Goal: Information Seeking & Learning: Understand process/instructions

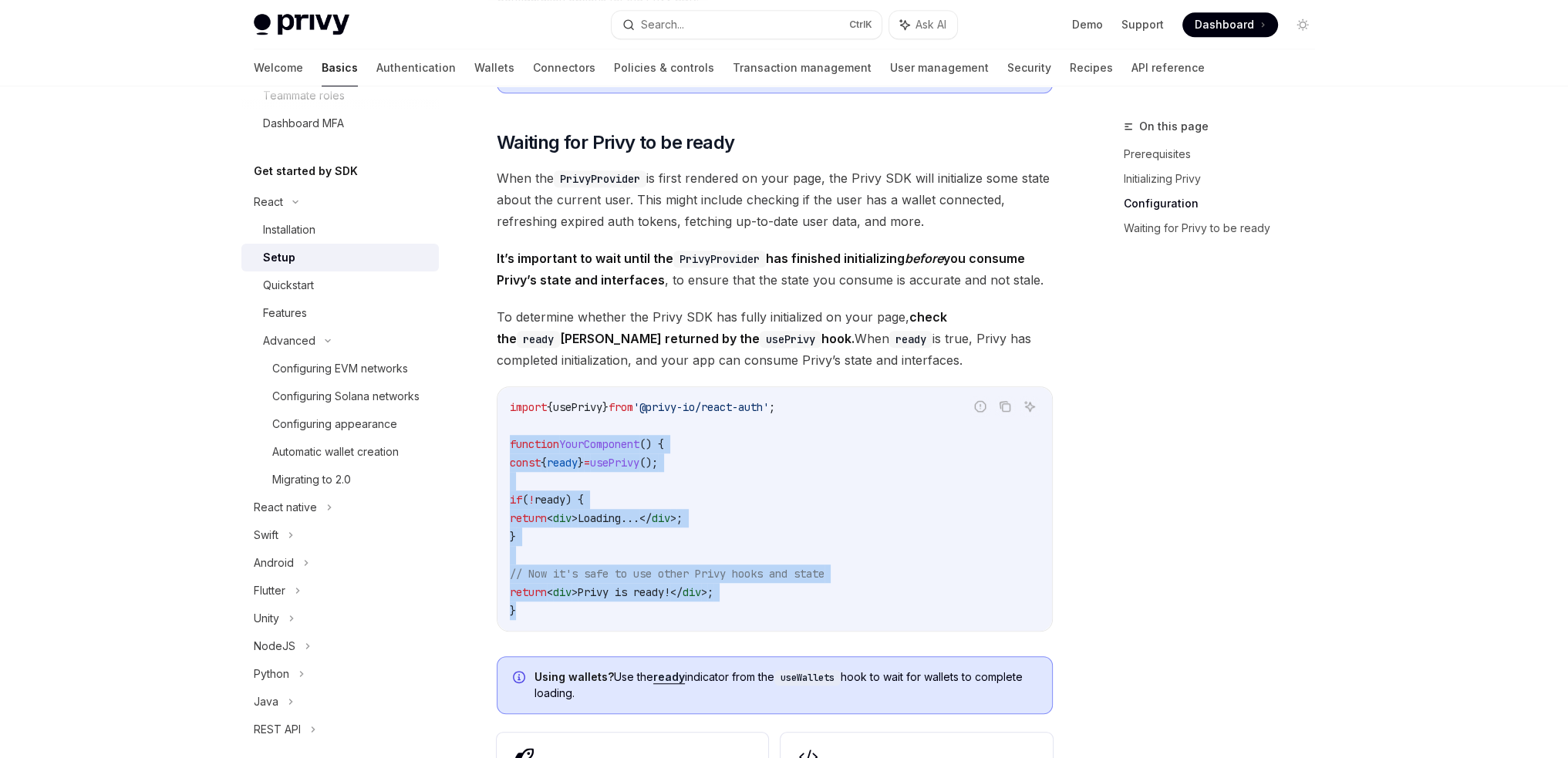
scroll to position [1465, 0]
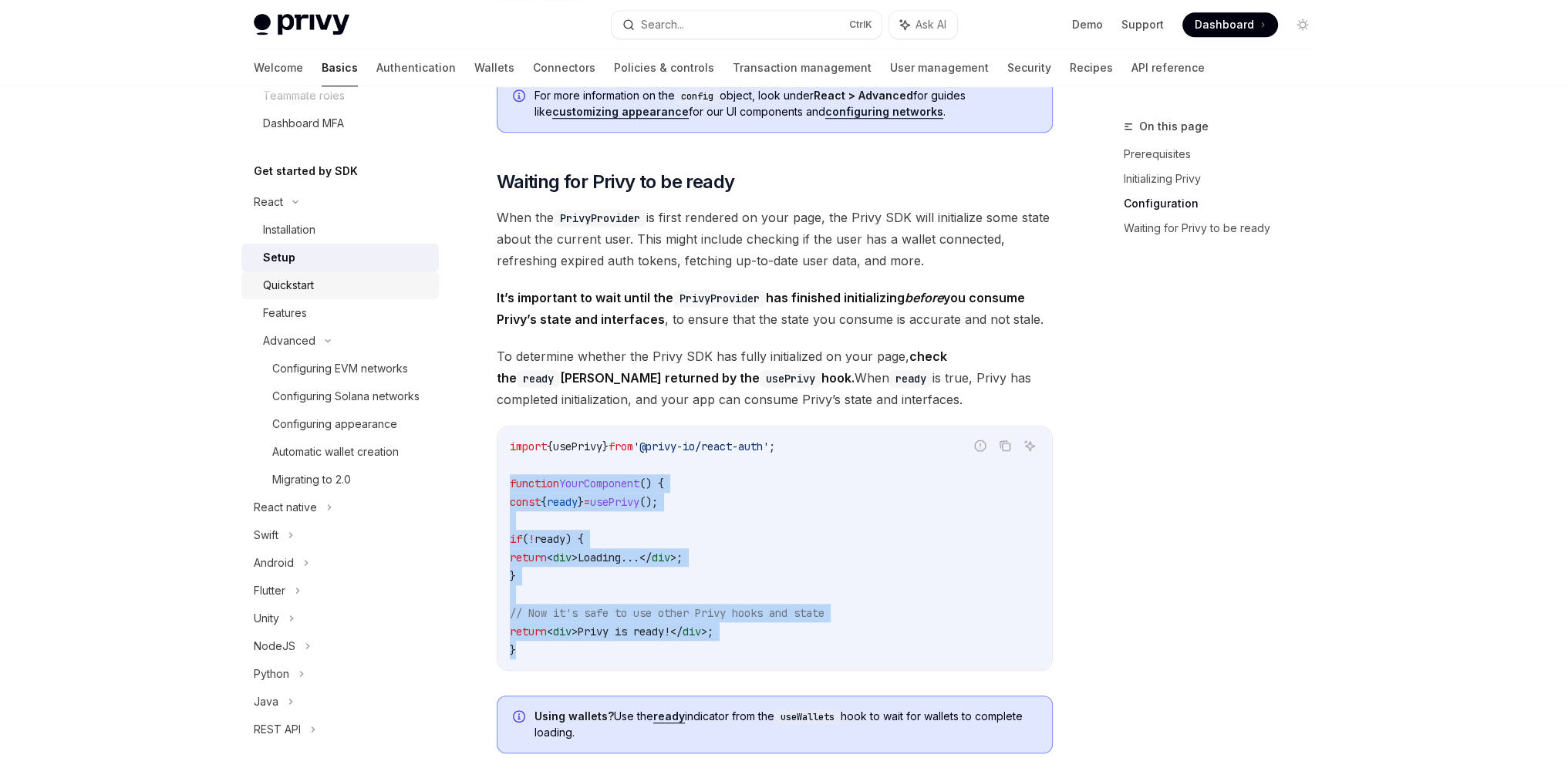
click at [327, 276] on div "Quickstart" at bounding box center [346, 285] width 166 height 18
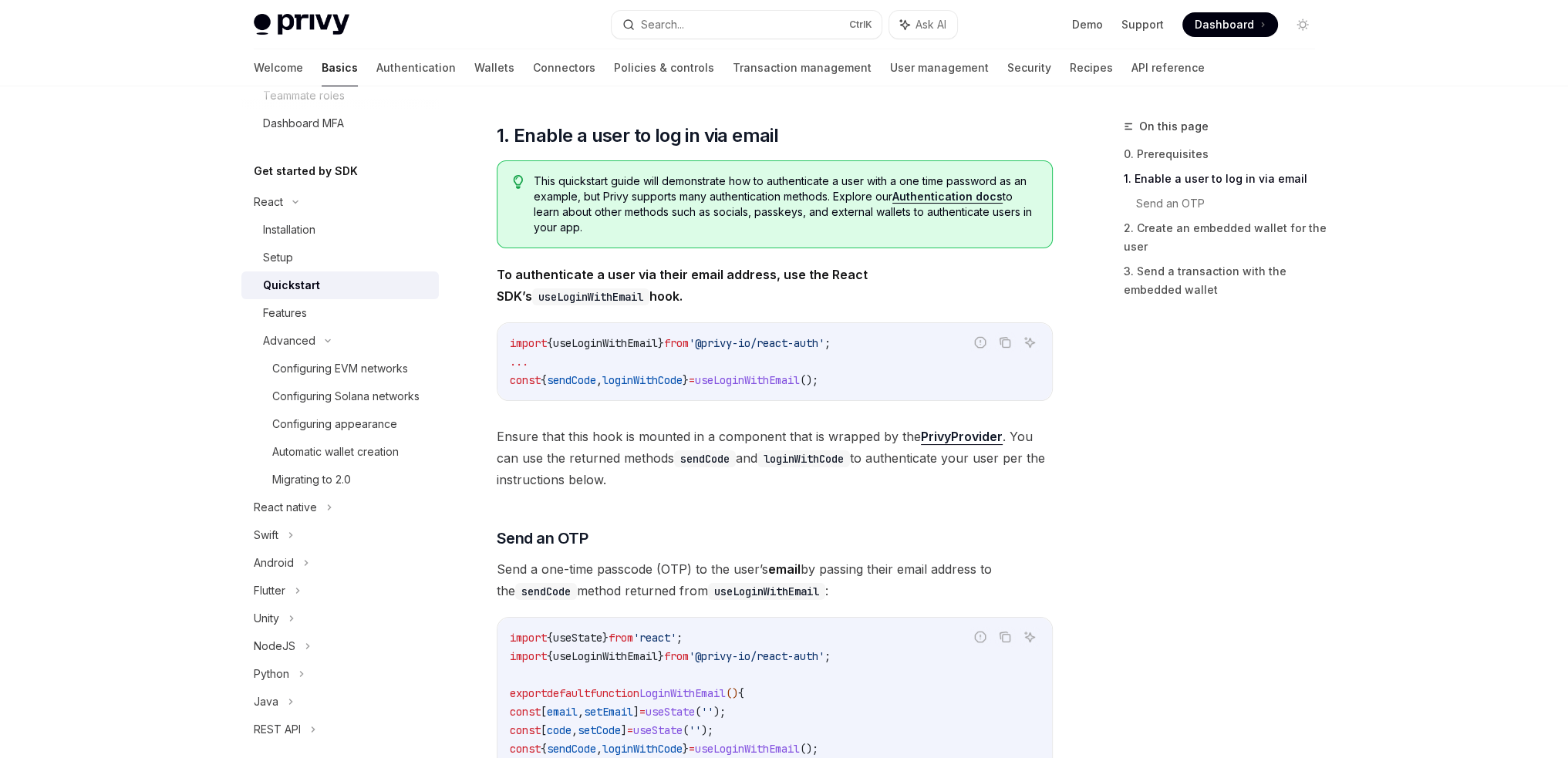
scroll to position [386, 0]
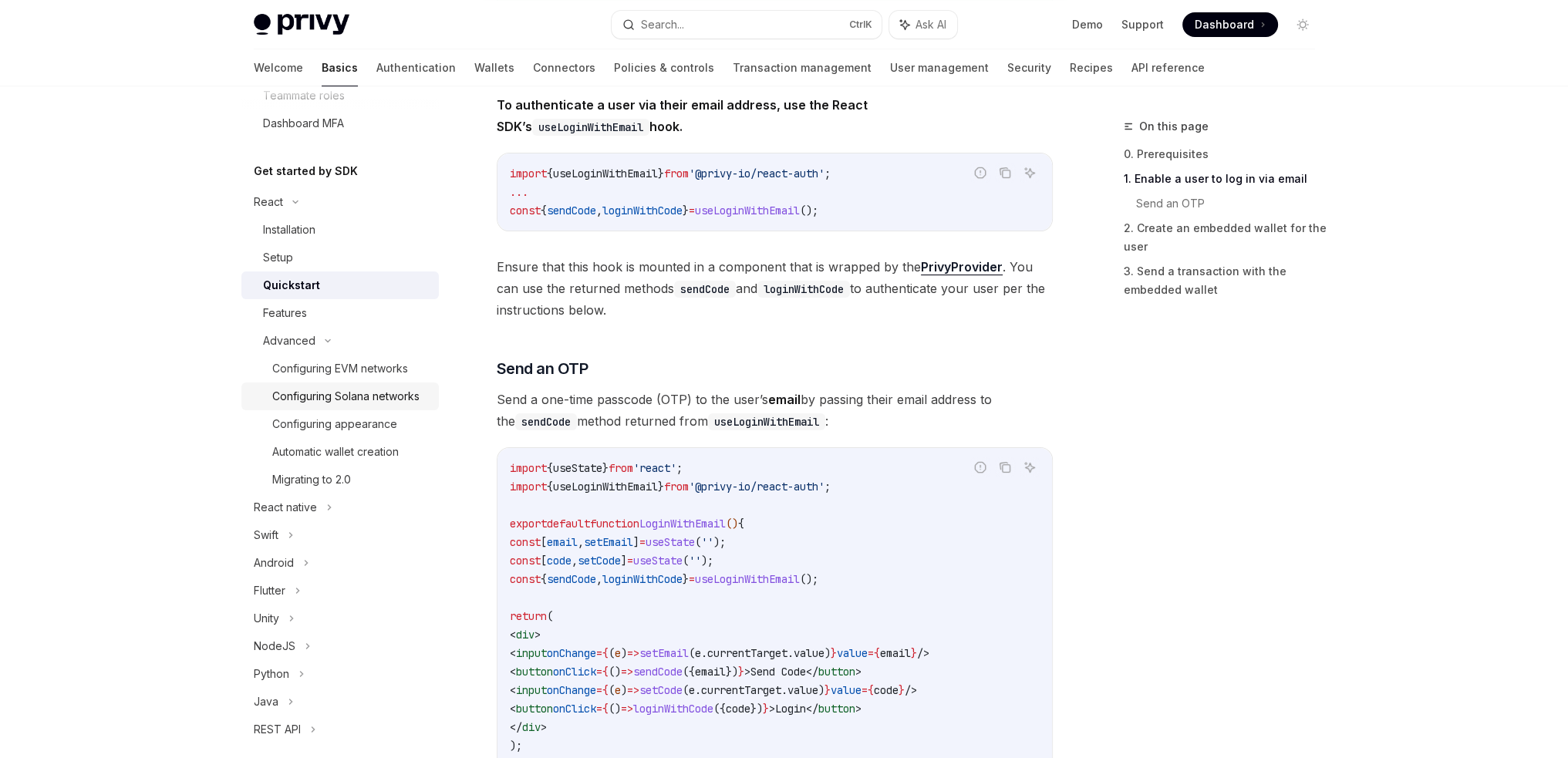
click at [365, 396] on div "Configuring Solana networks" at bounding box center [346, 396] width 147 height 18
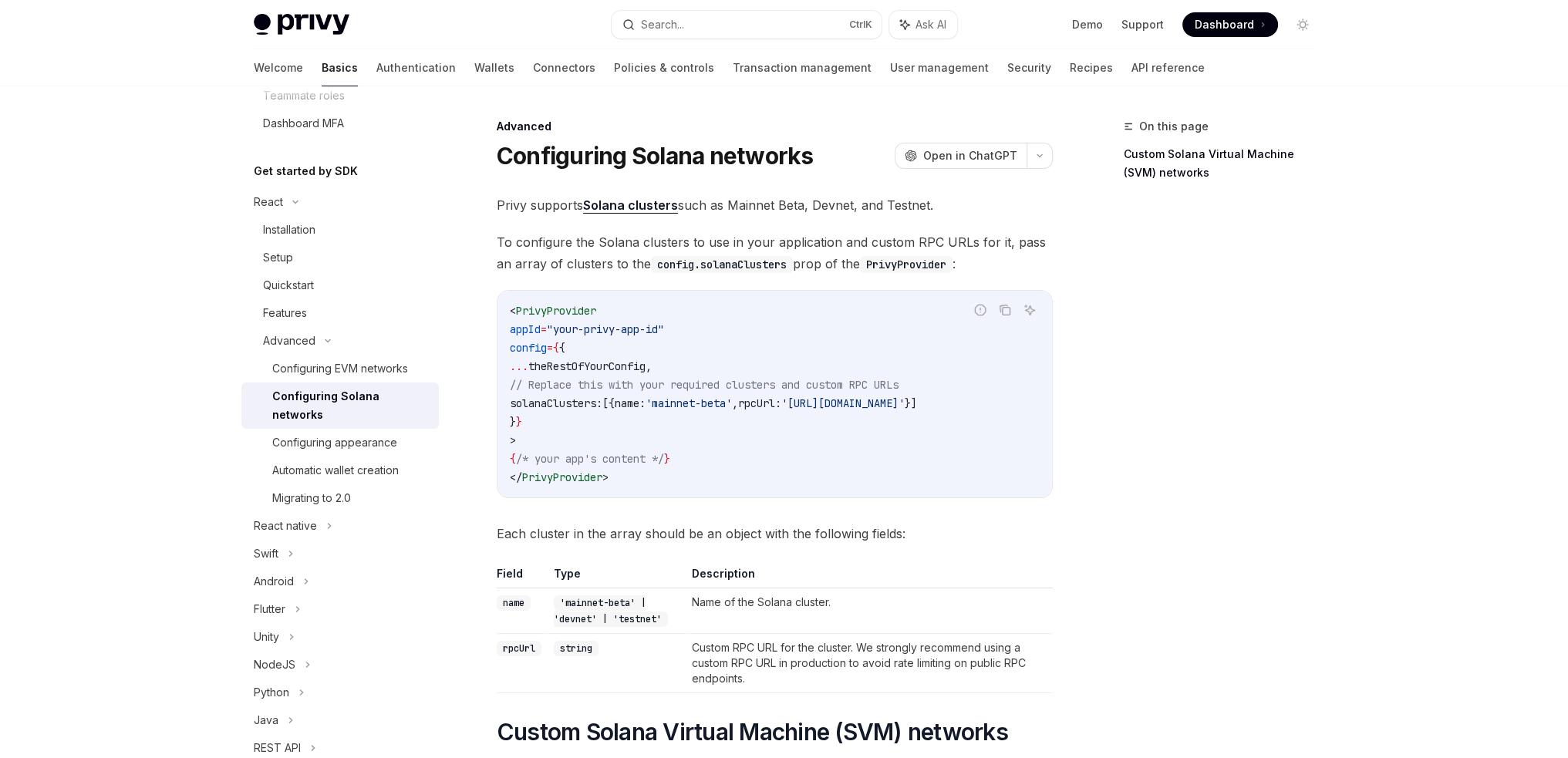
drag, startPoint x: 761, startPoint y: 492, endPoint x: 845, endPoint y: 496, distance: 84.1
click at [845, 496] on div "< PrivyProvider appId = "your-privy-app-id" config = { { ... theRestOfYourConfi…" at bounding box center [775, 394] width 555 height 207
drag, startPoint x: 833, startPoint y: 507, endPoint x: 994, endPoint y: 503, distance: 161.0
click at [994, 503] on div "Privy supports Solana clusters such as Mainnet Beta, Devnet, and Testnet. To co…" at bounding box center [775, 645] width 556 height 900
drag, startPoint x: 872, startPoint y: 502, endPoint x: 964, endPoint y: 504, distance: 92.0
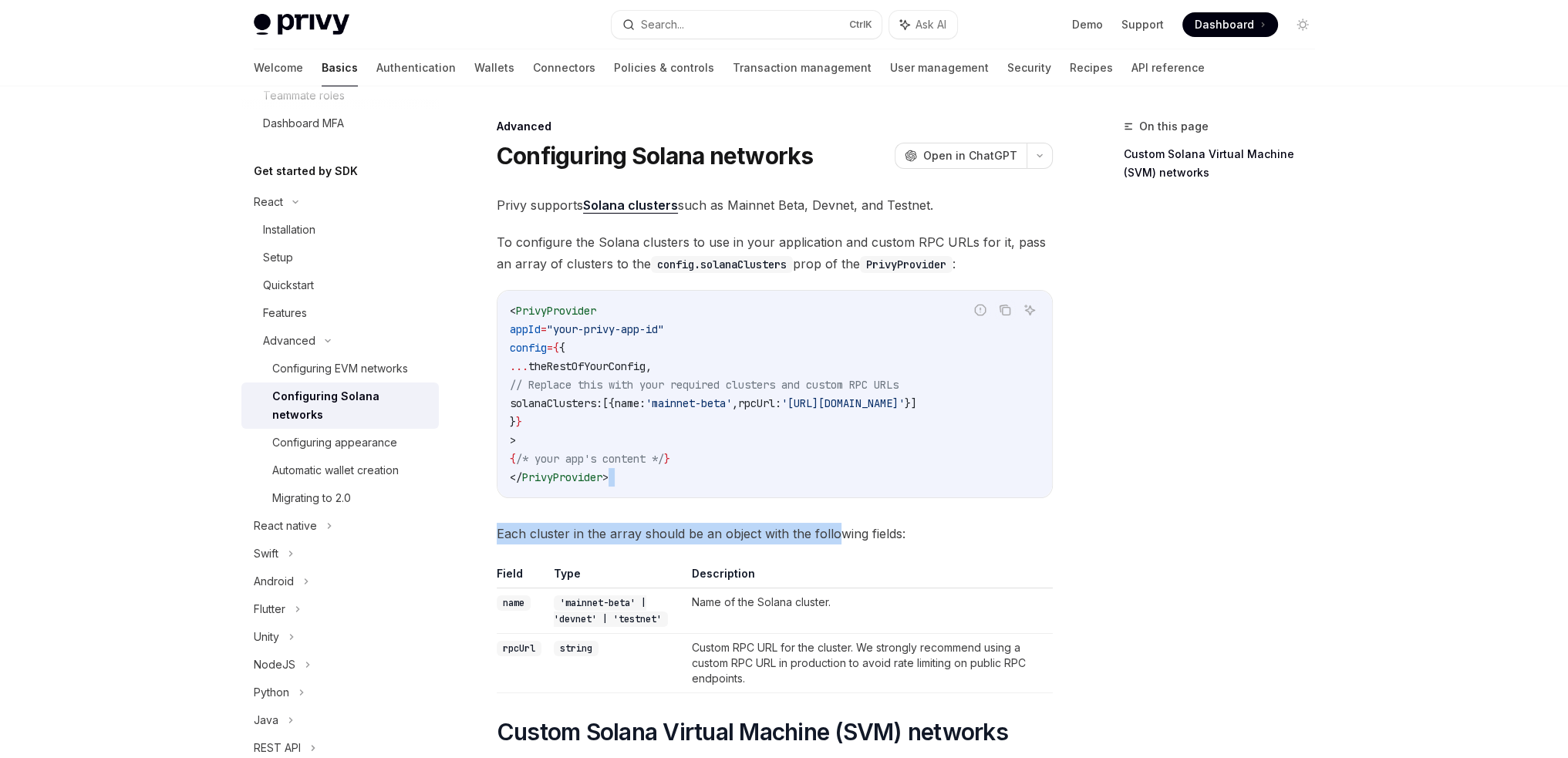
click at [964, 504] on div "Privy supports Solana clusters such as Mainnet Beta, Devnet, and Testnet. To co…" at bounding box center [775, 645] width 556 height 900
click at [823, 459] on code "< PrivyProvider appId = "your-privy-app-id" config = { { ... theRestOfYourConfi…" at bounding box center [775, 394] width 530 height 185
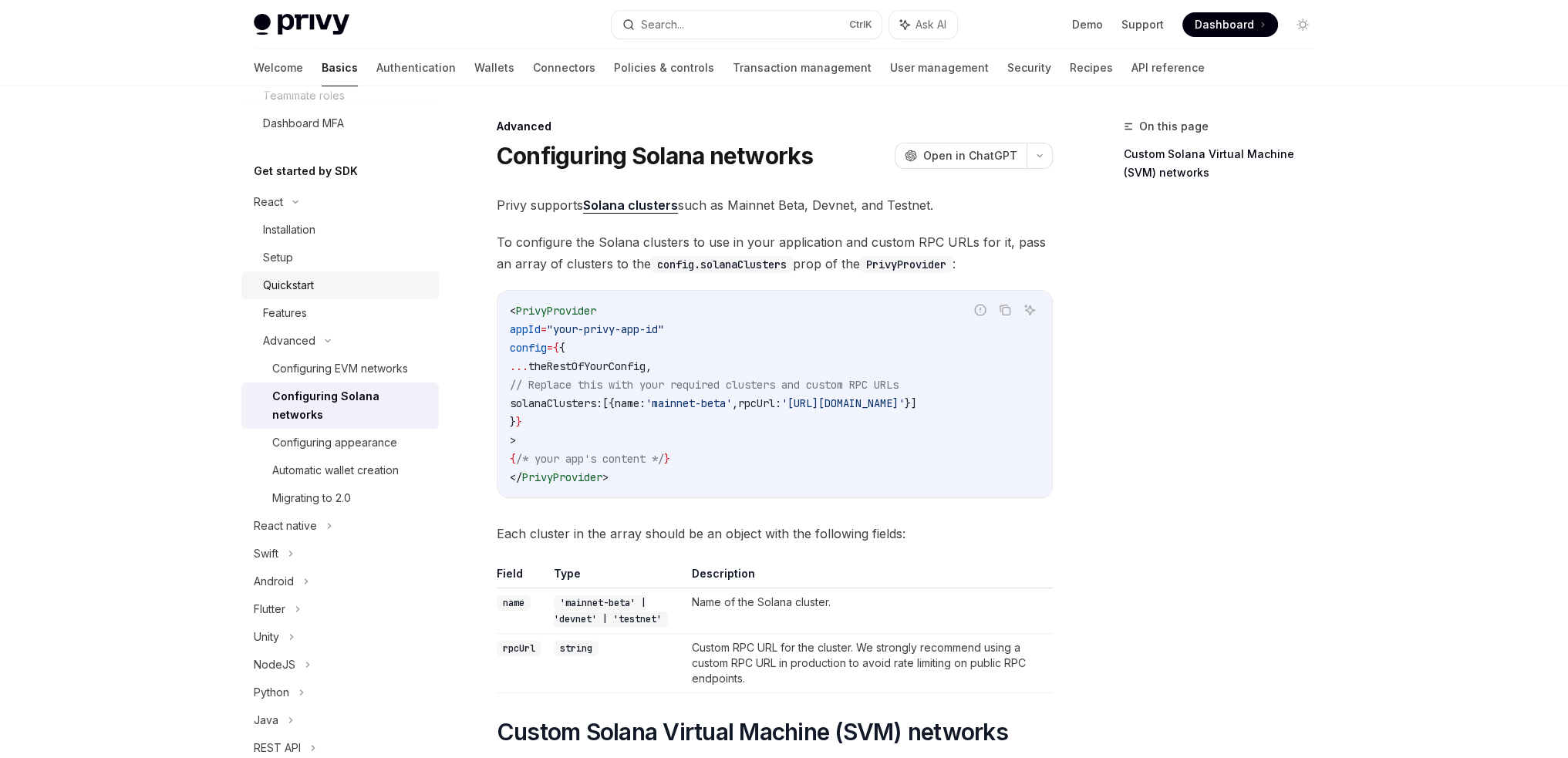
click at [327, 287] on div "Quickstart" at bounding box center [346, 285] width 166 height 18
type textarea "*"
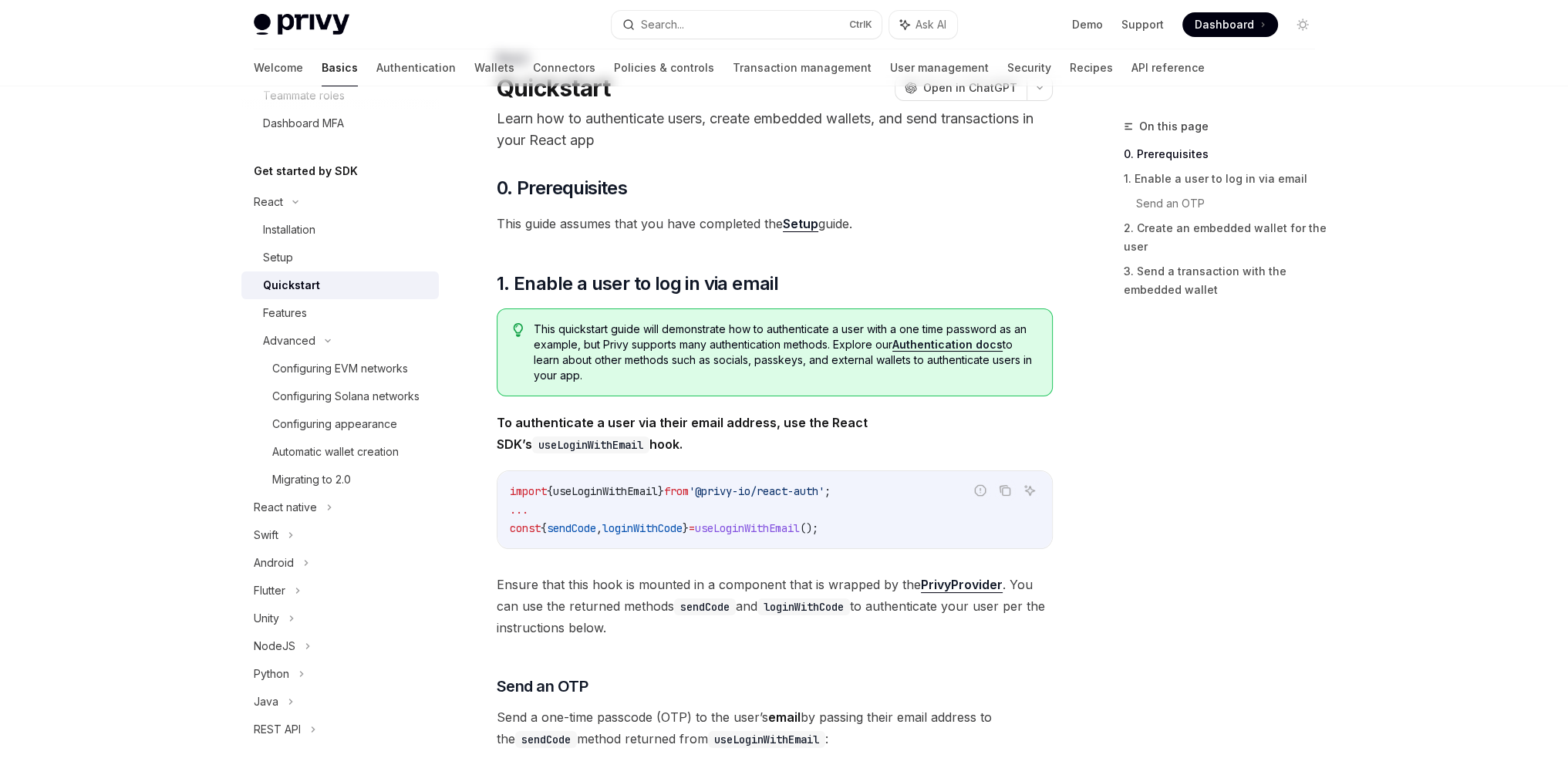
scroll to position [231, 0]
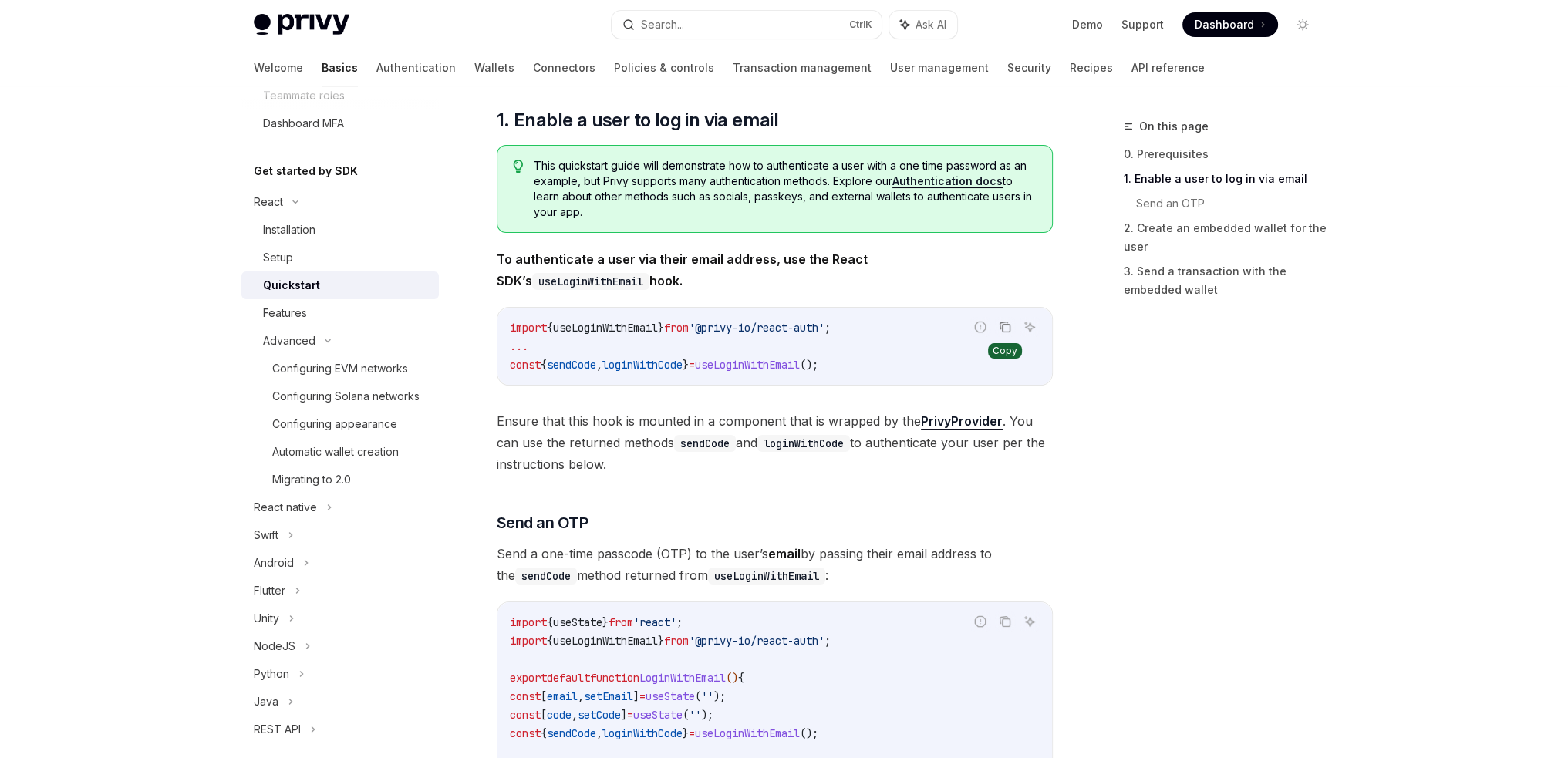
click at [1004, 332] on icon "Copy the contents from the code block" at bounding box center [1005, 328] width 7 height 7
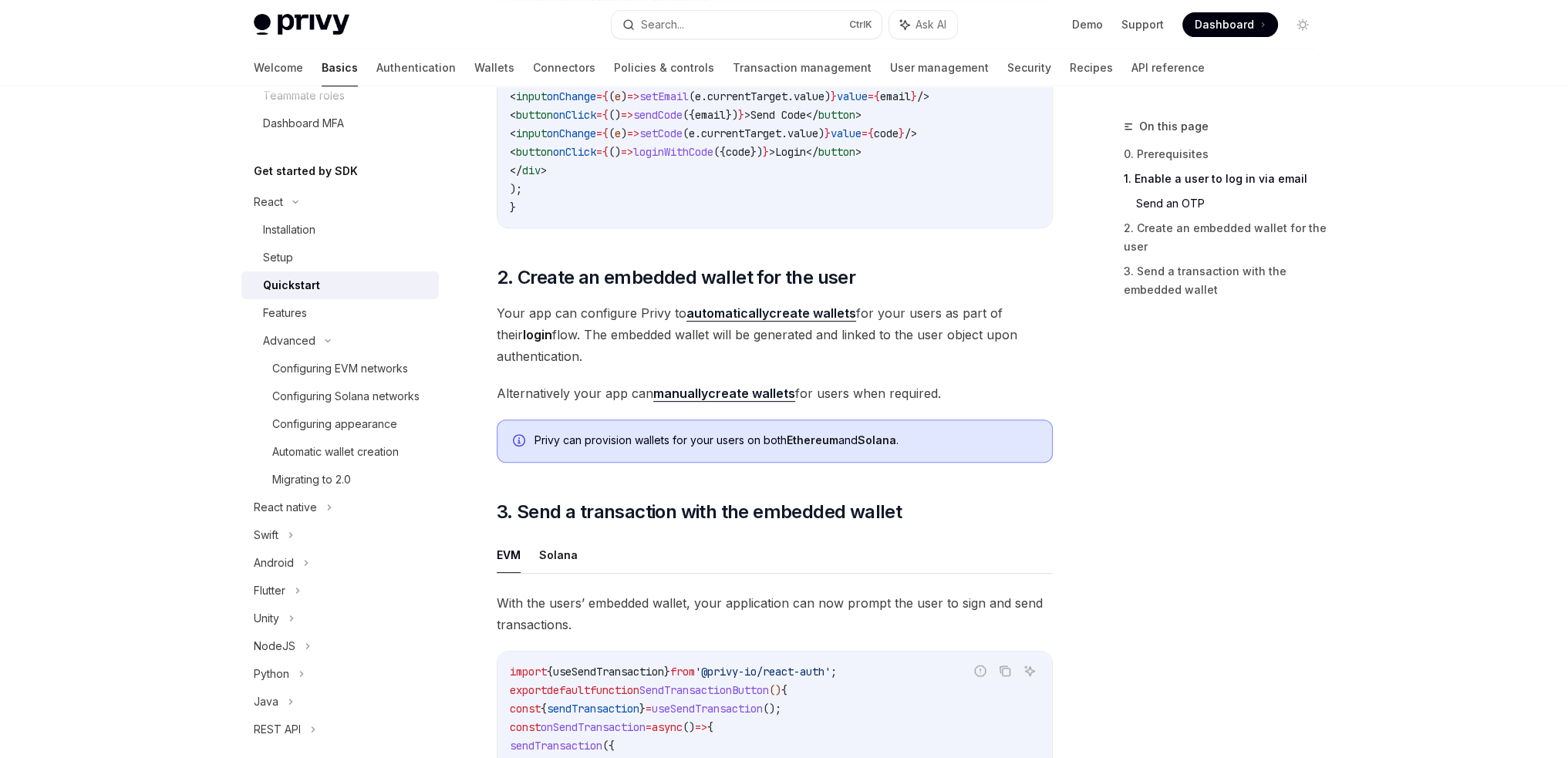
scroll to position [940, 0]
drag, startPoint x: 310, startPoint y: 332, endPoint x: 321, endPoint y: 323, distance: 14.2
click at [310, 332] on div "Advanced" at bounding box center [289, 341] width 52 height 18
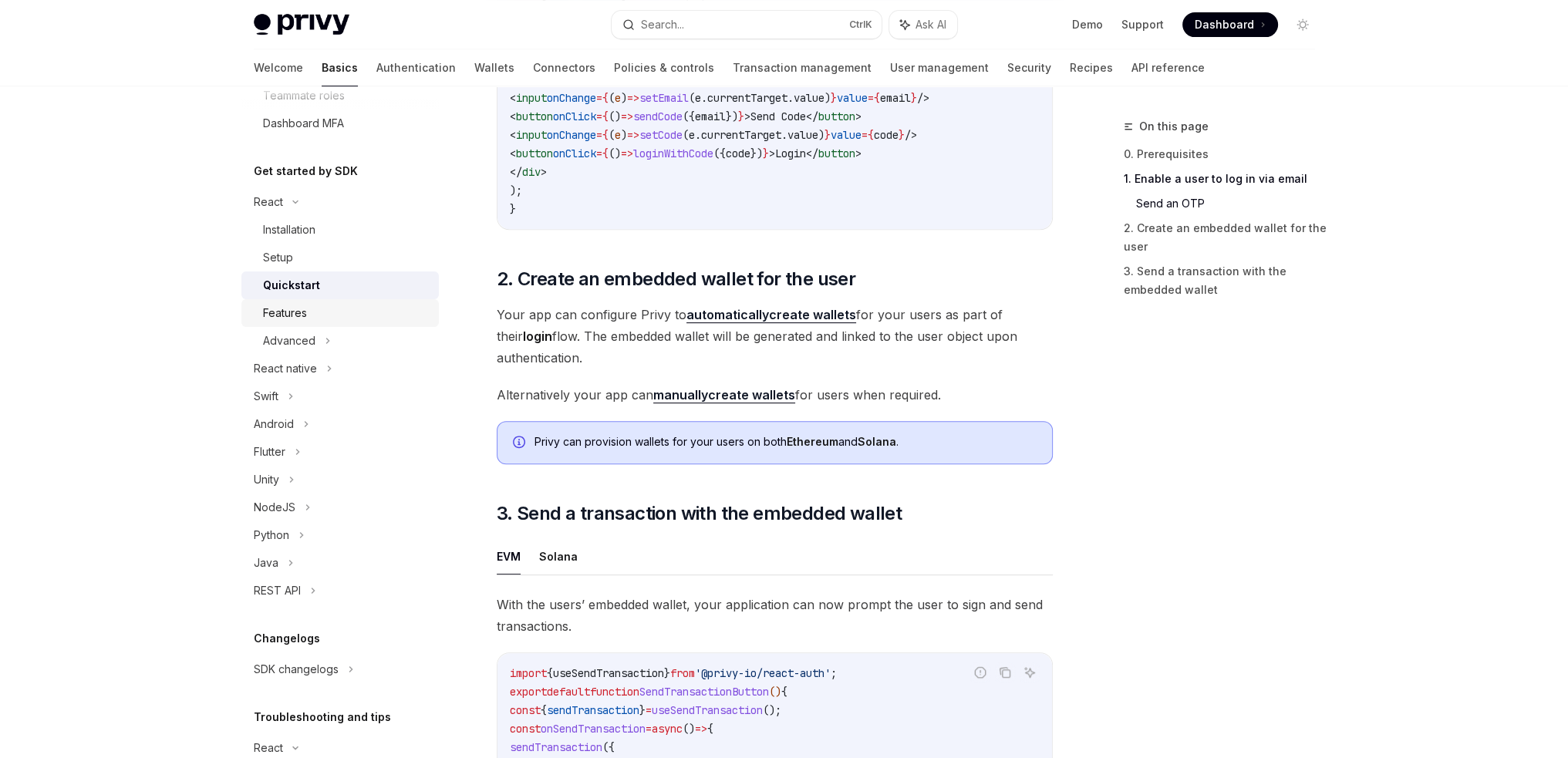
click at [326, 318] on div "Features" at bounding box center [346, 313] width 166 height 18
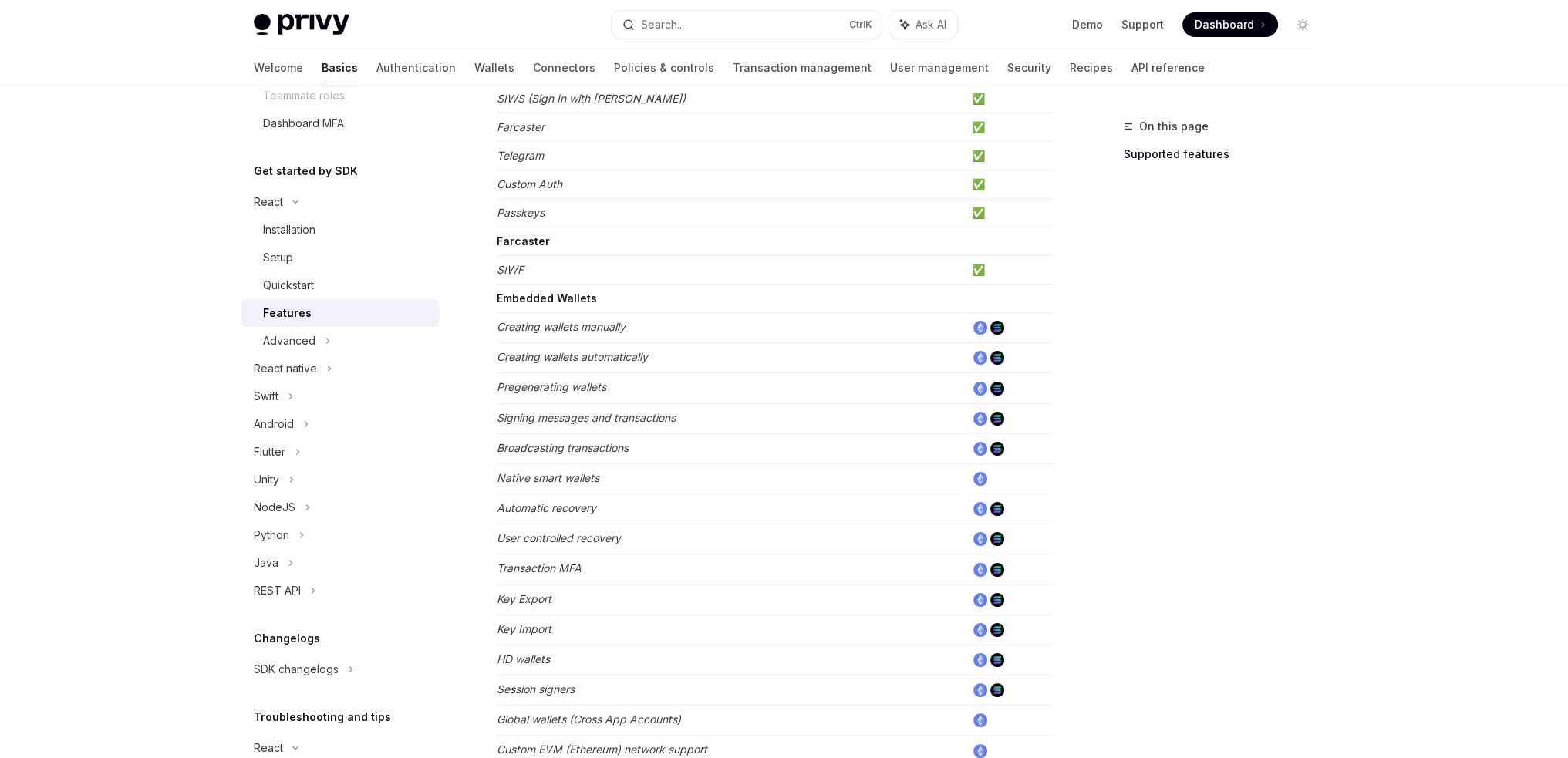
scroll to position [309, 0]
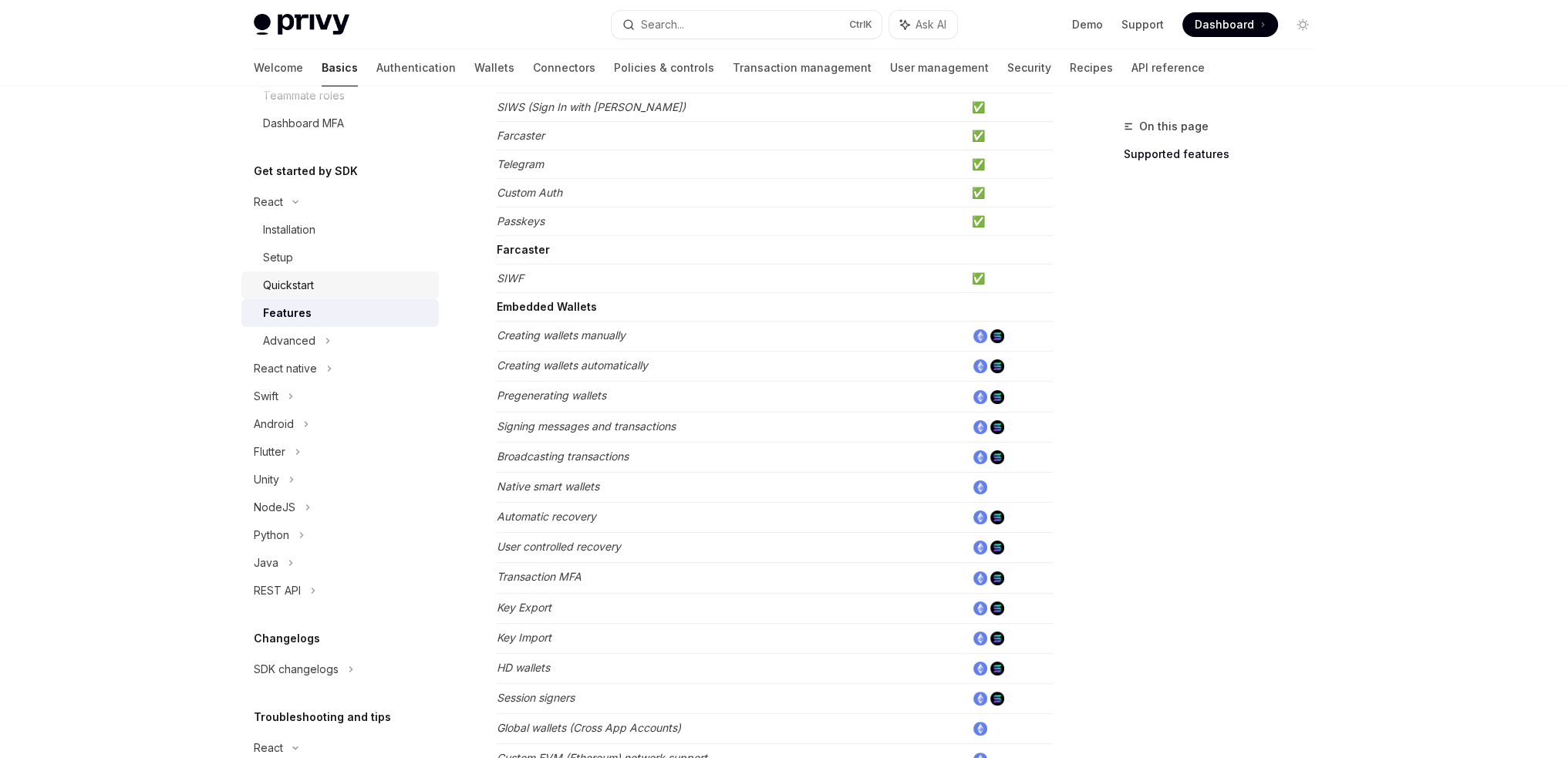
click at [332, 295] on link "Quickstart" at bounding box center [340, 285] width 197 height 28
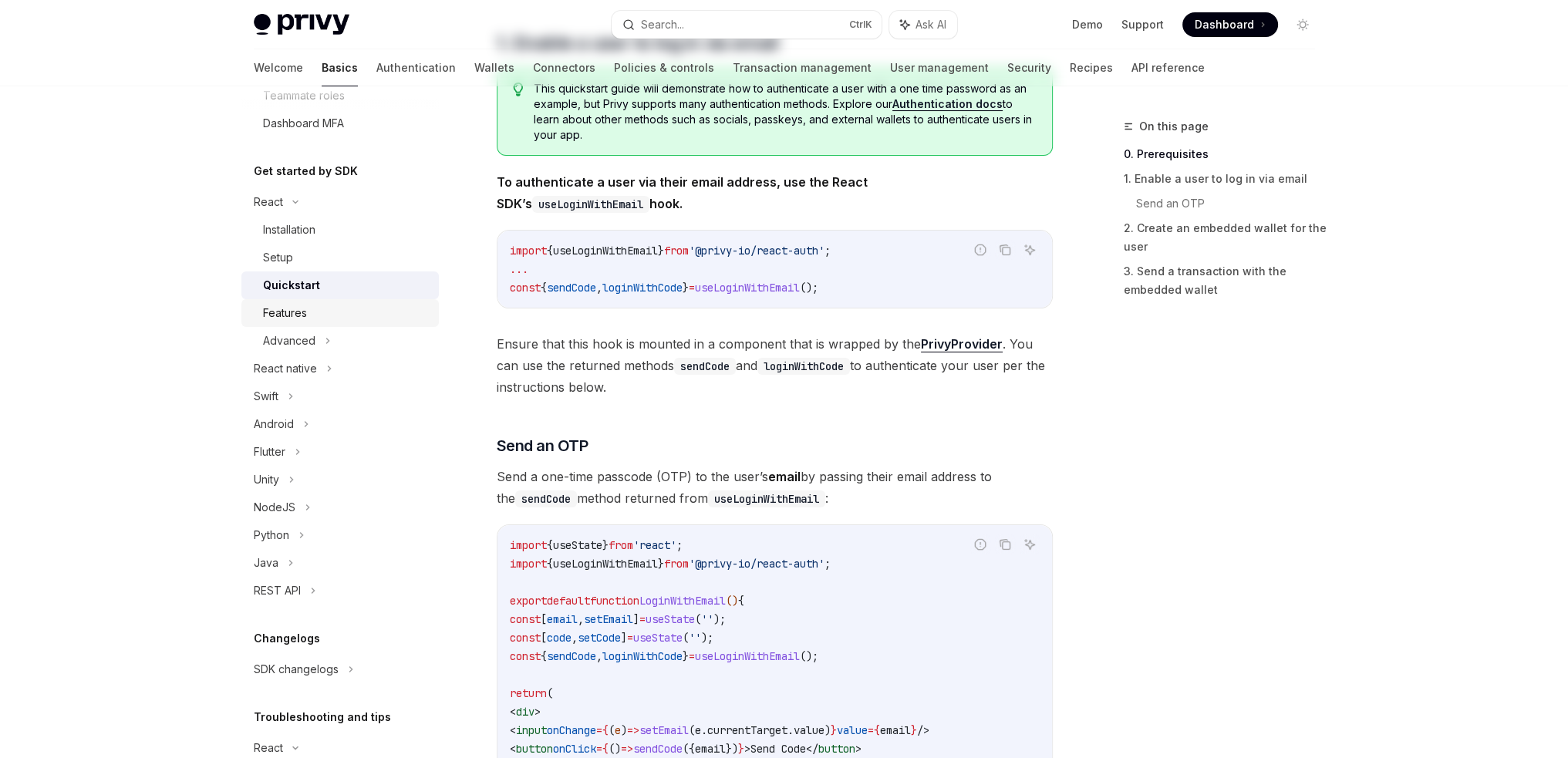
type textarea "*"
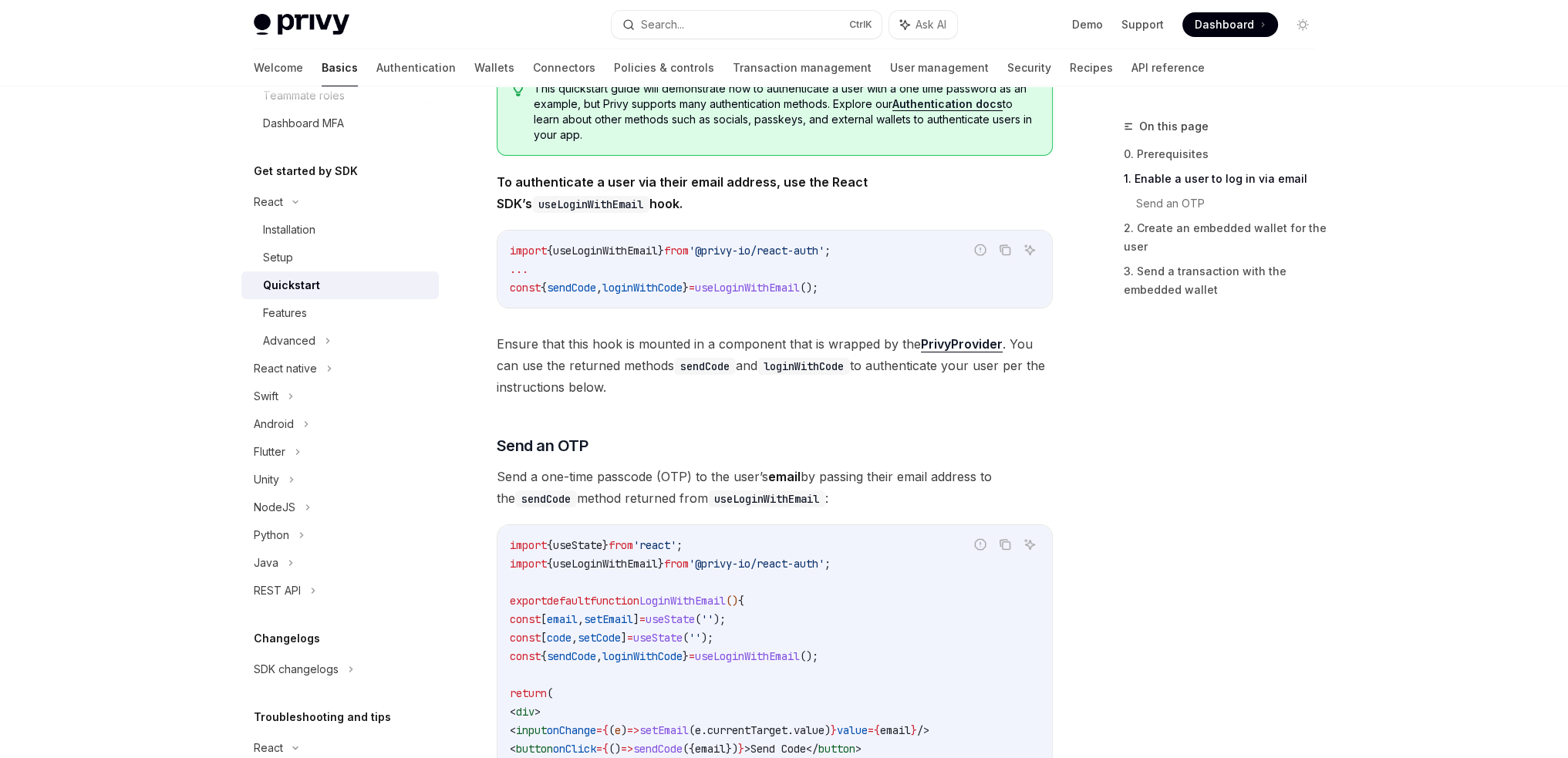
scroll to position [386, 0]
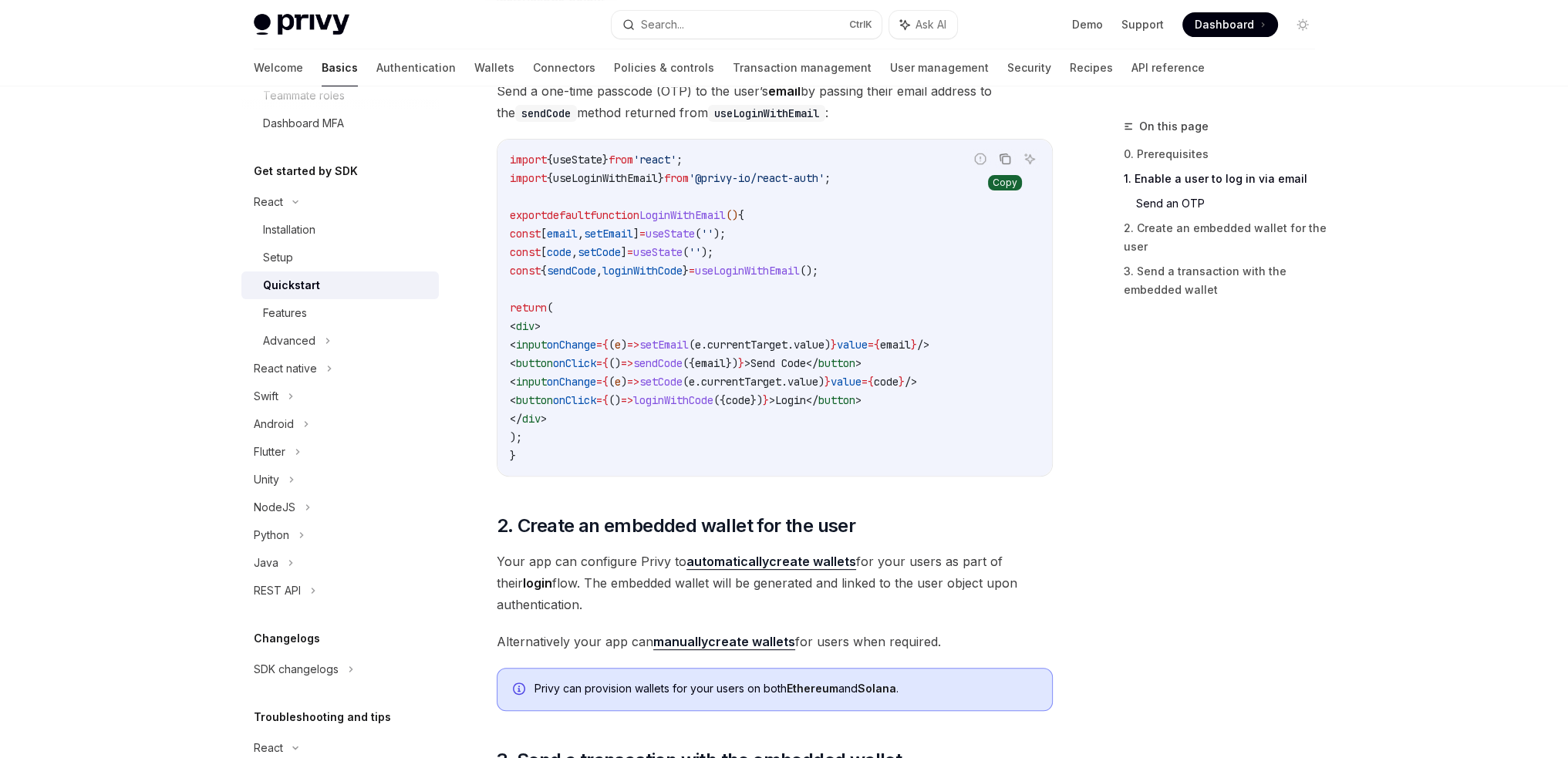
click at [1006, 156] on icon "Copy the contents from the code block" at bounding box center [1004, 158] width 12 height 12
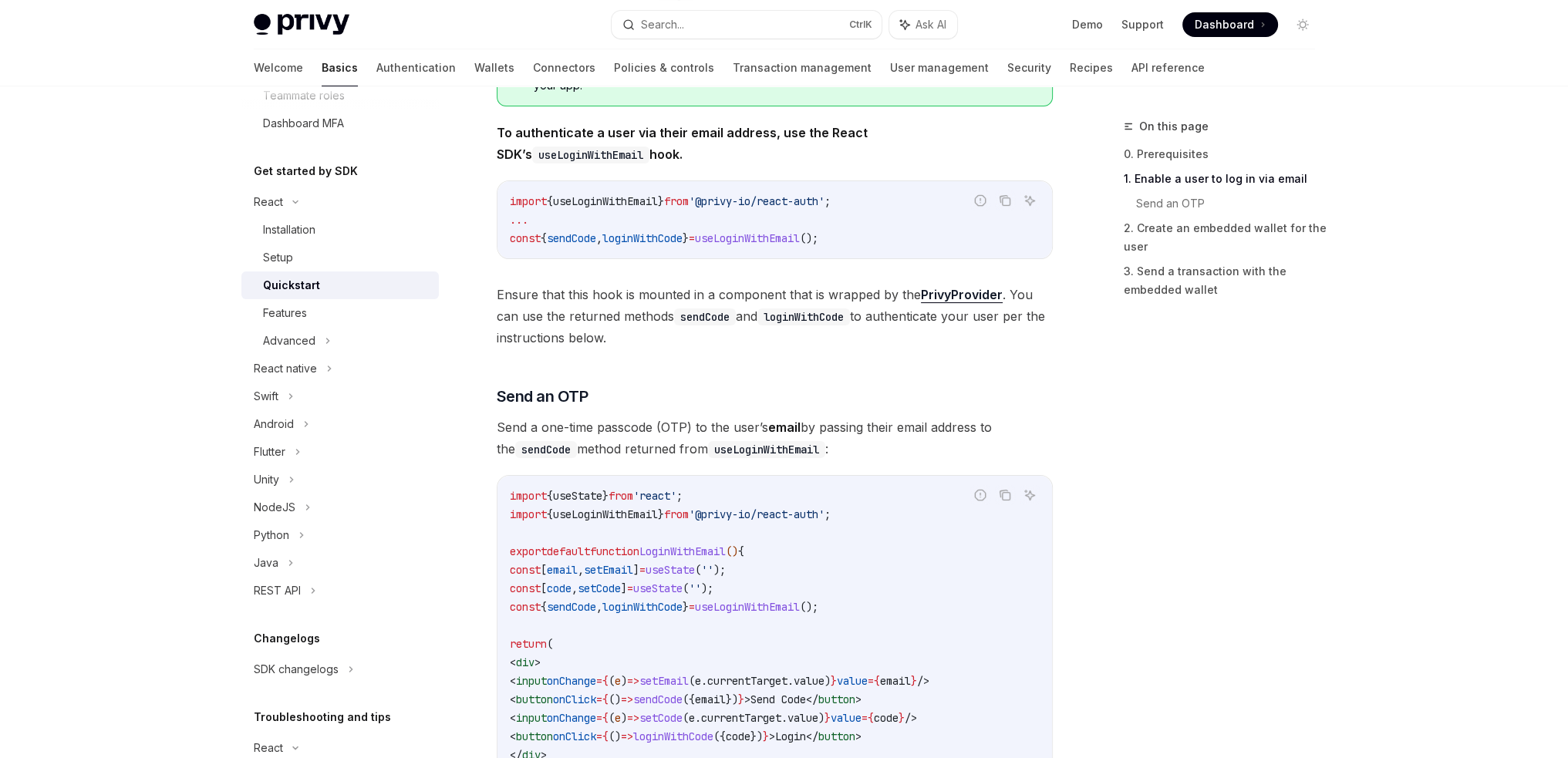
scroll to position [386, 0]
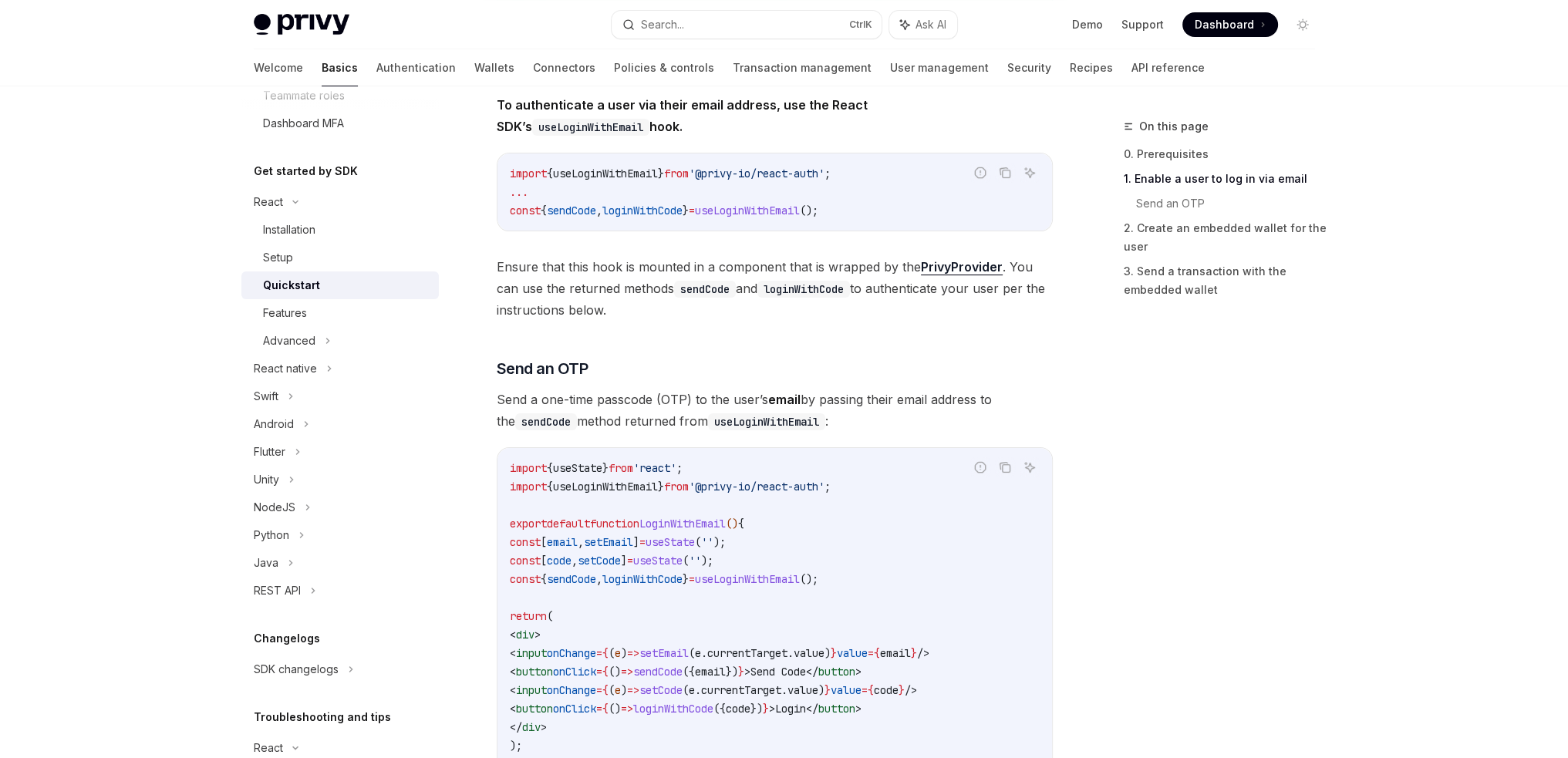
drag, startPoint x: 522, startPoint y: 536, endPoint x: 589, endPoint y: 738, distance: 212.8
click at [589, 738] on code "import { useState } from 'react' ; import { useLoginWithEmail } from '@privy-io…" at bounding box center [775, 616] width 530 height 314
copy code "const [ email , setEmail ] = useState ( '' ); const [ code , setCode ] = useSta…"
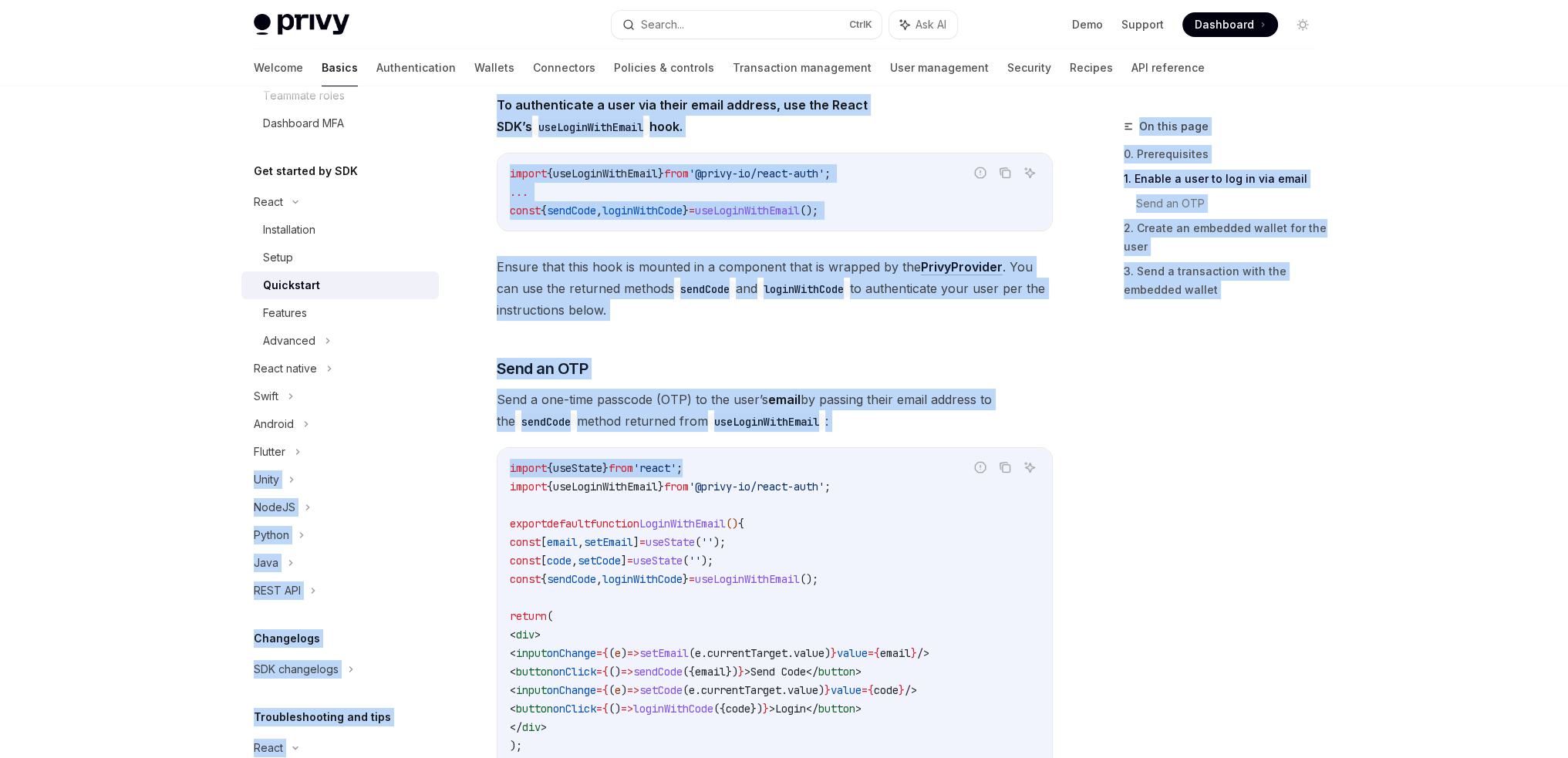
drag, startPoint x: 729, startPoint y: 467, endPoint x: 442, endPoint y: 458, distance: 287.1
copy div "Lorem IpsuMD Sitame Cons ADIP ELI Seddoeiusm TEM incididunt Utlaboreetdolor mag…"
click at [705, 458] on code "import { useState } from 'react' ; import { useLoginWithEmail } from '@privy-io…" at bounding box center [775, 616] width 530 height 314
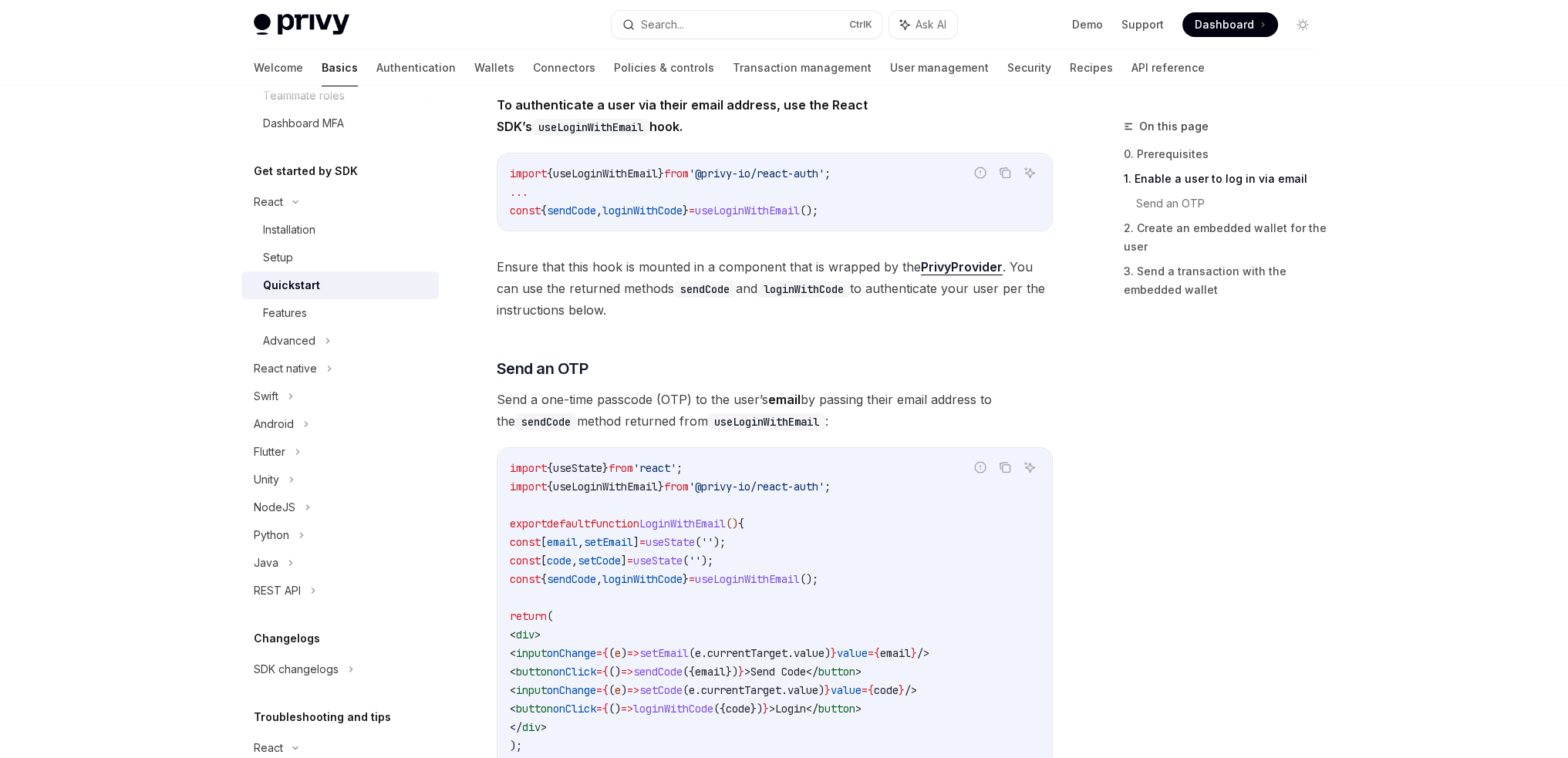
click at [682, 461] on span ";" at bounding box center [679, 468] width 6 height 14
click at [738, 464] on code "import { useState } from 'react' ; import { useLoginWithEmail } from '@privy-io…" at bounding box center [775, 616] width 530 height 314
drag, startPoint x: 765, startPoint y: 466, endPoint x: 506, endPoint y: 467, distance: 259.0
click at [506, 467] on div "import { useState } from 'react' ; import { useLoginWithEmail } from '@privy-io…" at bounding box center [775, 616] width 555 height 336
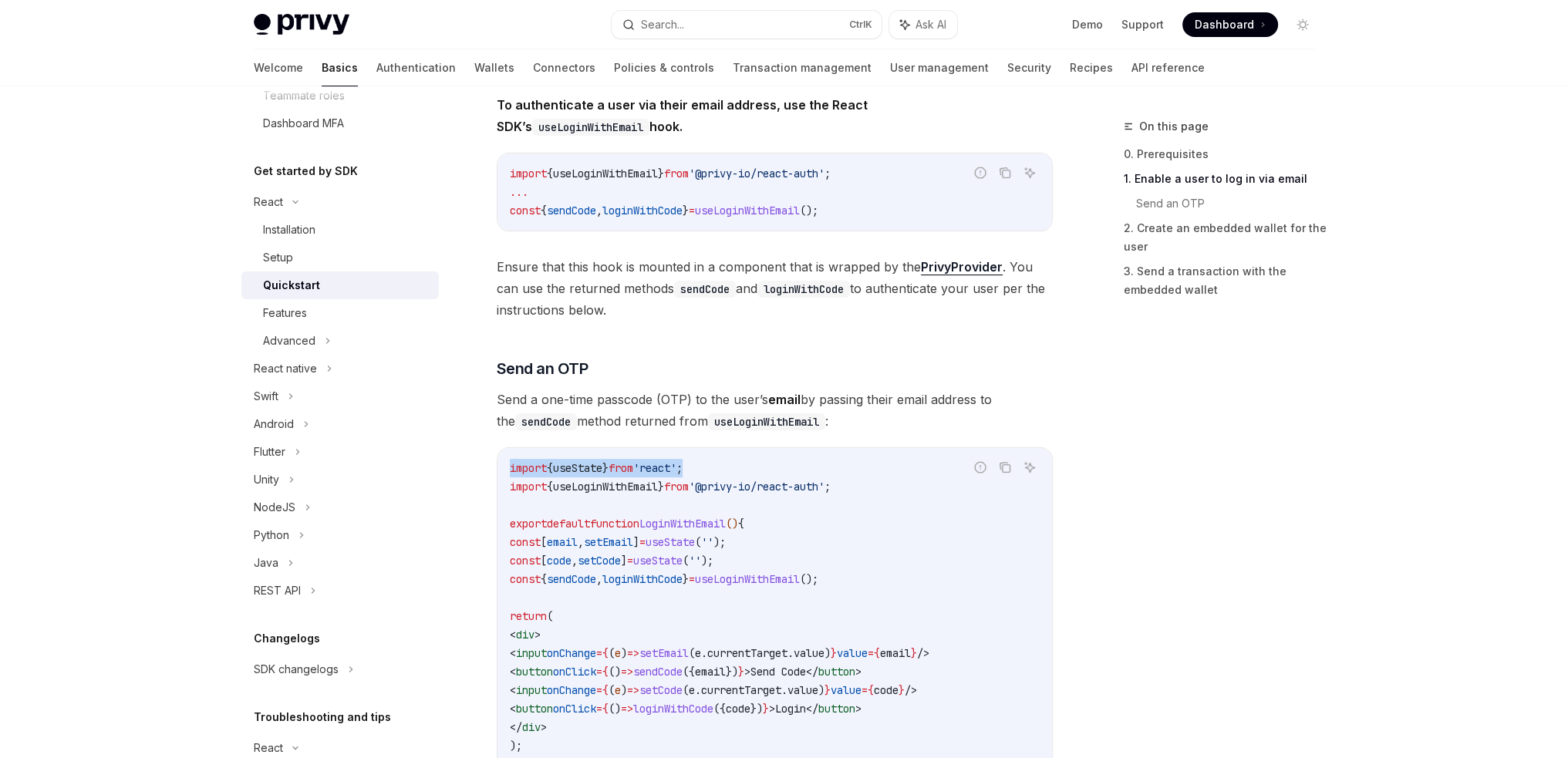
copy span "import { useState } from 'react' ;"
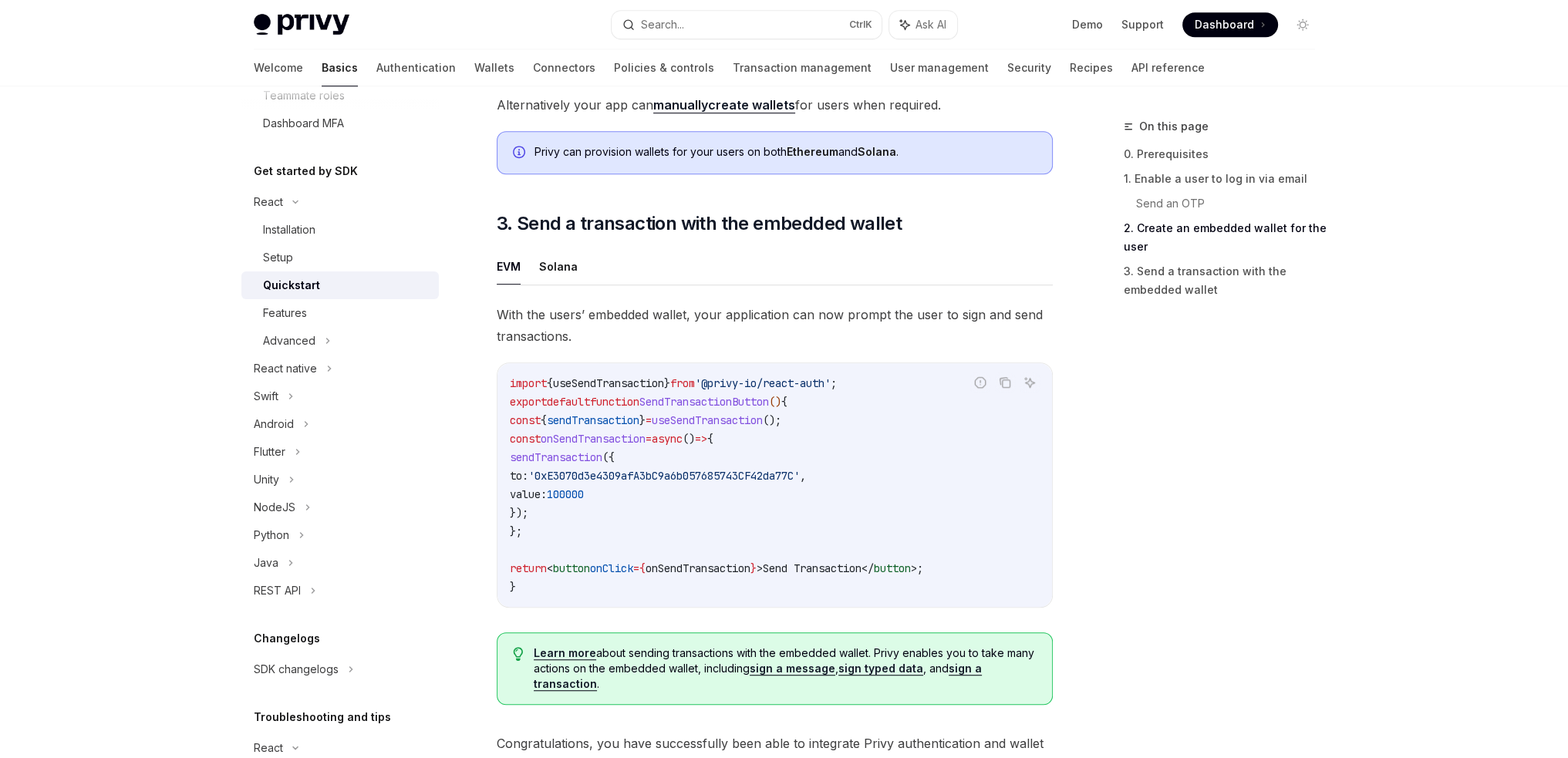
scroll to position [1233, 0]
click at [559, 276] on button "Solana" at bounding box center [558, 263] width 39 height 36
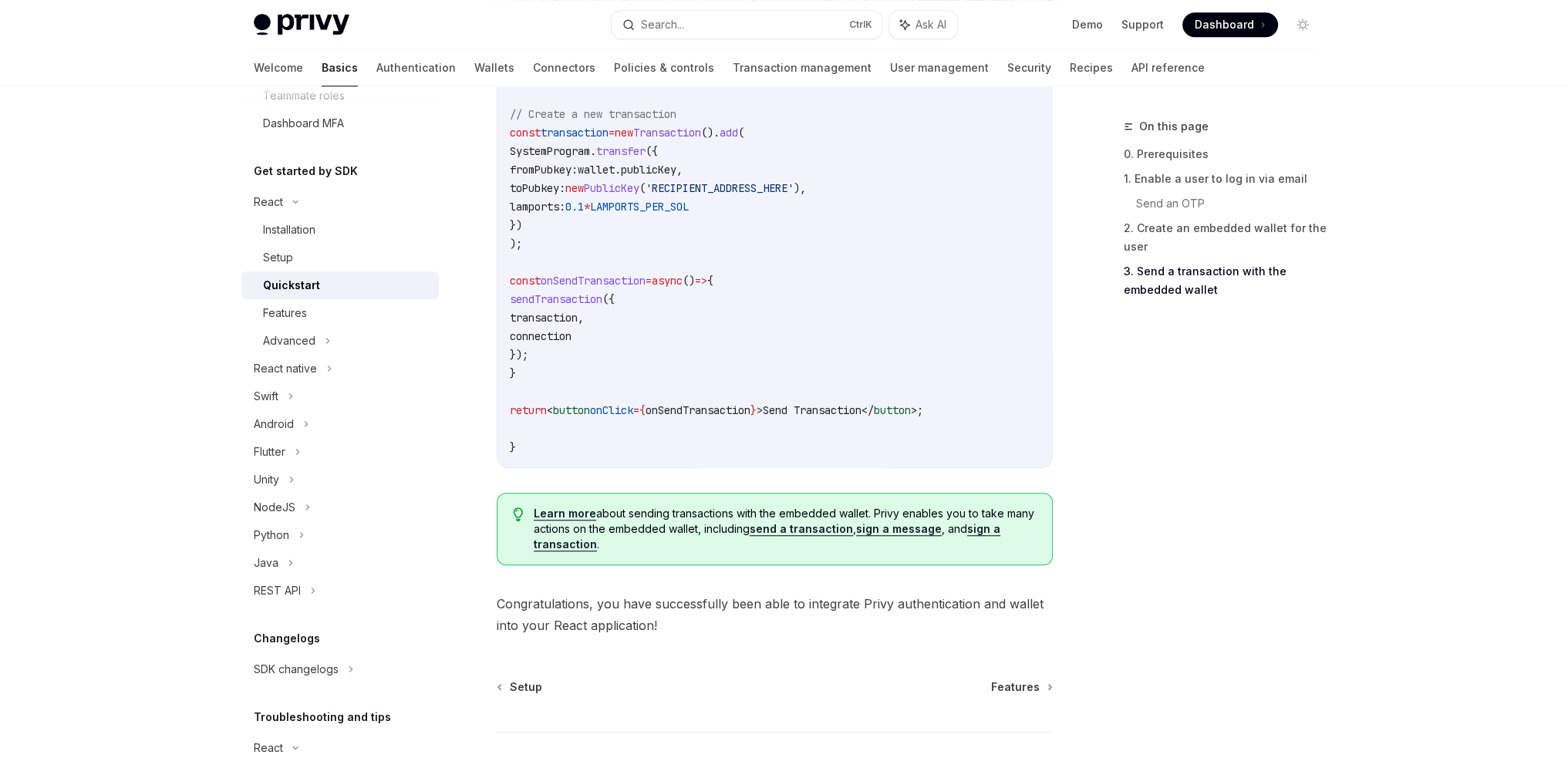
scroll to position [1745, 0]
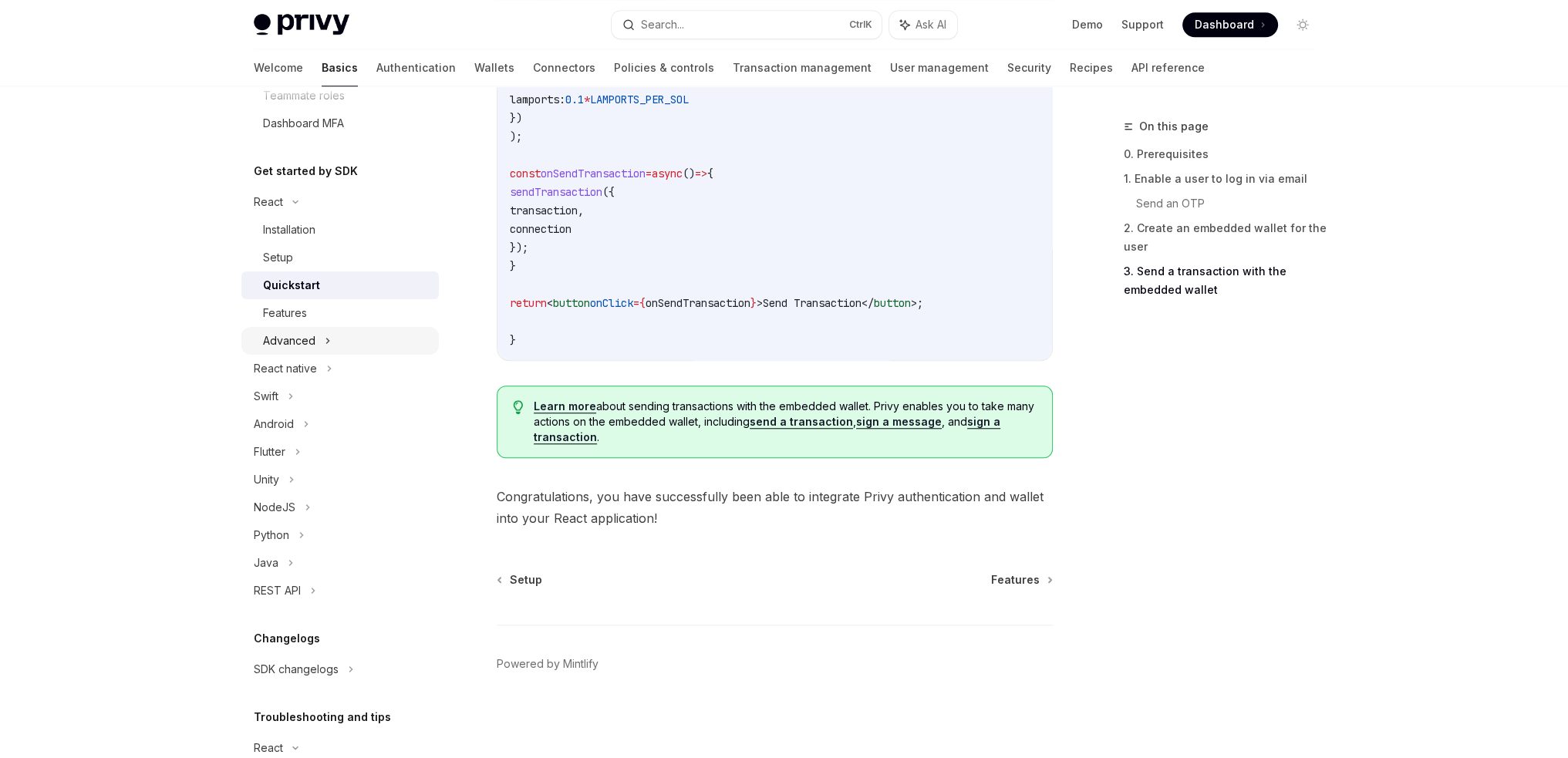
click at [325, 338] on icon at bounding box center [327, 341] width 6 height 18
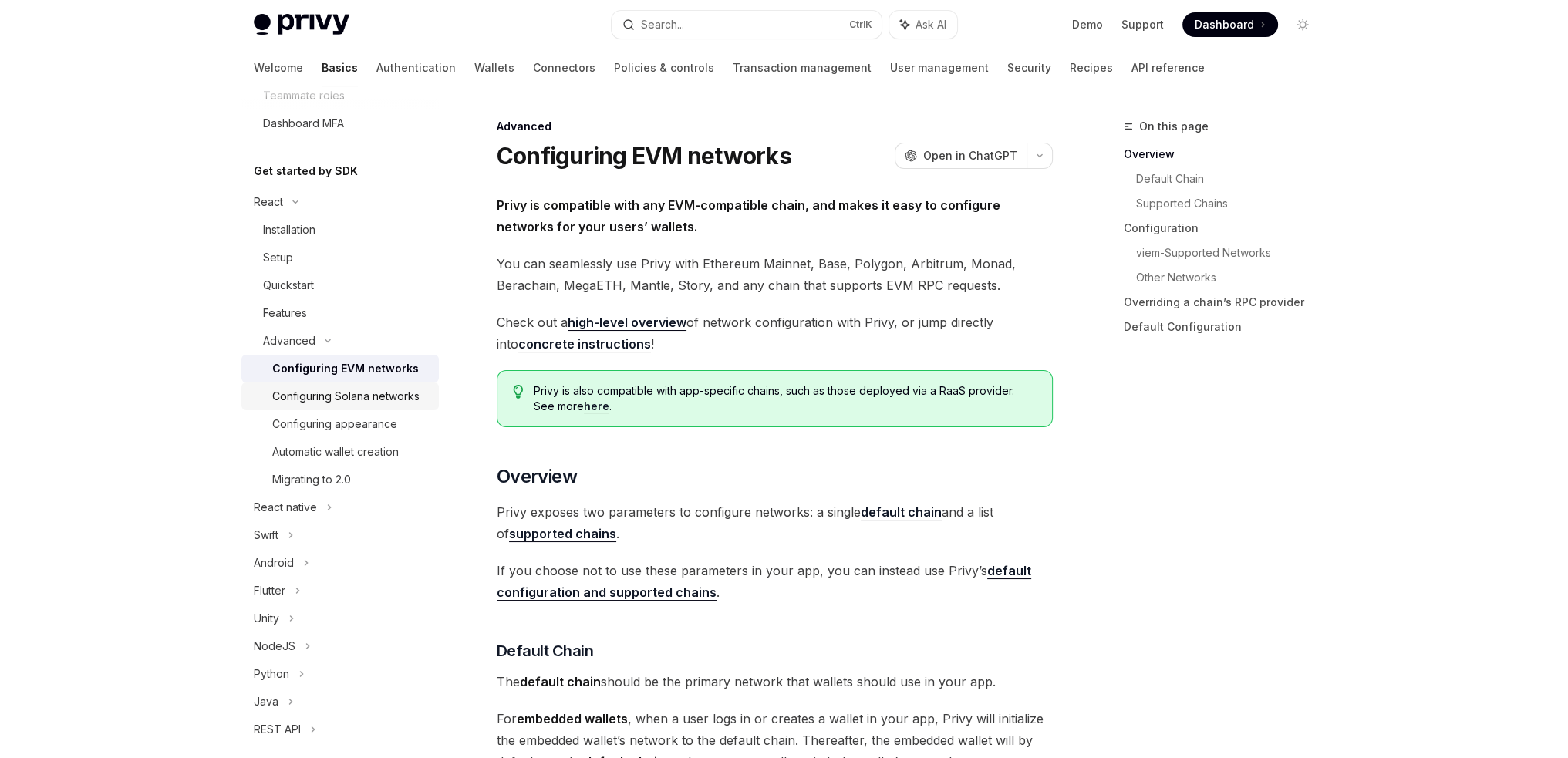
click at [364, 396] on div "Configuring Solana networks" at bounding box center [346, 396] width 147 height 18
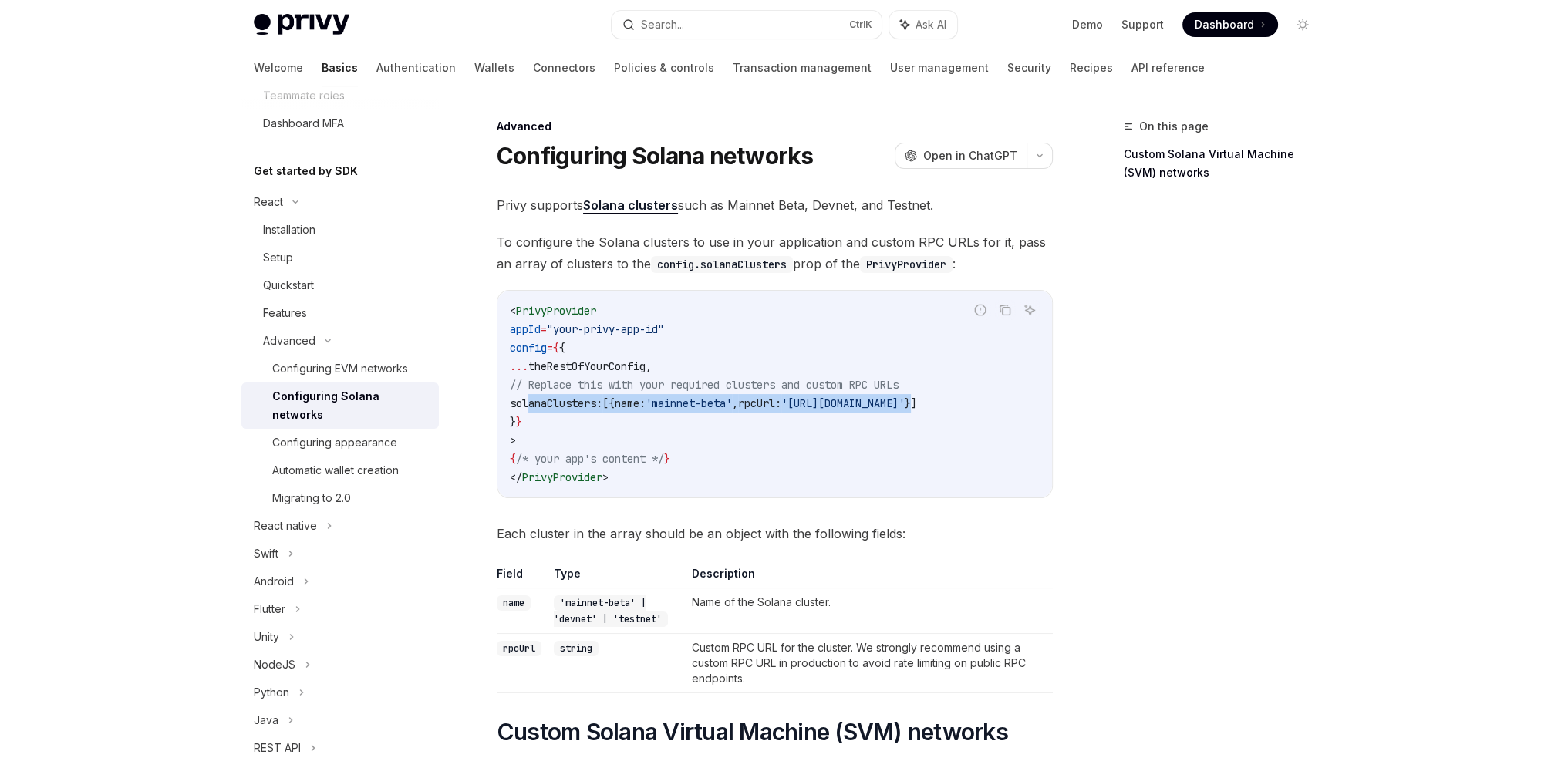
drag, startPoint x: 1008, startPoint y: 402, endPoint x: 531, endPoint y: 403, distance: 477.0
click at [531, 403] on span "solanaClusters: [{ name: 'mainnet-beta' , rpcUrl: '[URL][DOMAIN_NAME]' }]" at bounding box center [714, 403] width 407 height 14
copy span "solanaClusters: [{ name: 'mainnet-beta' , rpcUrl: '[URL][DOMAIN_NAME]' }"
click at [565, 345] on span "{" at bounding box center [561, 348] width 6 height 14
click at [331, 525] on icon at bounding box center [329, 525] width 6 height 18
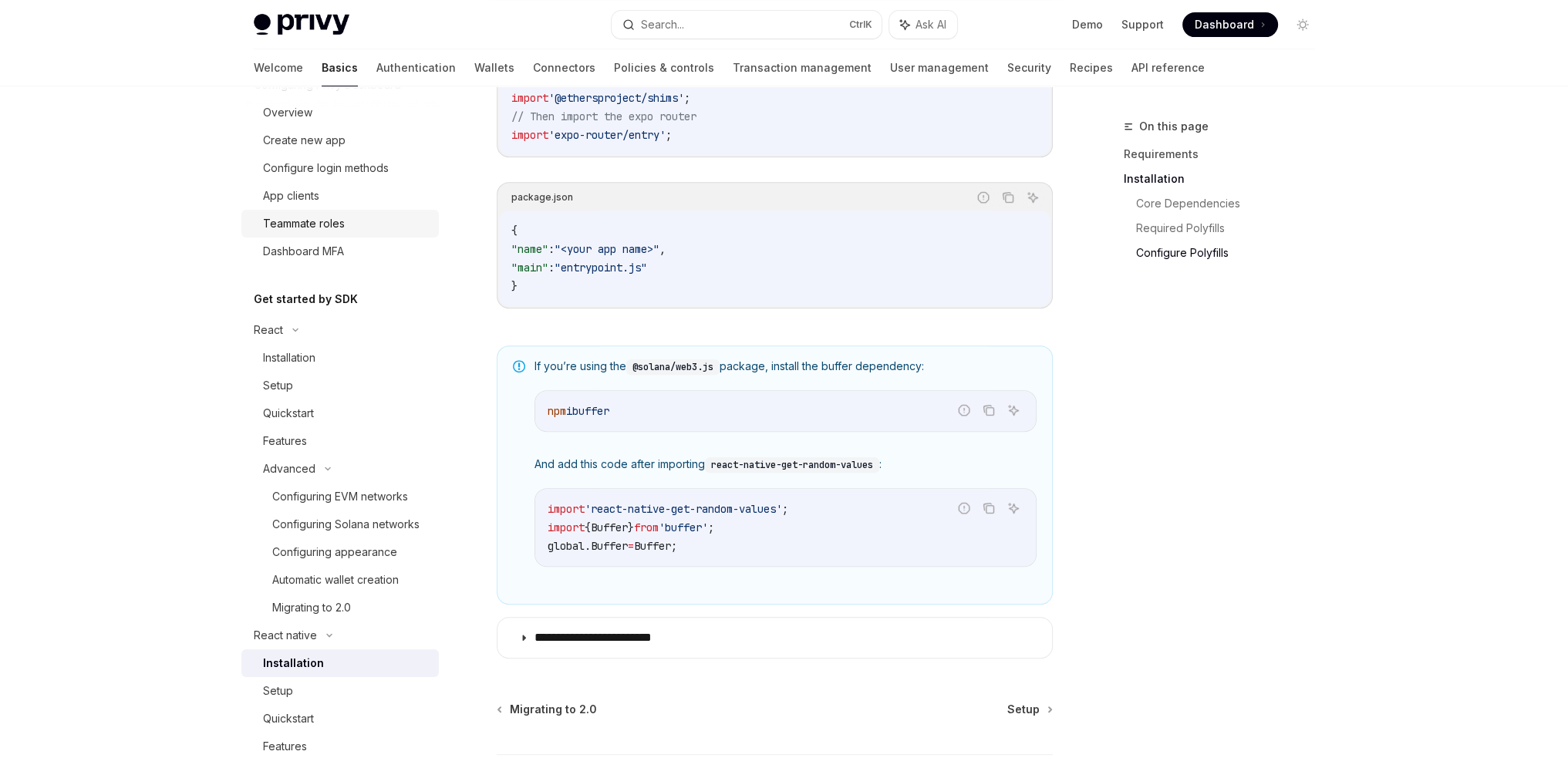
scroll to position [231, 0]
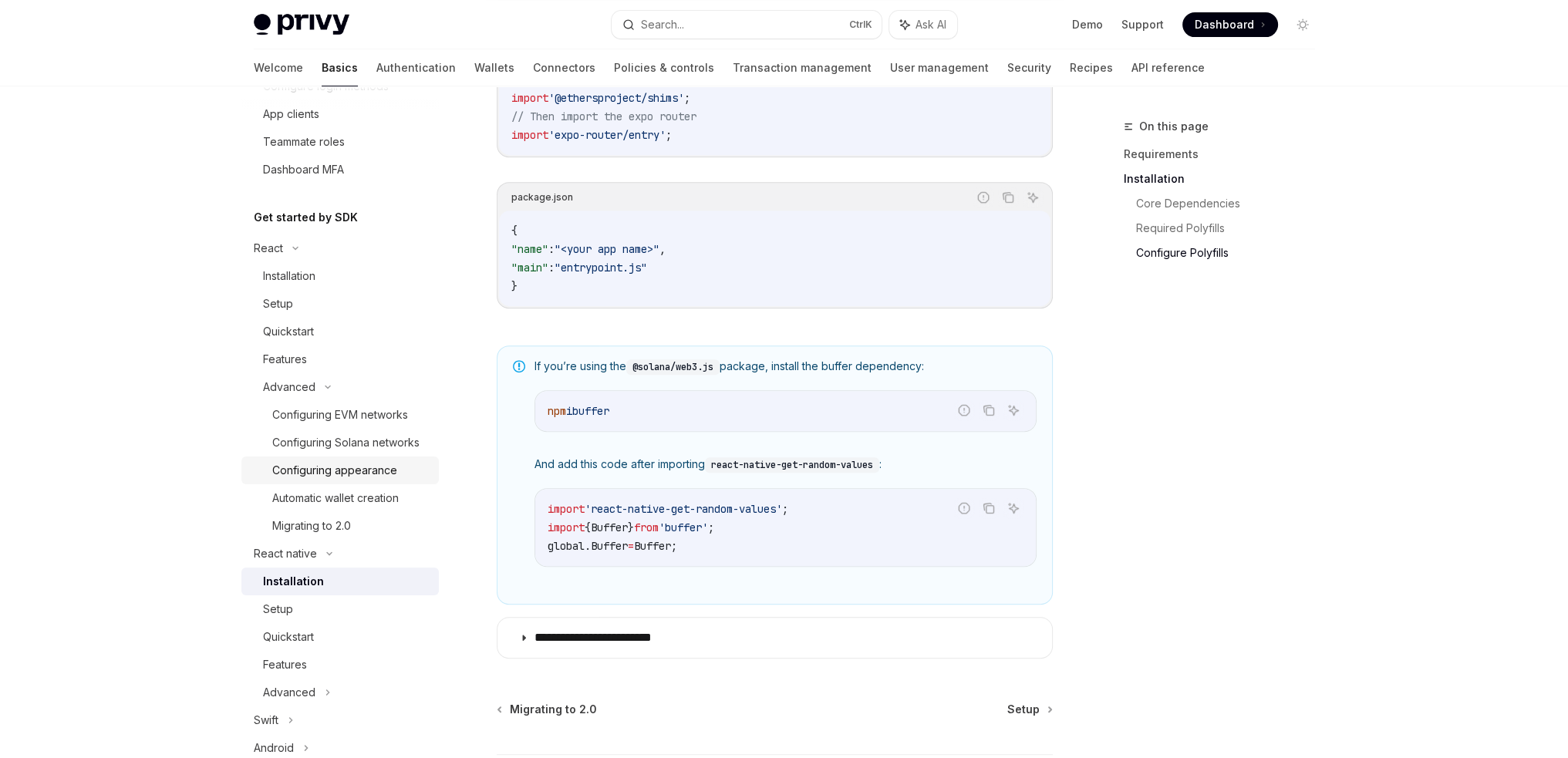
click at [366, 476] on link "Configuring appearance" at bounding box center [340, 470] width 197 height 28
click at [369, 452] on div "Configuring Solana networks" at bounding box center [346, 443] width 147 height 18
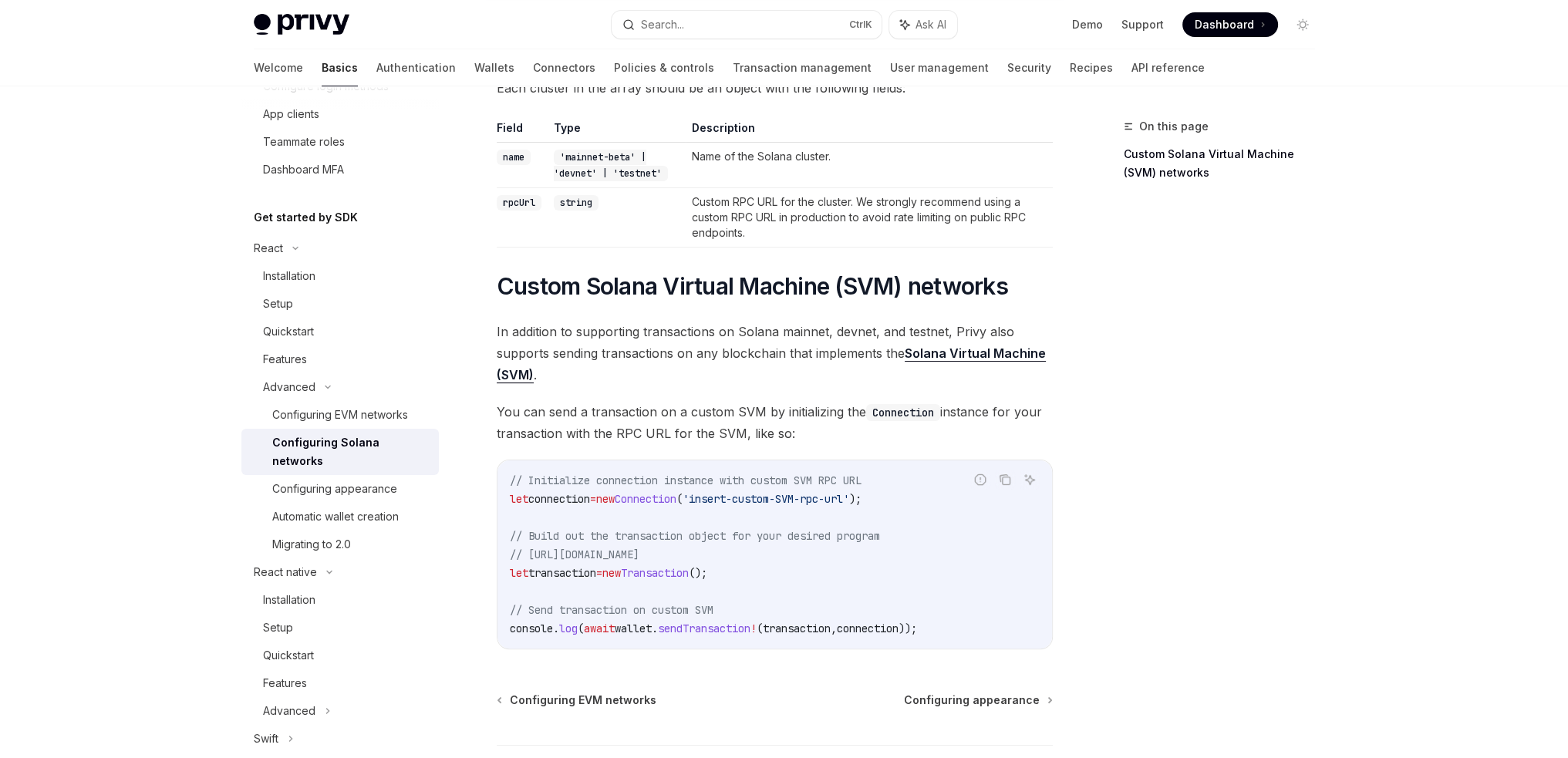
scroll to position [570, 0]
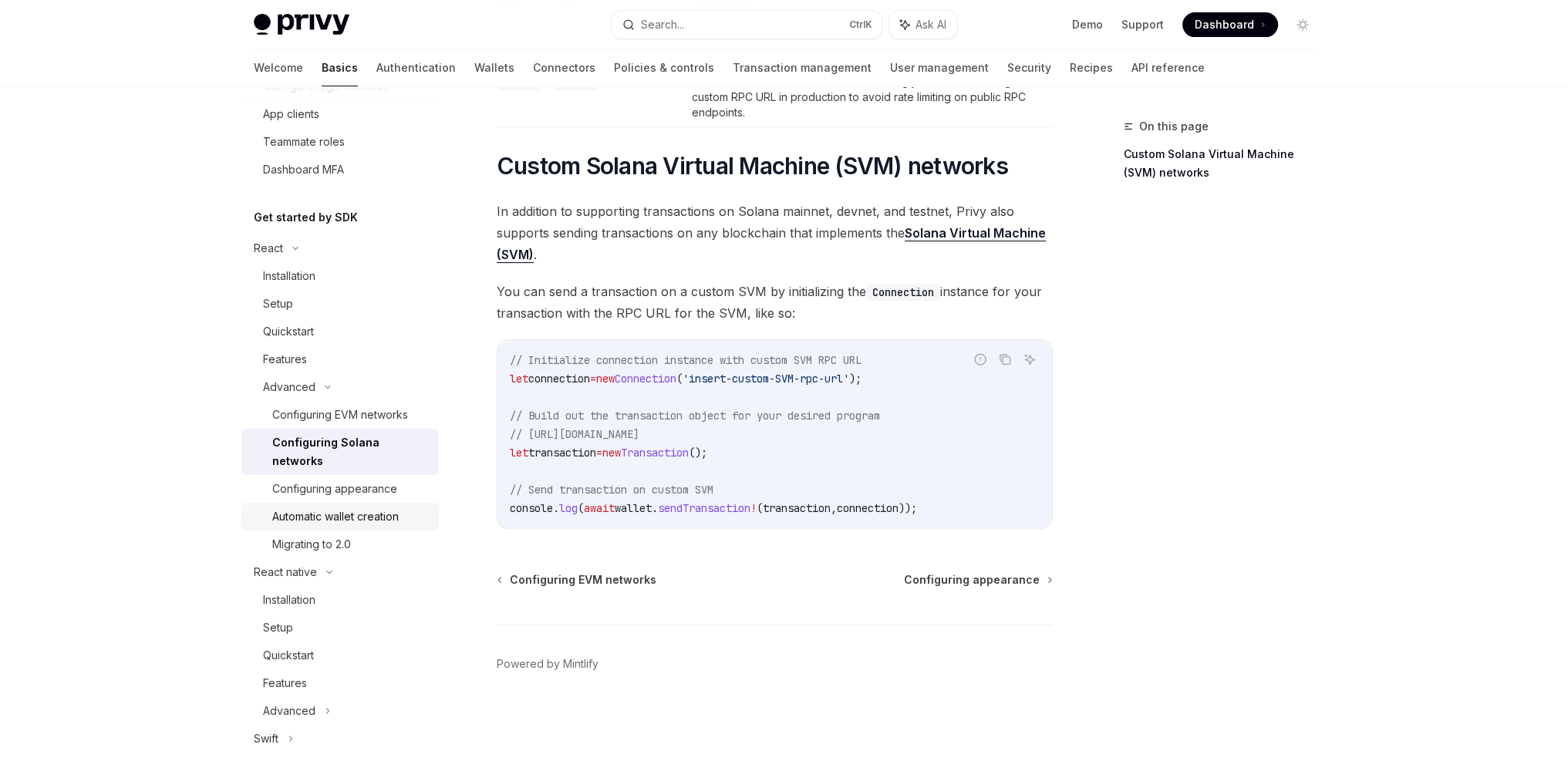
click at [408, 529] on link "Automatic wallet creation" at bounding box center [340, 516] width 197 height 28
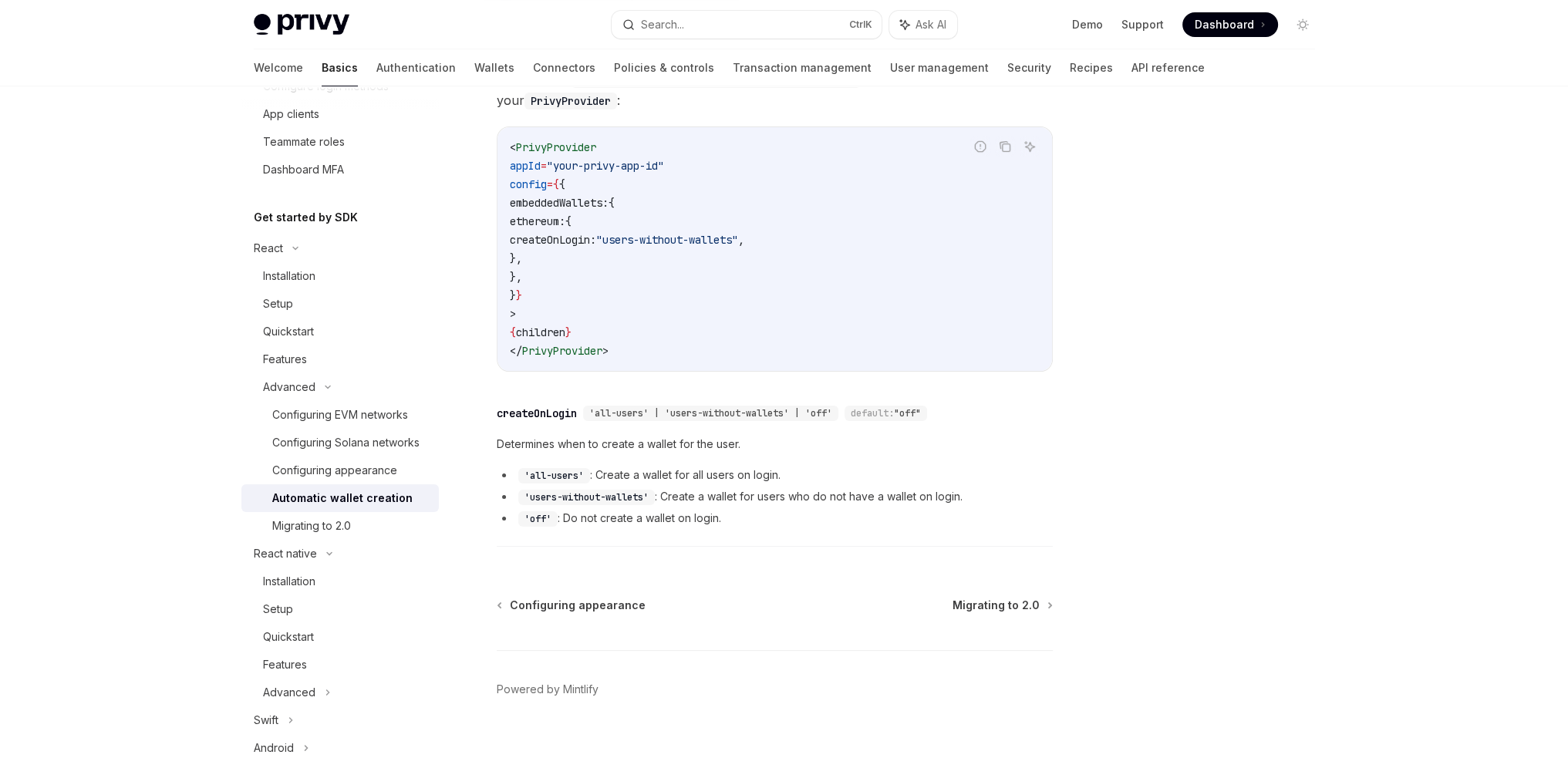
scroll to position [434, 0]
click at [636, 487] on code "'users-without-wallets'" at bounding box center [586, 495] width 137 height 16
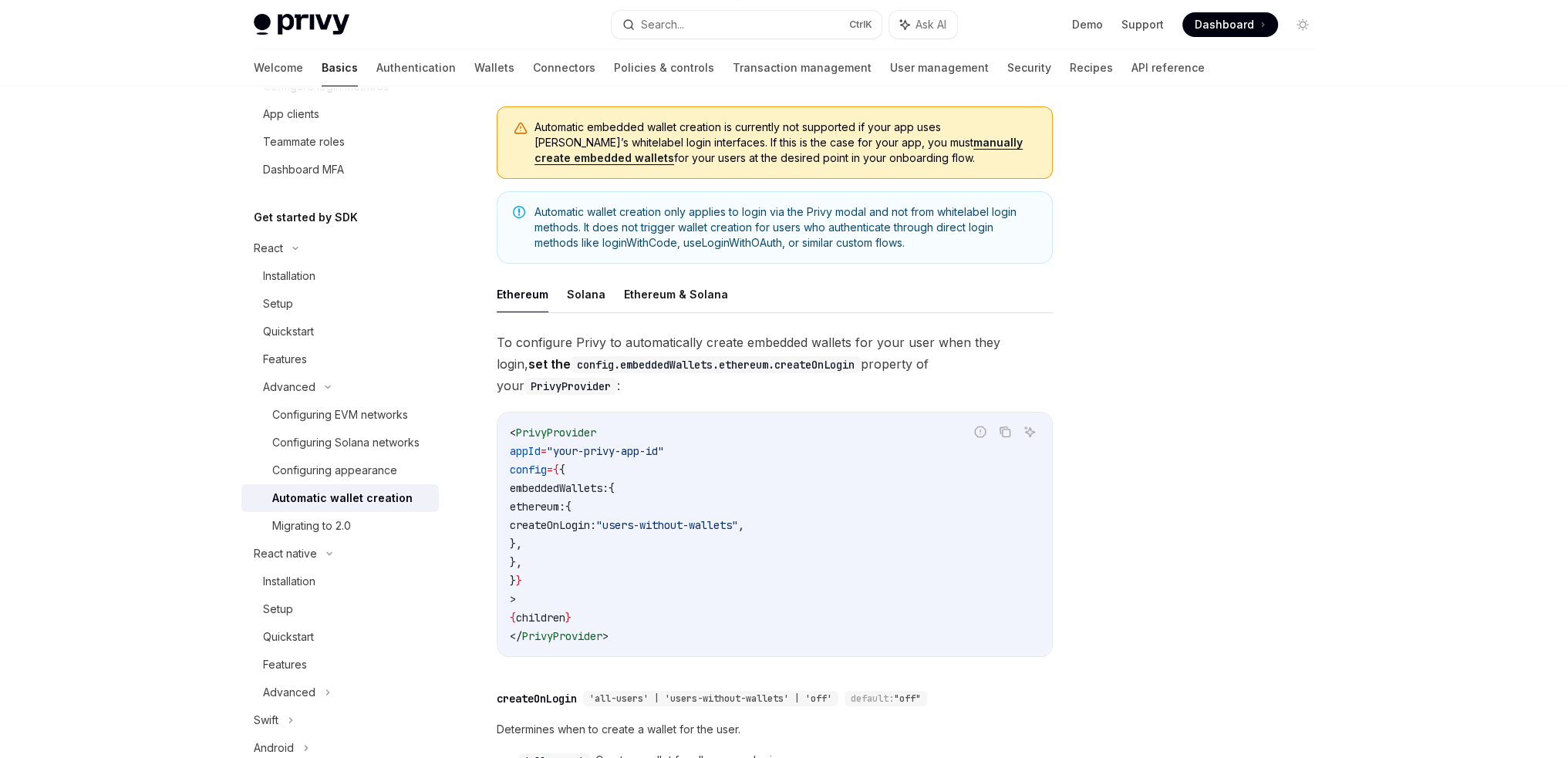
scroll to position [126, 0]
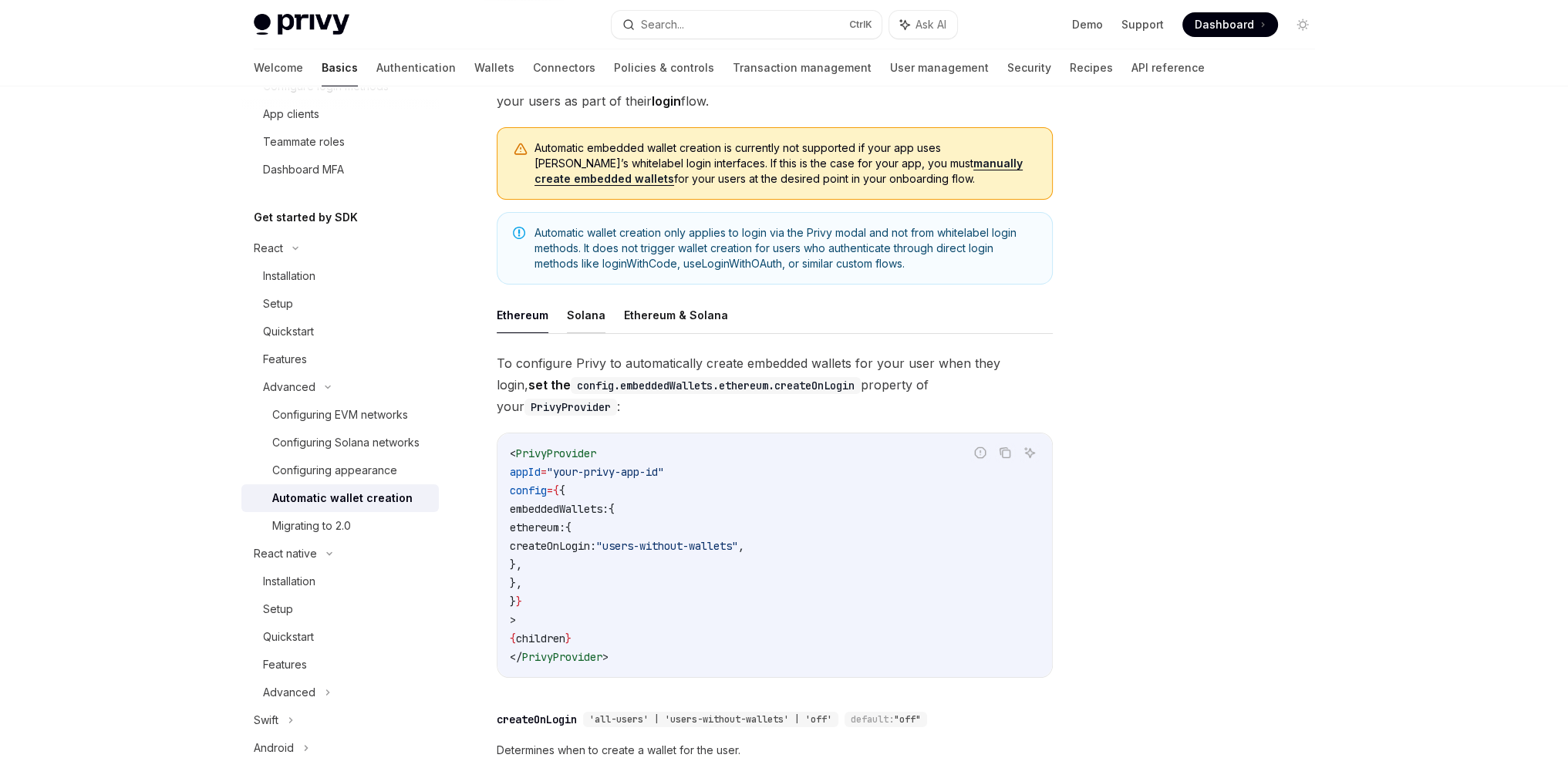
click at [586, 317] on button "Solana" at bounding box center [586, 315] width 39 height 36
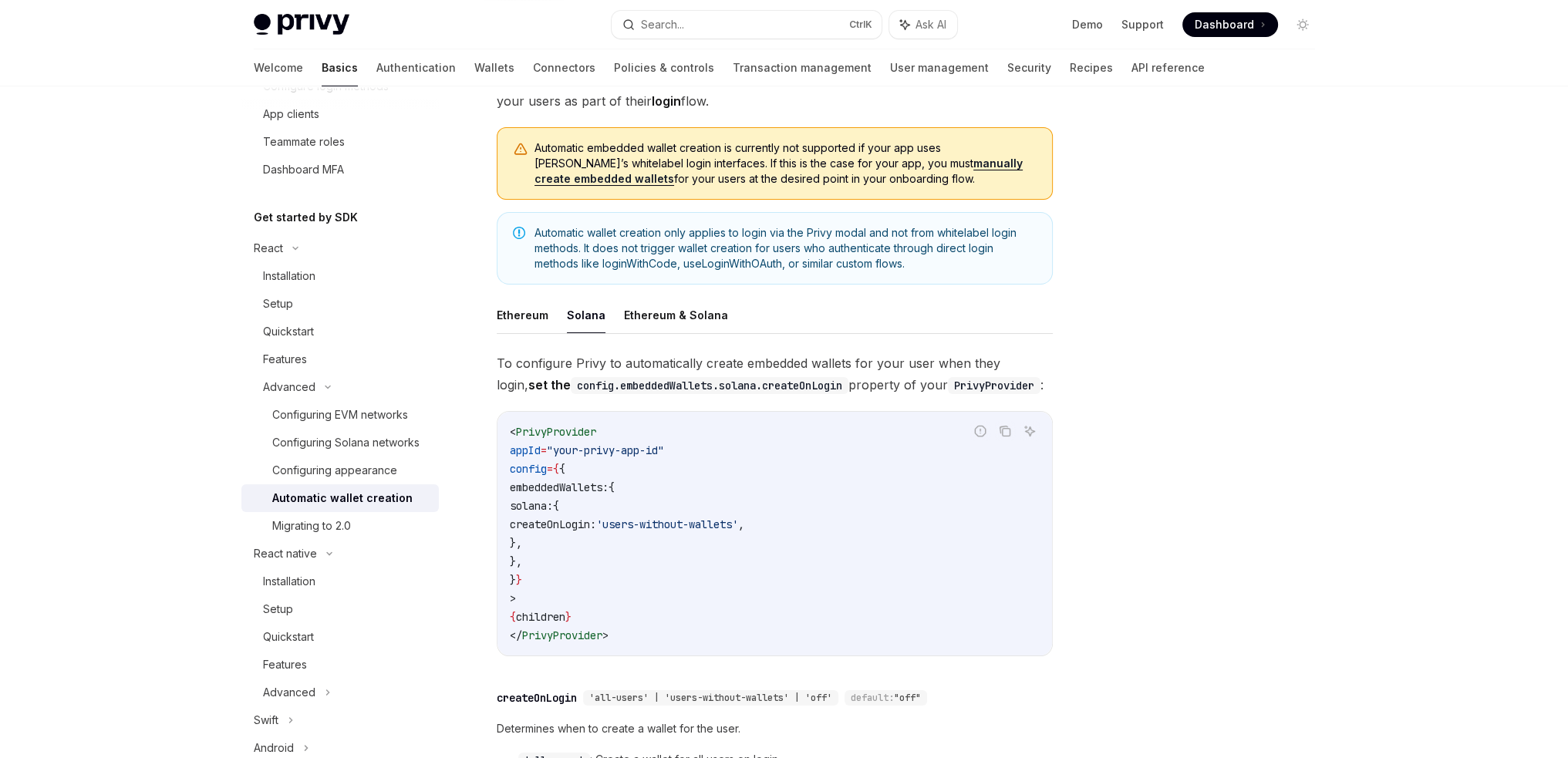
click at [553, 505] on span "solana:" at bounding box center [531, 506] width 43 height 14
copy span "solana"
click at [387, 479] on div "Configuring appearance" at bounding box center [334, 470] width 125 height 18
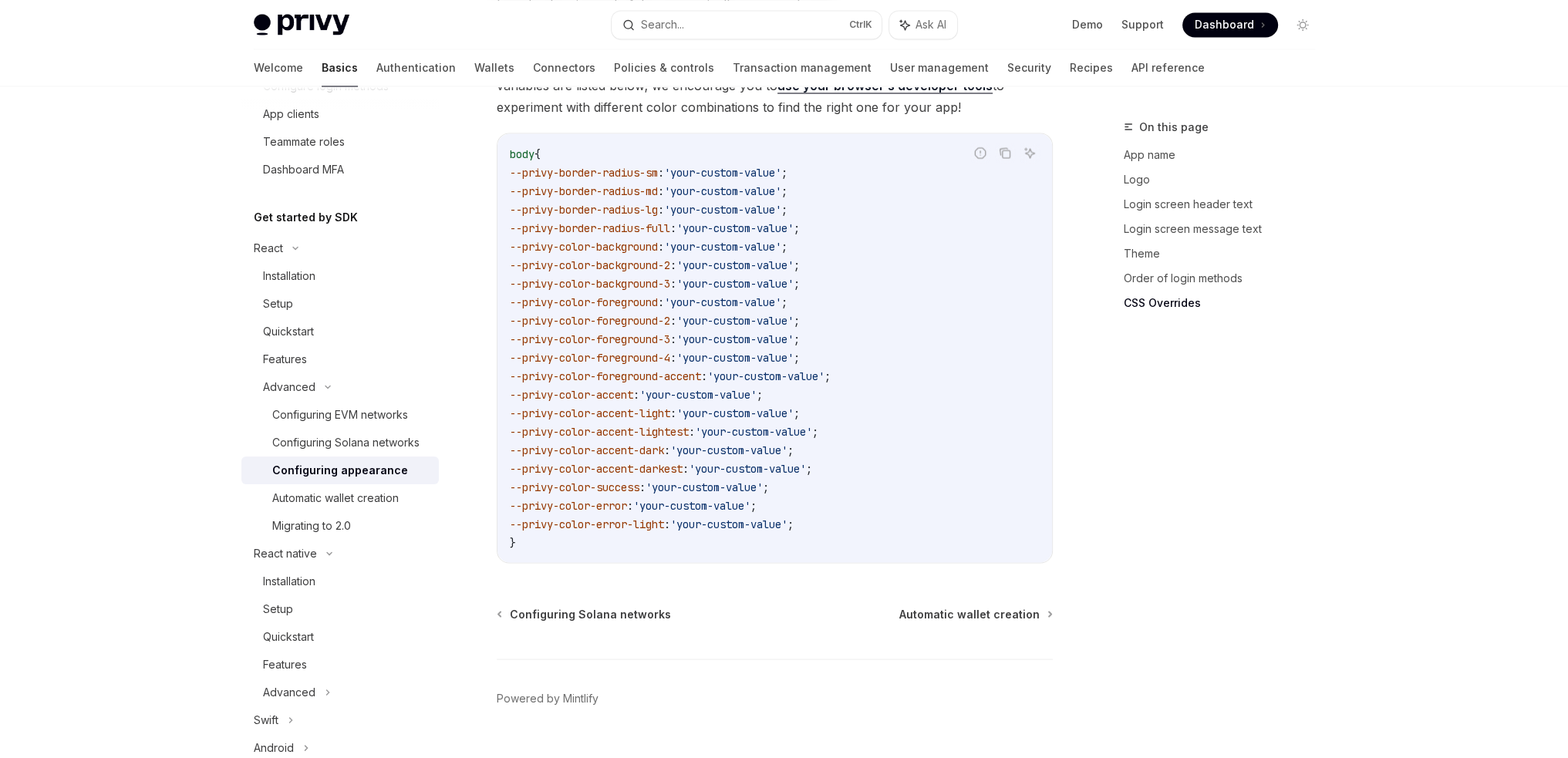
scroll to position [3841, 0]
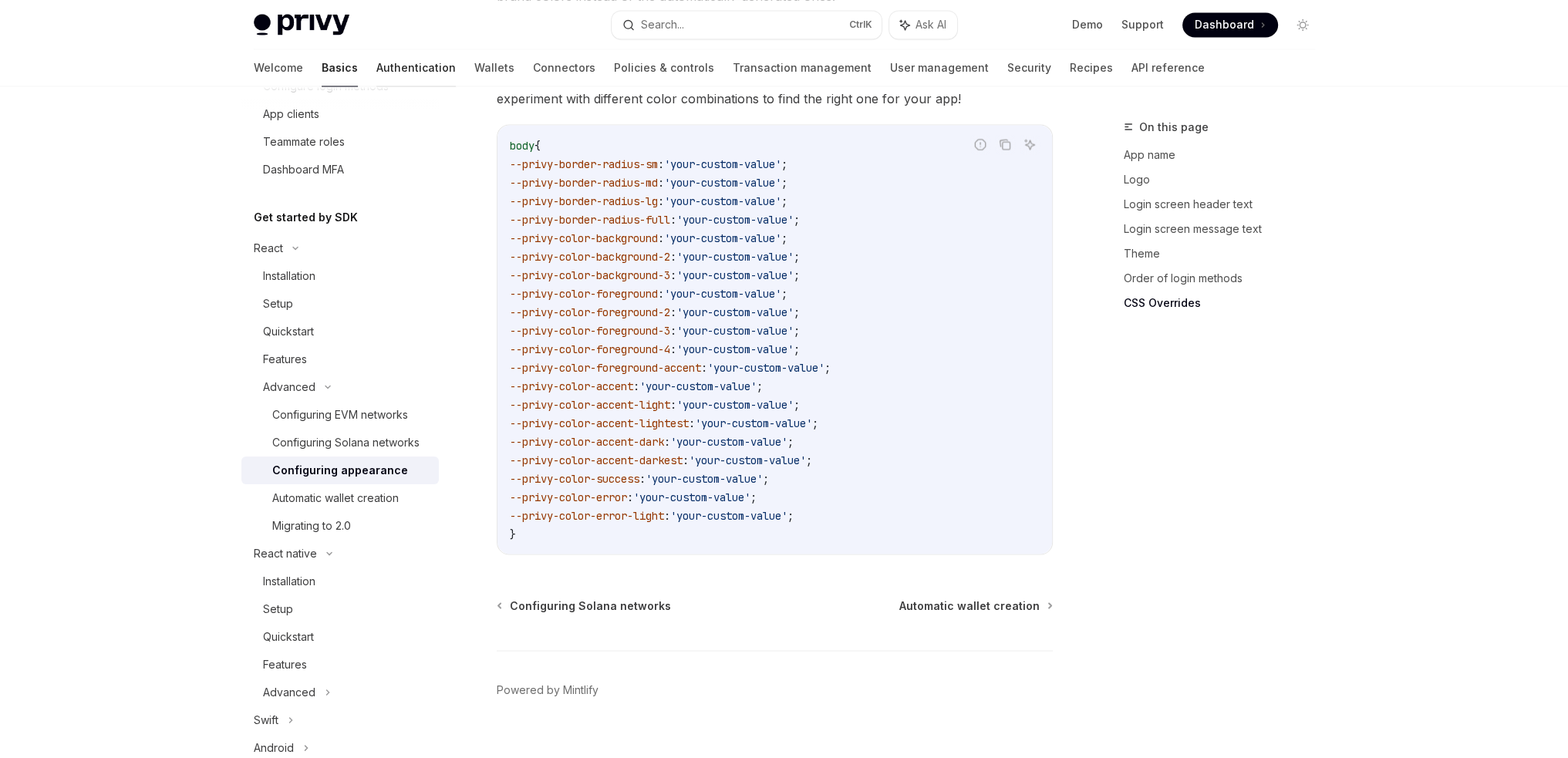
click at [377, 73] on link "Authentication" at bounding box center [416, 68] width 79 height 37
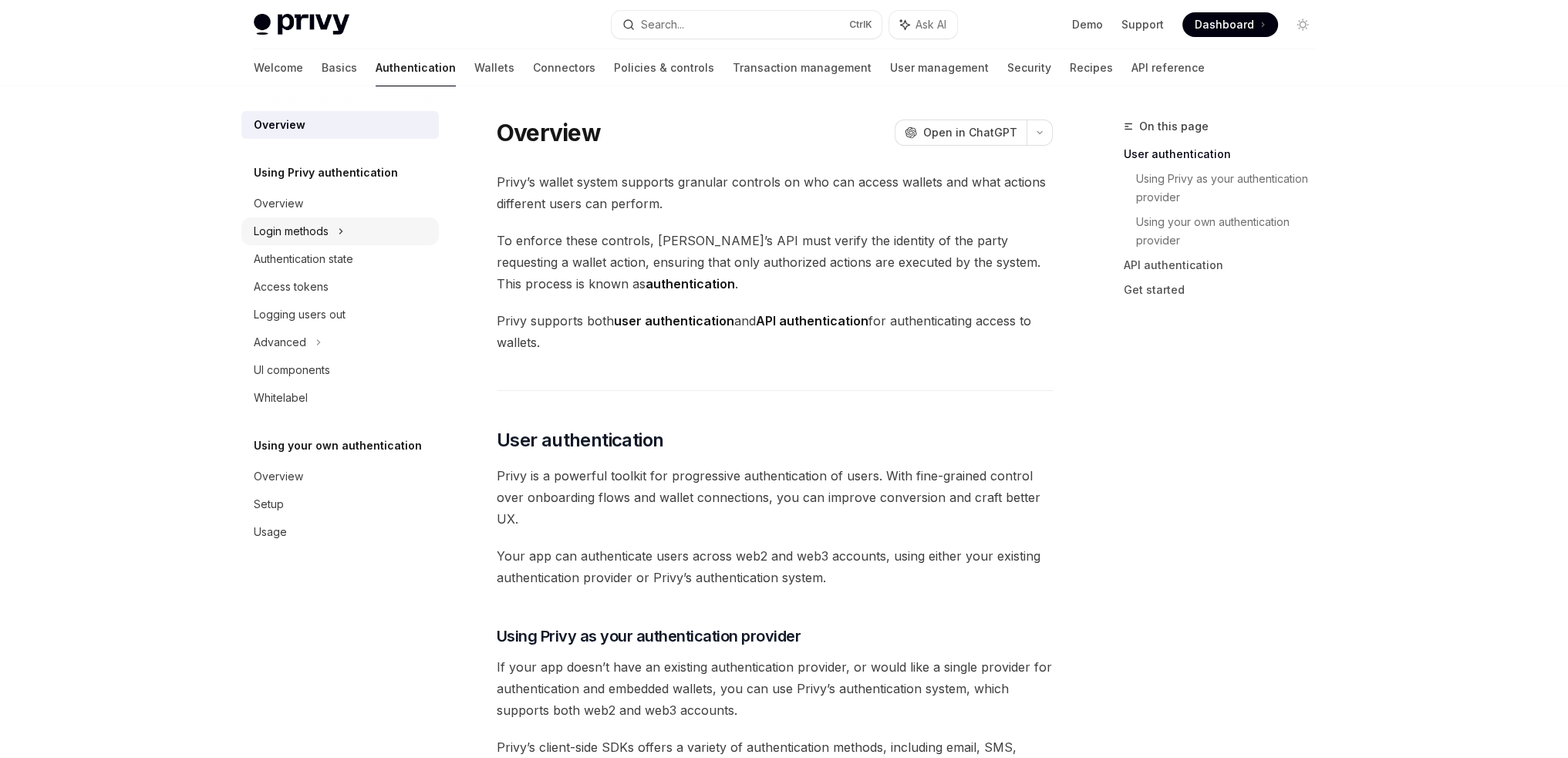
click at [339, 233] on icon at bounding box center [340, 232] width 2 height 5
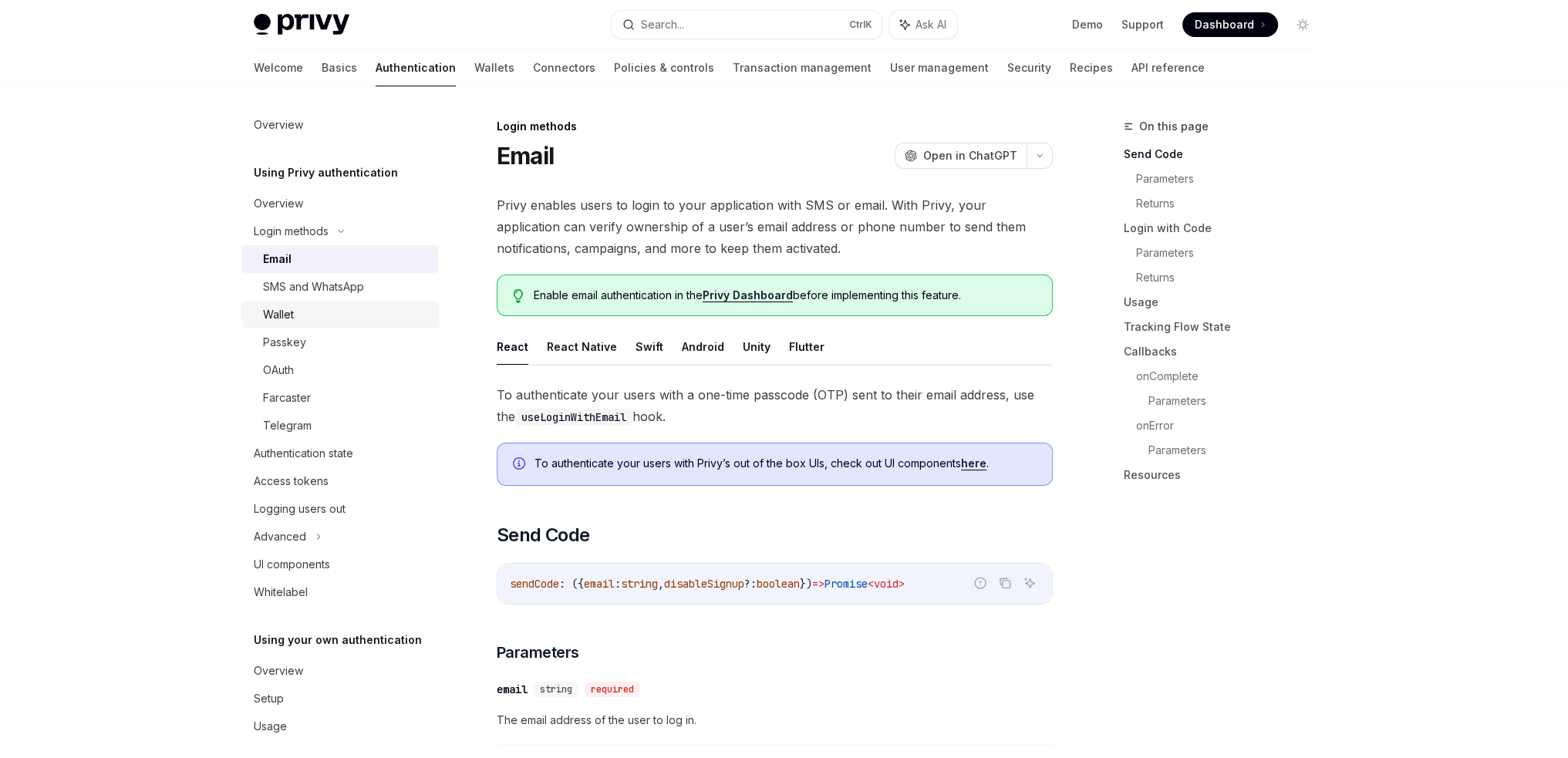
click at [318, 312] on div "Wallet" at bounding box center [346, 314] width 166 height 18
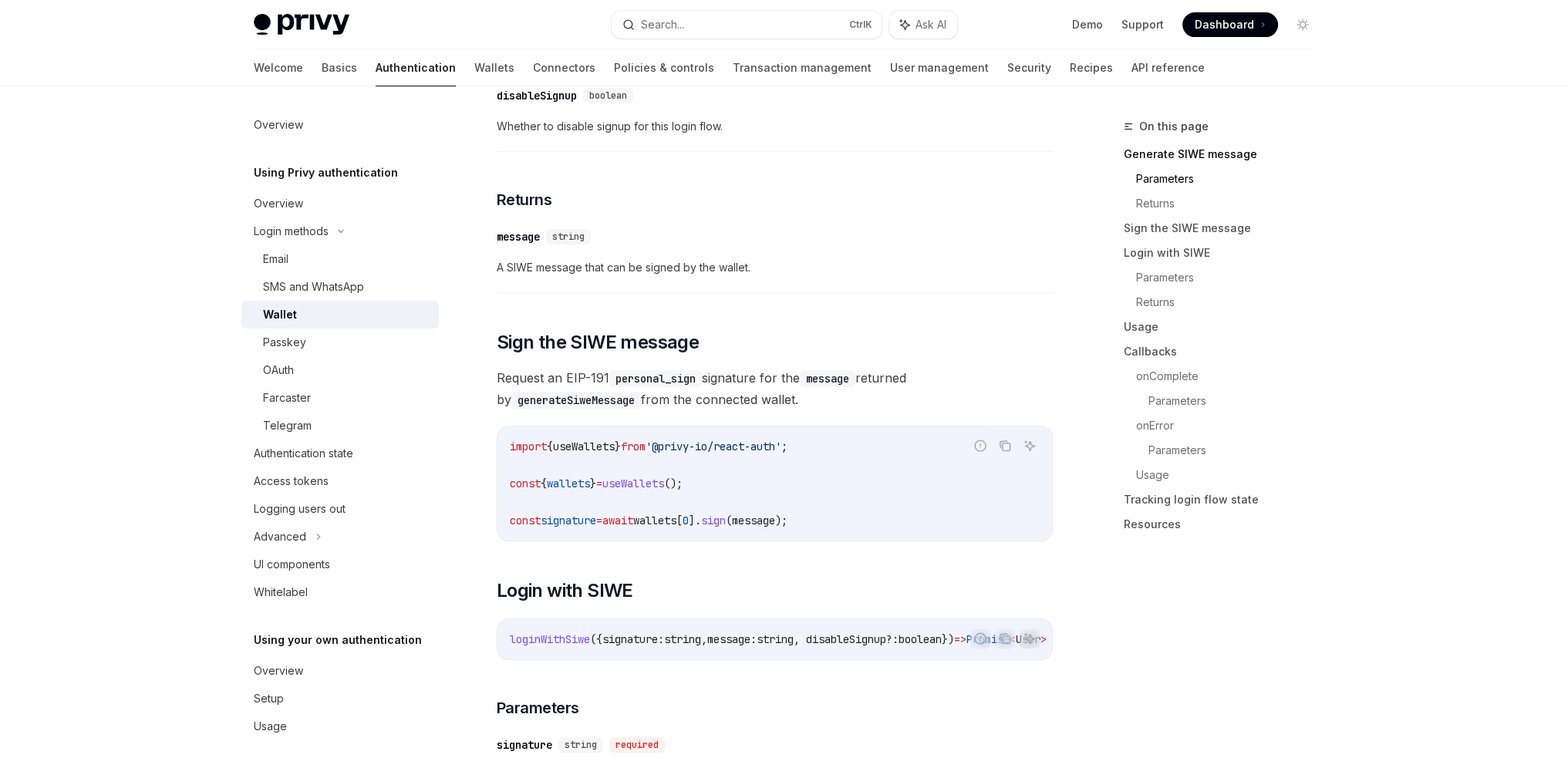
scroll to position [771, 0]
click at [320, 535] on icon at bounding box center [318, 536] width 6 height 18
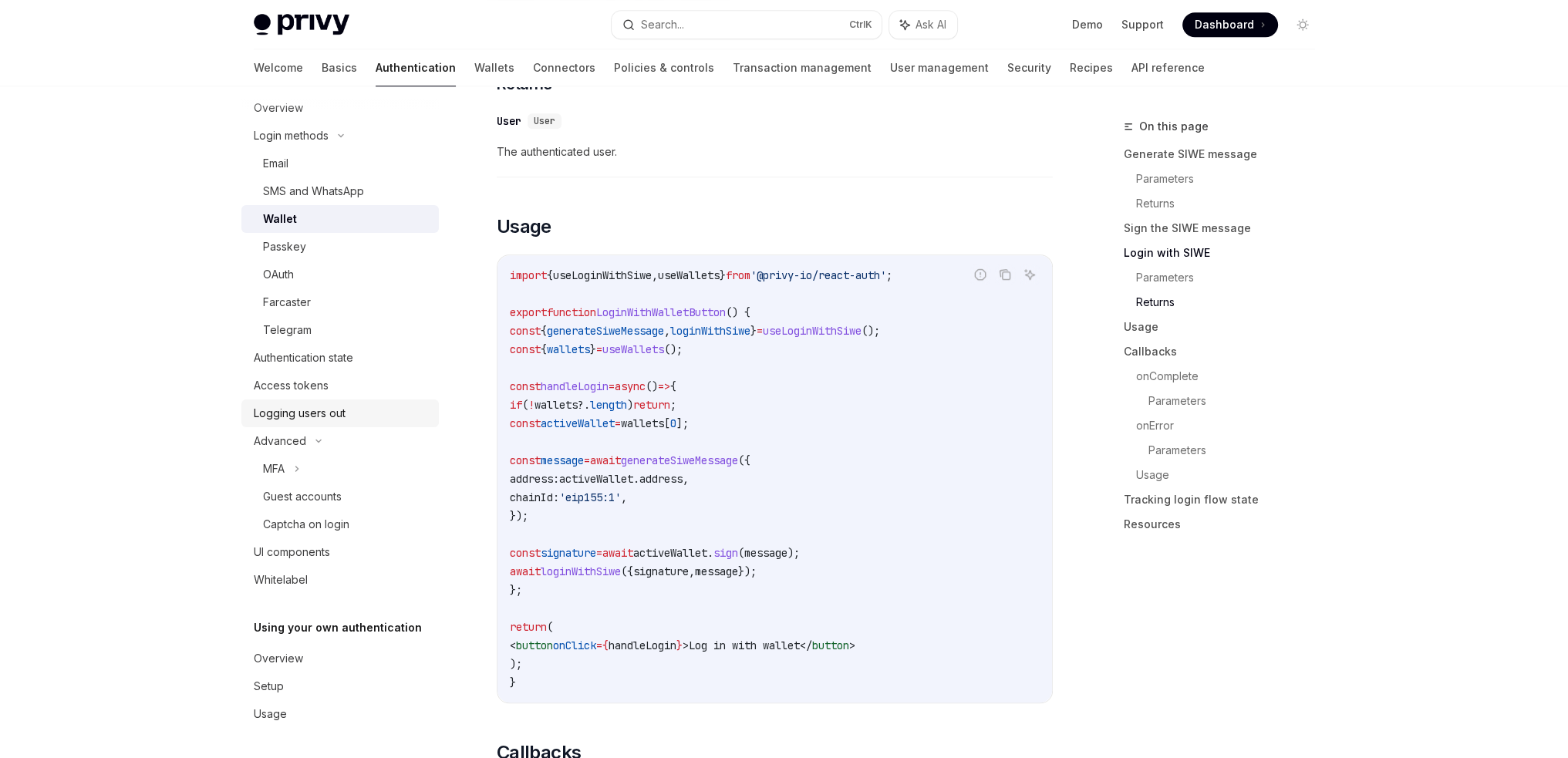
scroll to position [96, 0]
click at [332, 363] on div "Authentication state" at bounding box center [303, 357] width 99 height 18
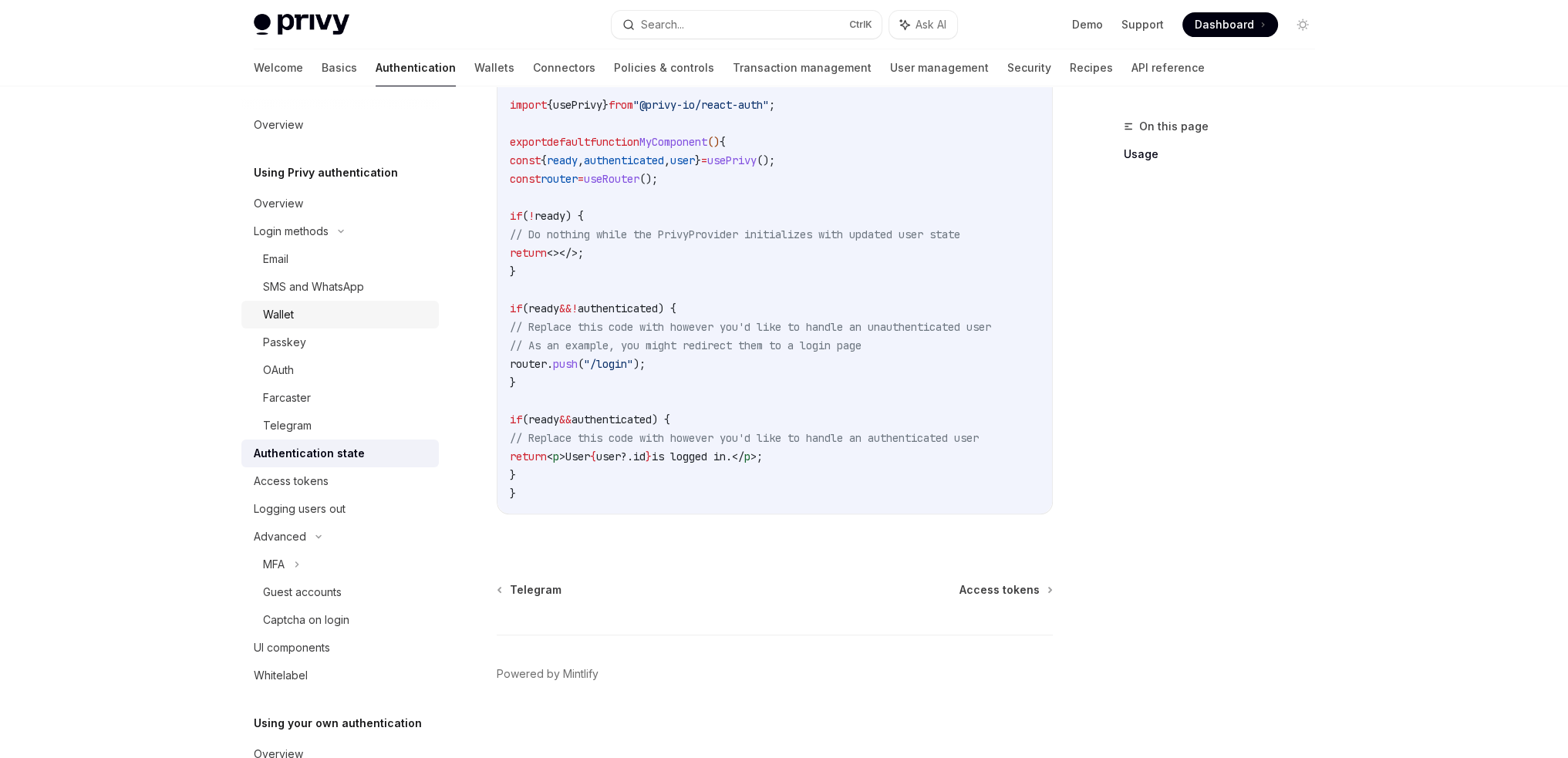
click at [301, 320] on div "Wallet" at bounding box center [346, 314] width 166 height 18
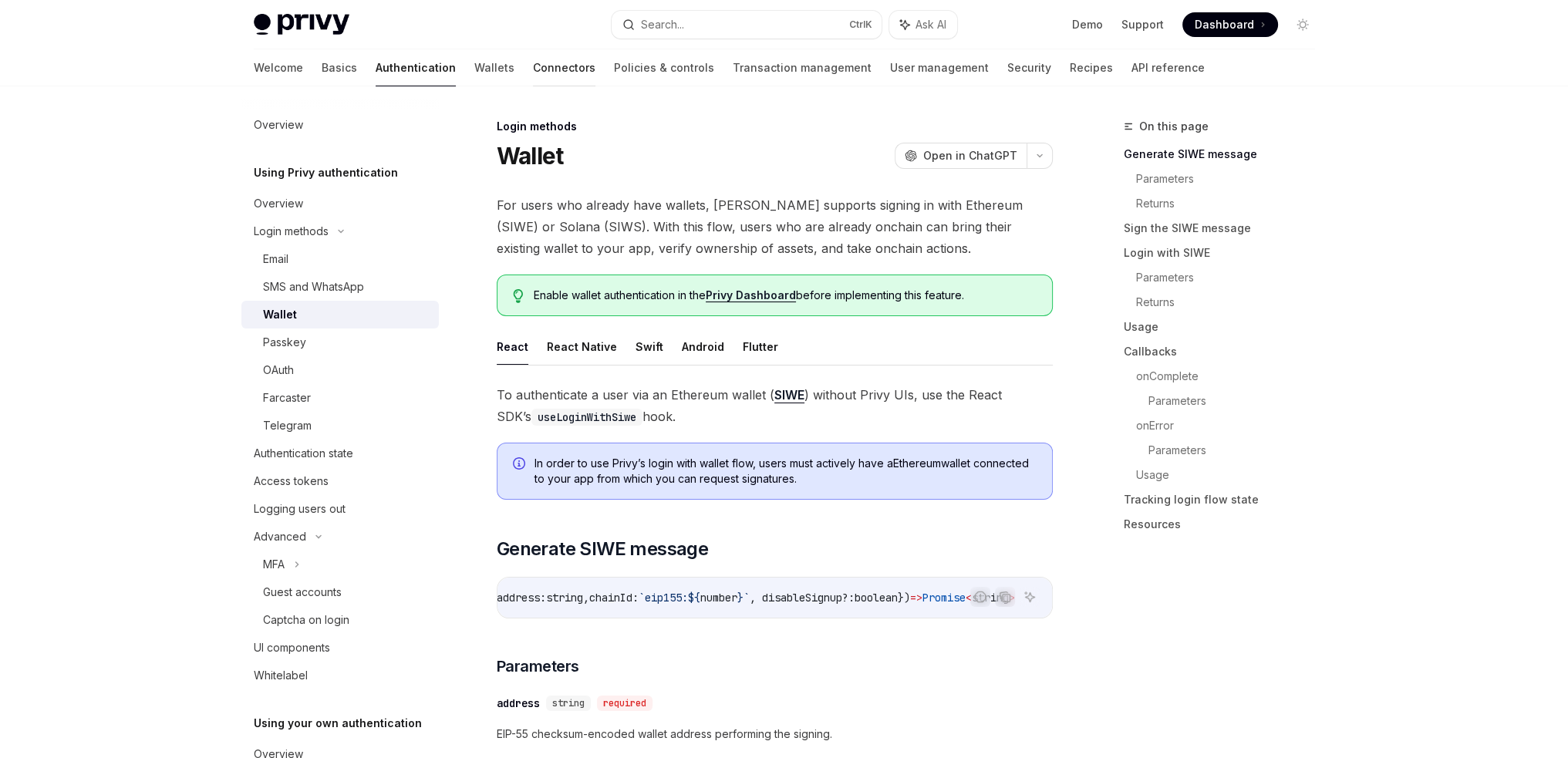
click at [533, 66] on link "Connectors" at bounding box center [564, 68] width 62 height 37
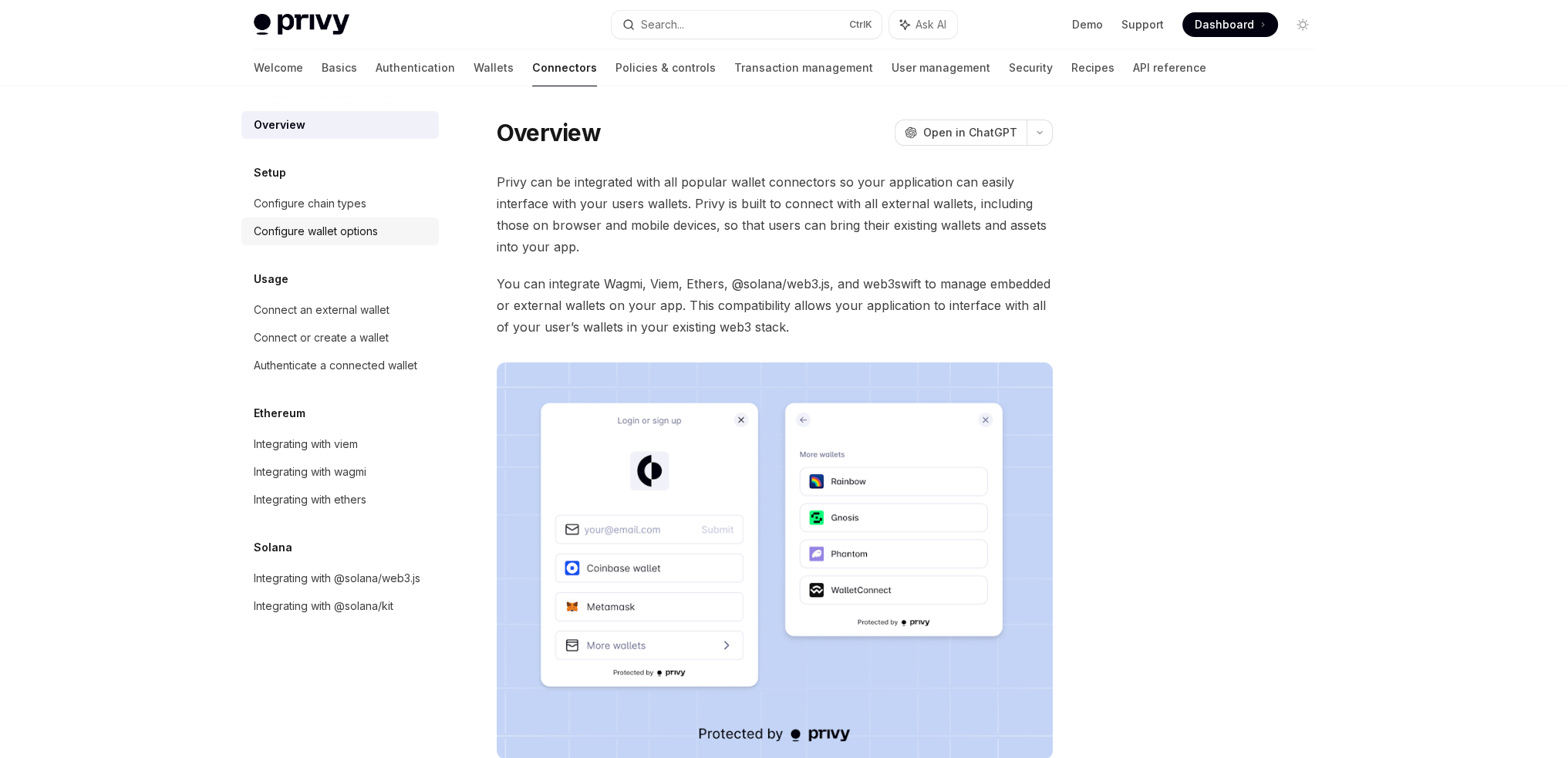
click at [361, 233] on div "Configure wallet options" at bounding box center [315, 231] width 124 height 18
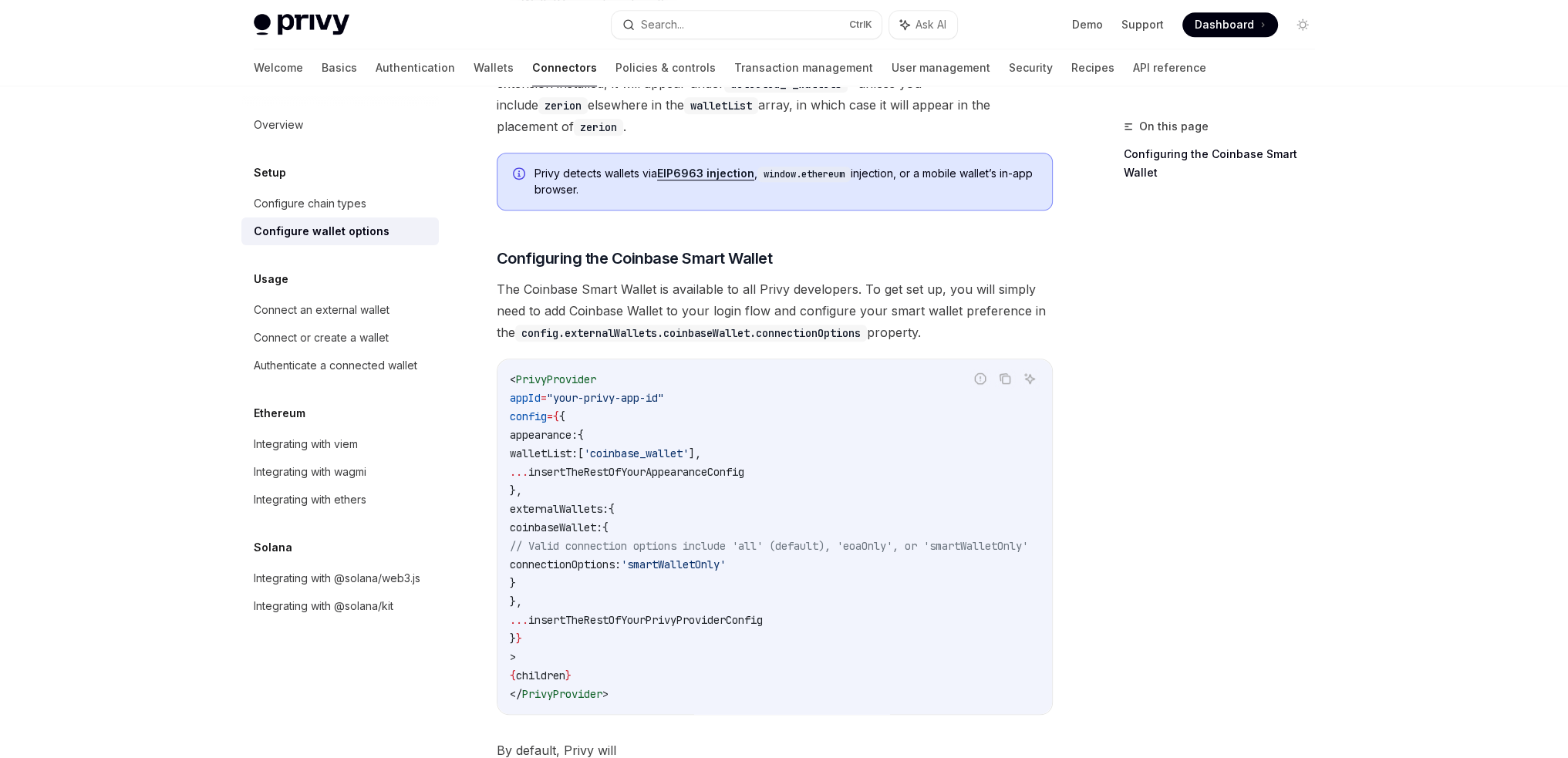
scroll to position [1619, 0]
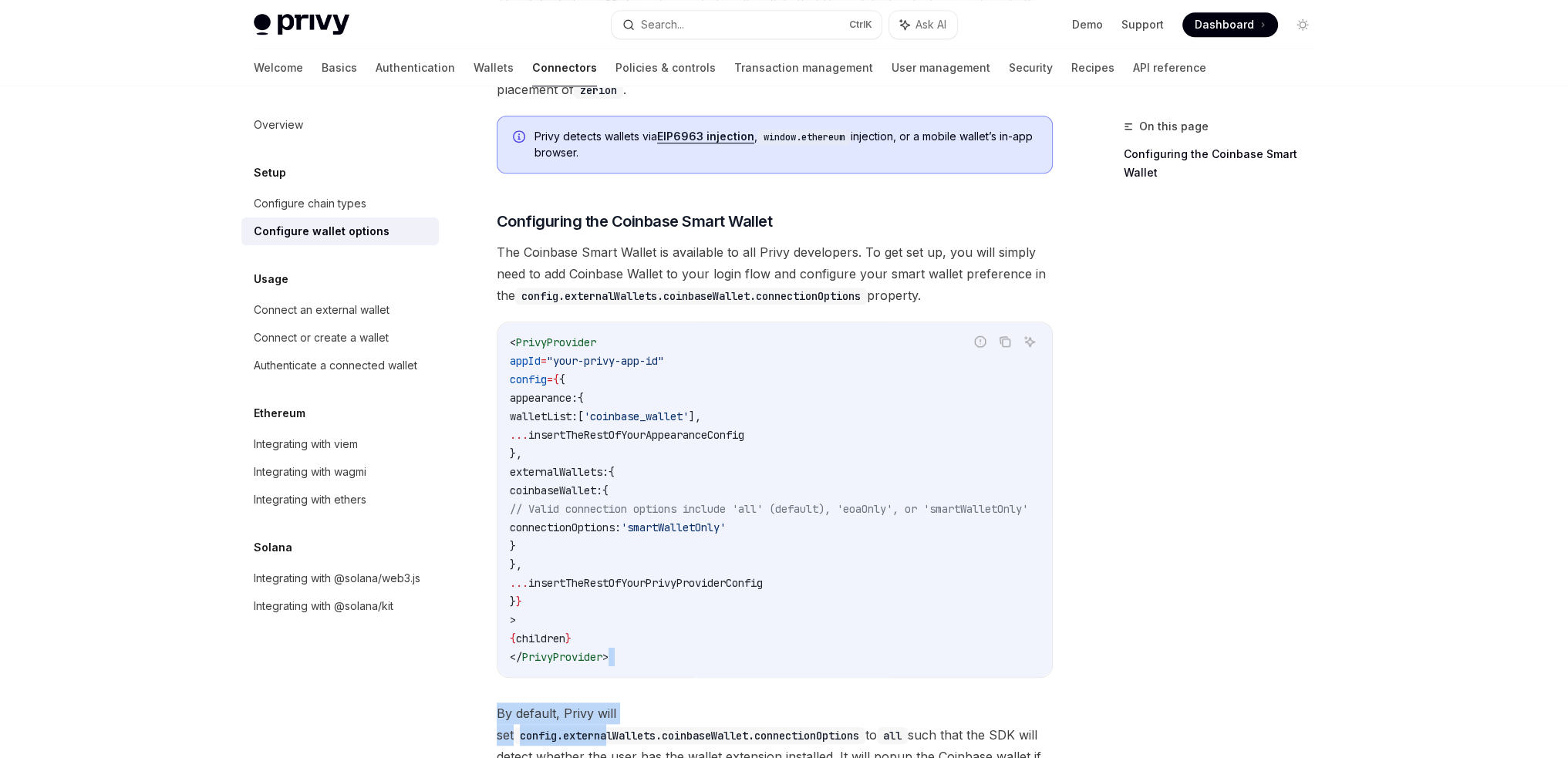
drag, startPoint x: 663, startPoint y: 665, endPoint x: 733, endPoint y: 673, distance: 70.5
click at [799, 594] on code "< PrivyProvider appId = "your-privy-app-id" config = { { appearance: { walletLi…" at bounding box center [787, 499] width 556 height 333
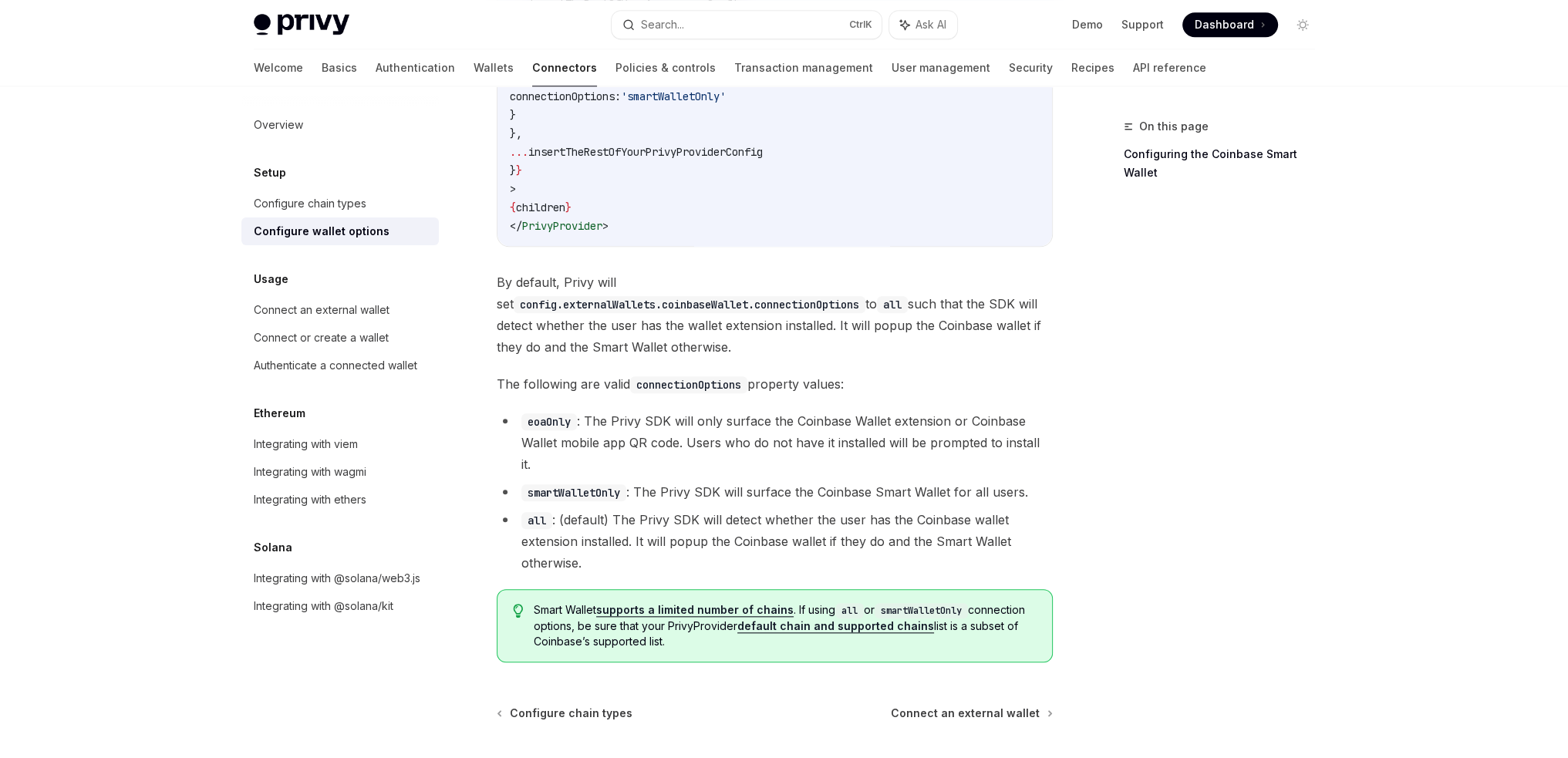
scroll to position [2133, 0]
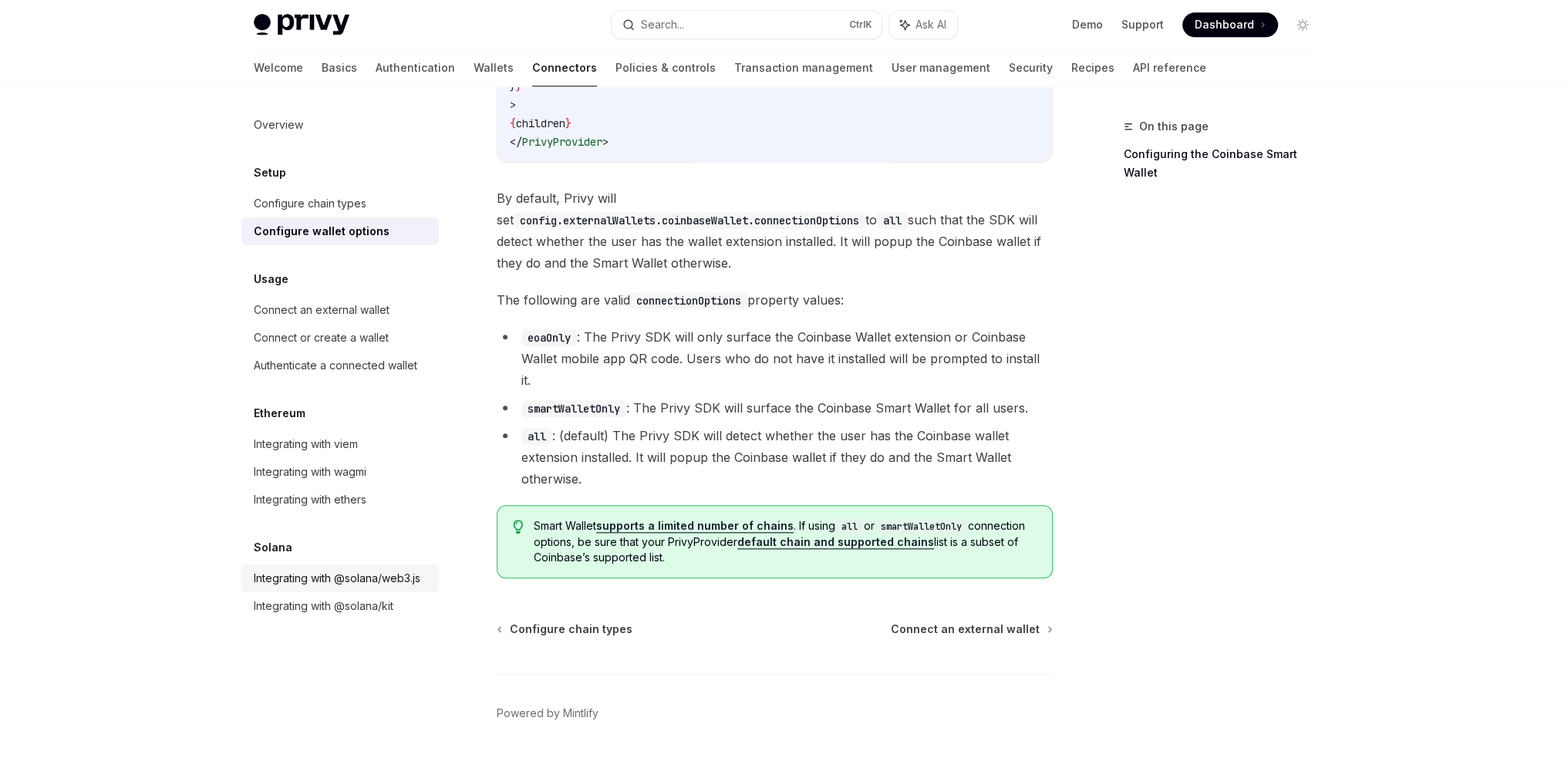
click at [376, 579] on div "Integrating with @solana/web3.js" at bounding box center [336, 578] width 166 height 18
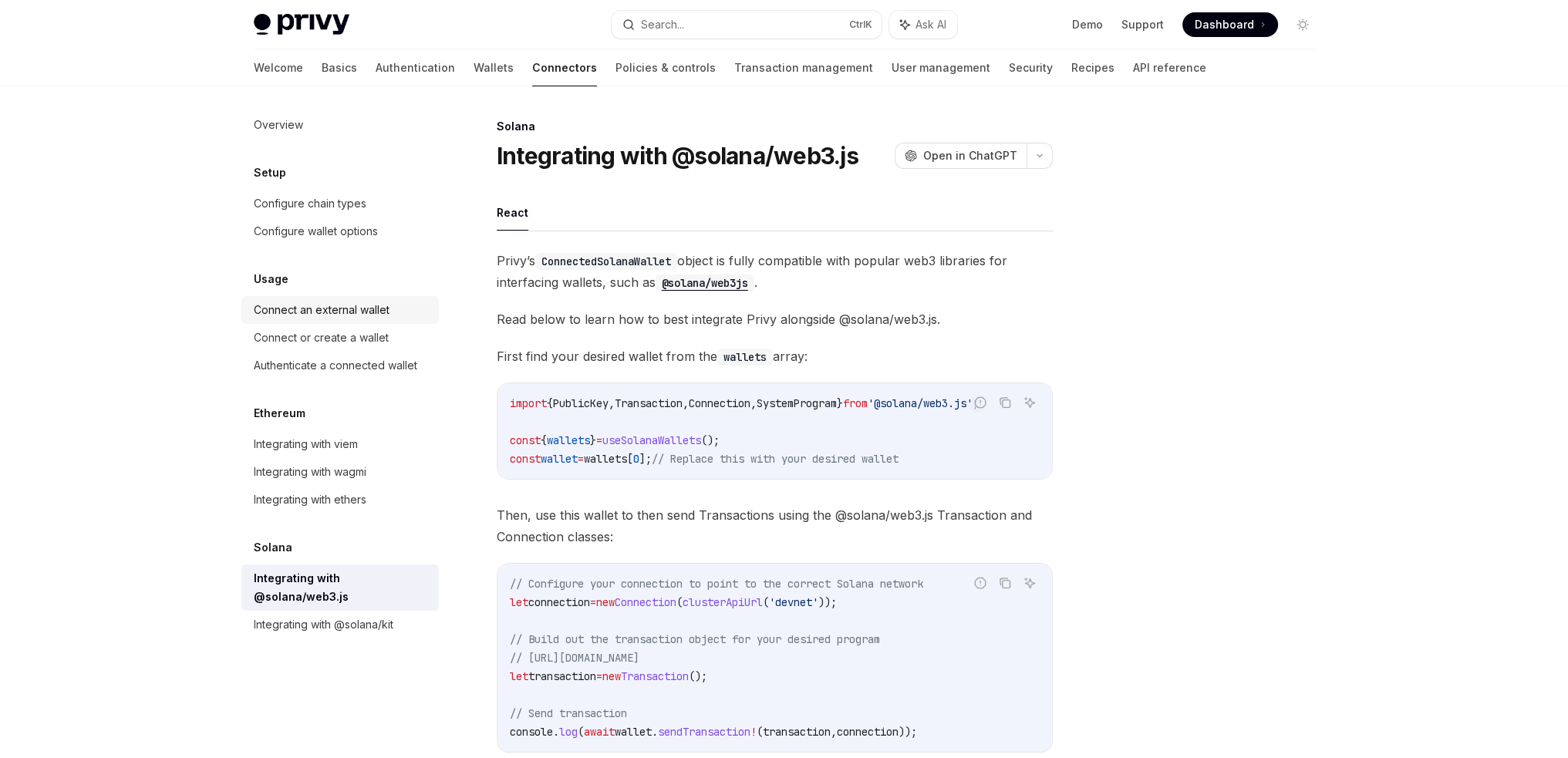
click at [364, 319] on div "Connect an external wallet" at bounding box center [321, 309] width 136 height 18
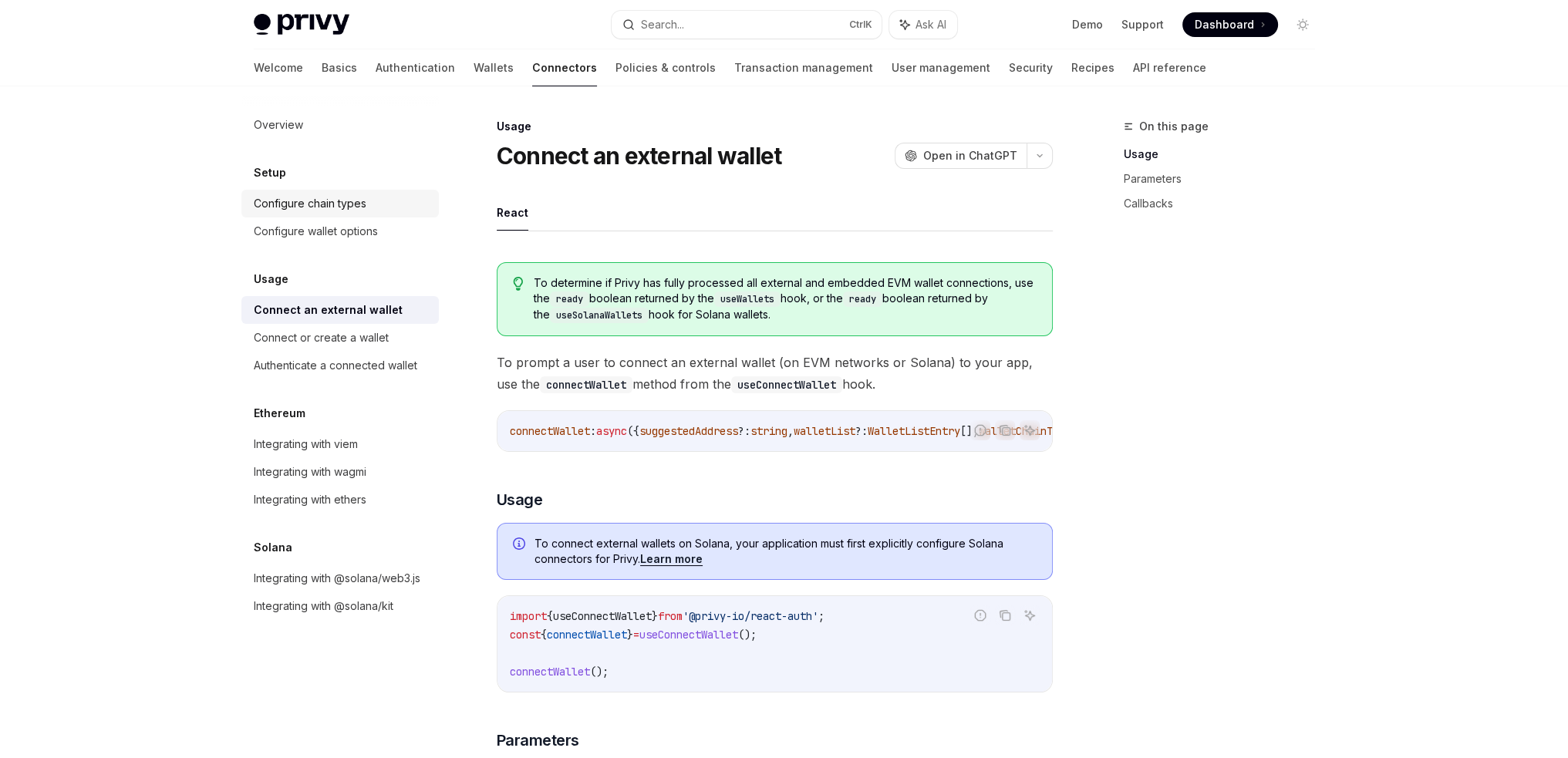
click at [321, 207] on div "Configure chain types" at bounding box center [310, 204] width 113 height 18
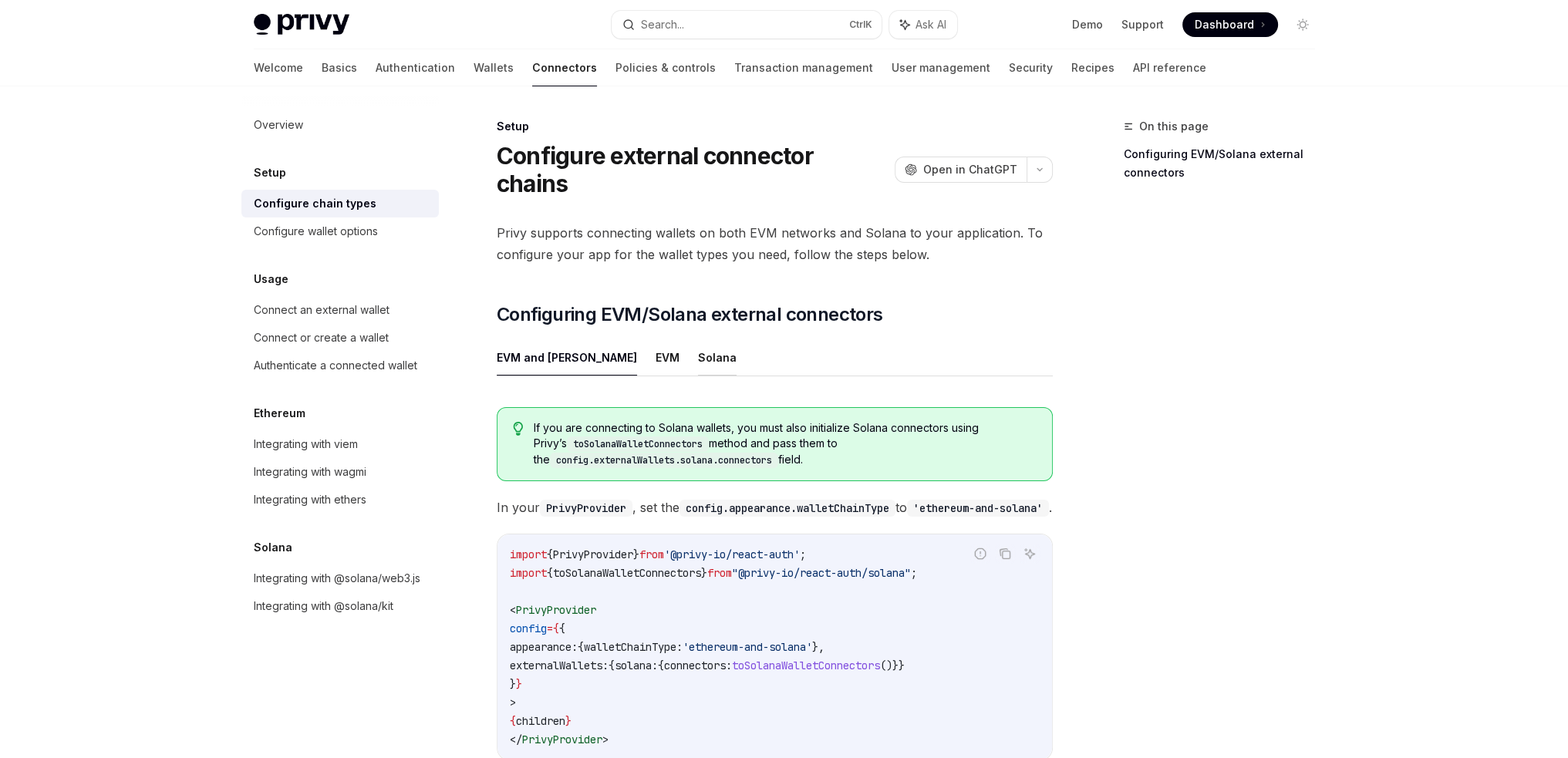
click at [698, 339] on button "Solana" at bounding box center [717, 357] width 39 height 36
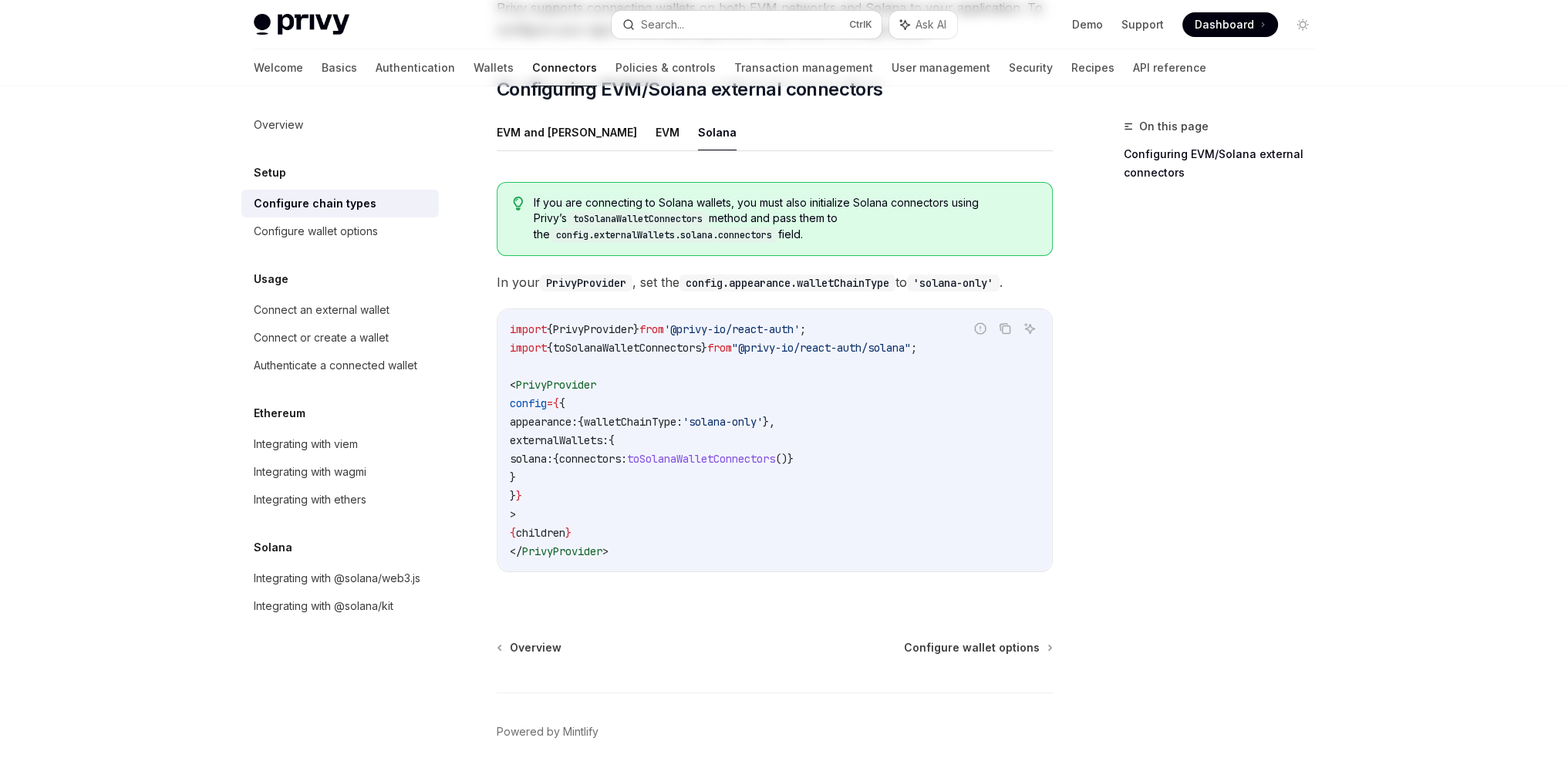
scroll to position [231, 0]
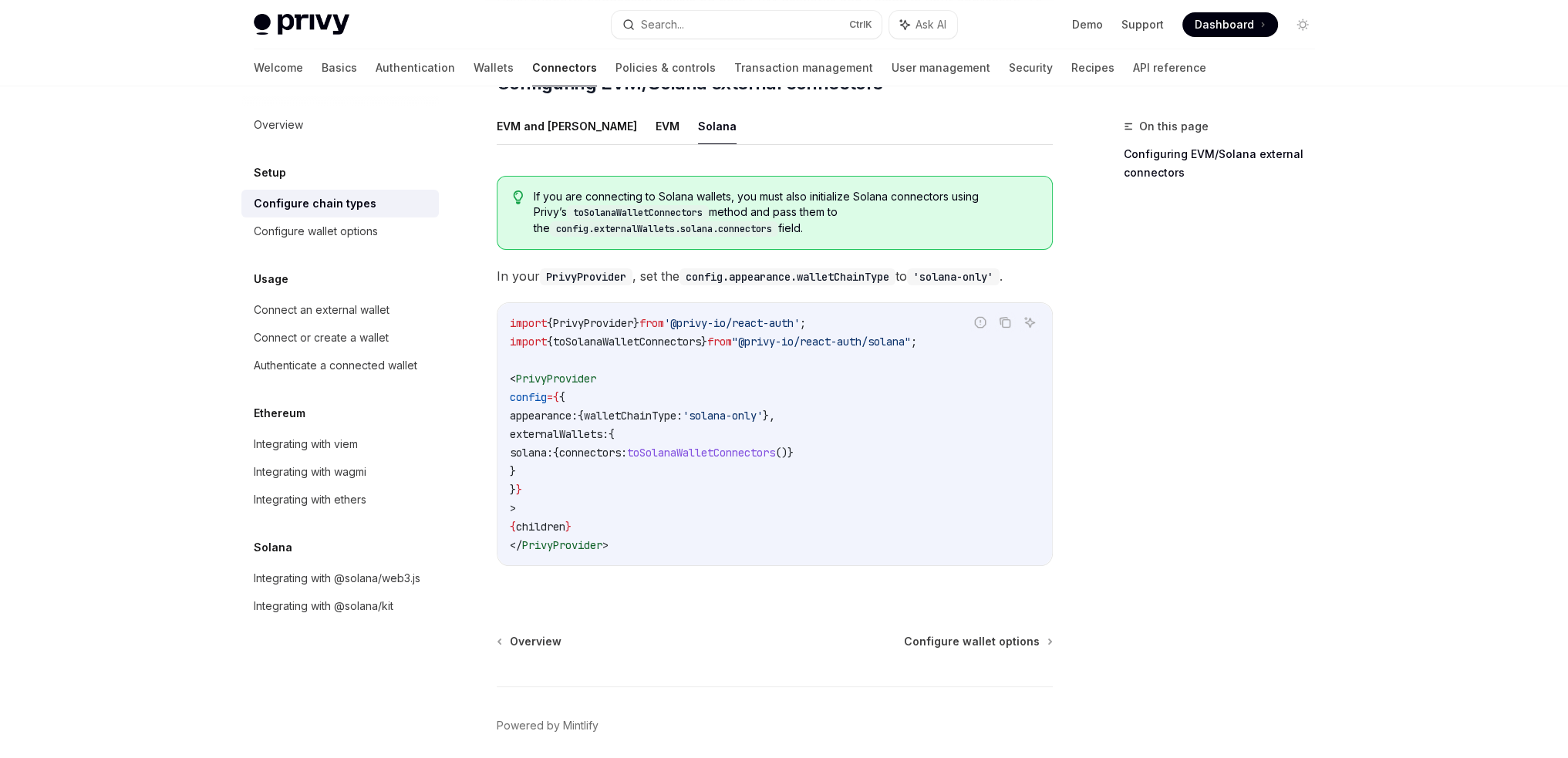
drag, startPoint x: 558, startPoint y: 440, endPoint x: 510, endPoint y: 386, distance: 72.2
click at [510, 386] on code "import { PrivyProvider } from '@privy-io/react-auth' ; import { toSolanaWalletC…" at bounding box center [775, 434] width 530 height 241
copy code "appearance: { walletChainType: 'solana-only' }, externalWallets: { solana: { co…"
drag, startPoint x: 560, startPoint y: 363, endPoint x: 541, endPoint y: 446, distance: 85.1
click at [541, 446] on code "import { PrivyProvider } from '@privy-io/react-auth' ; import { toSolanaWalletC…" at bounding box center [775, 434] width 530 height 241
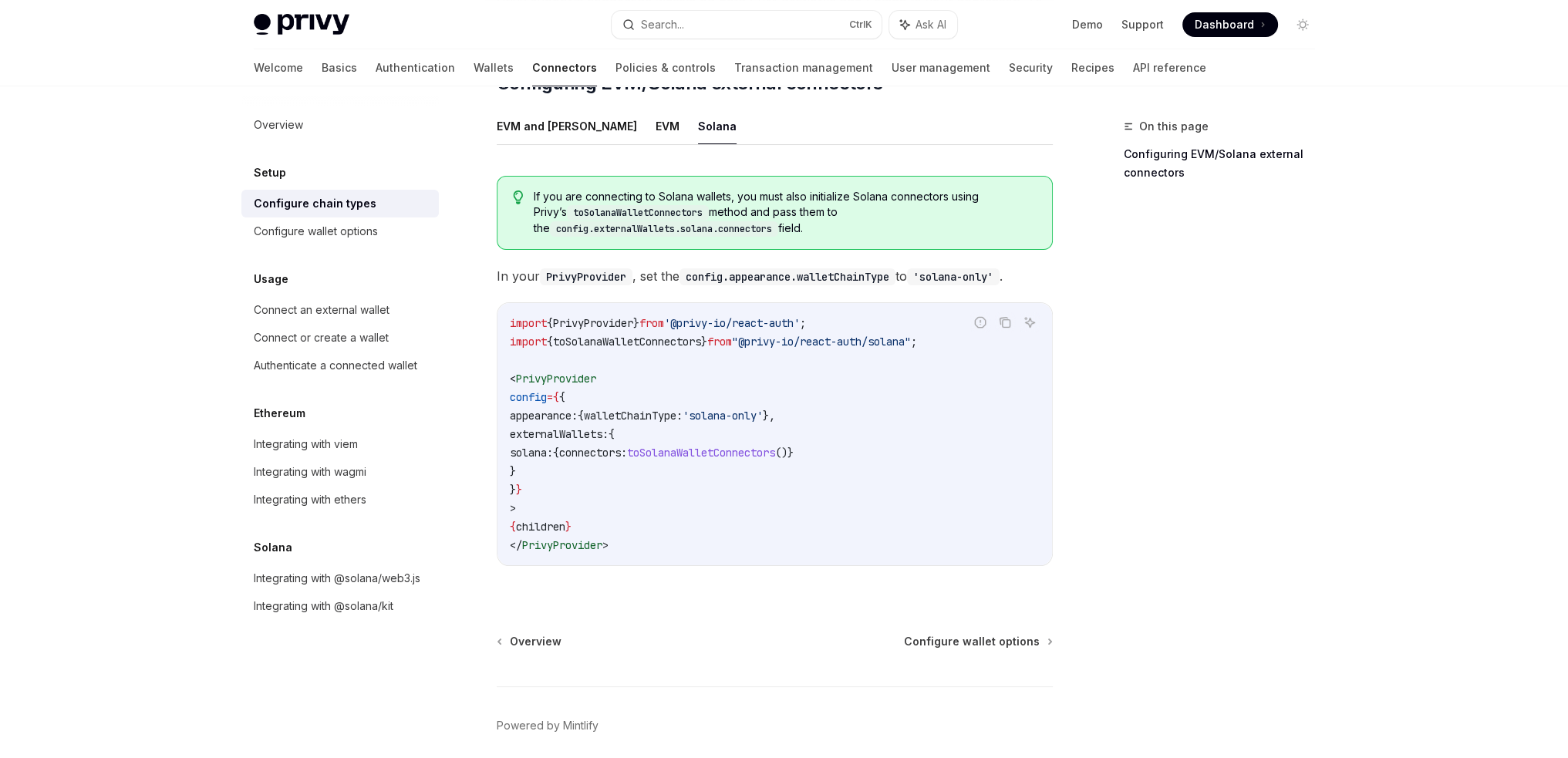
click at [540, 453] on code "import { PrivyProvider } from '@privy-io/react-auth' ; import { toSolanaWalletC…" at bounding box center [775, 434] width 530 height 241
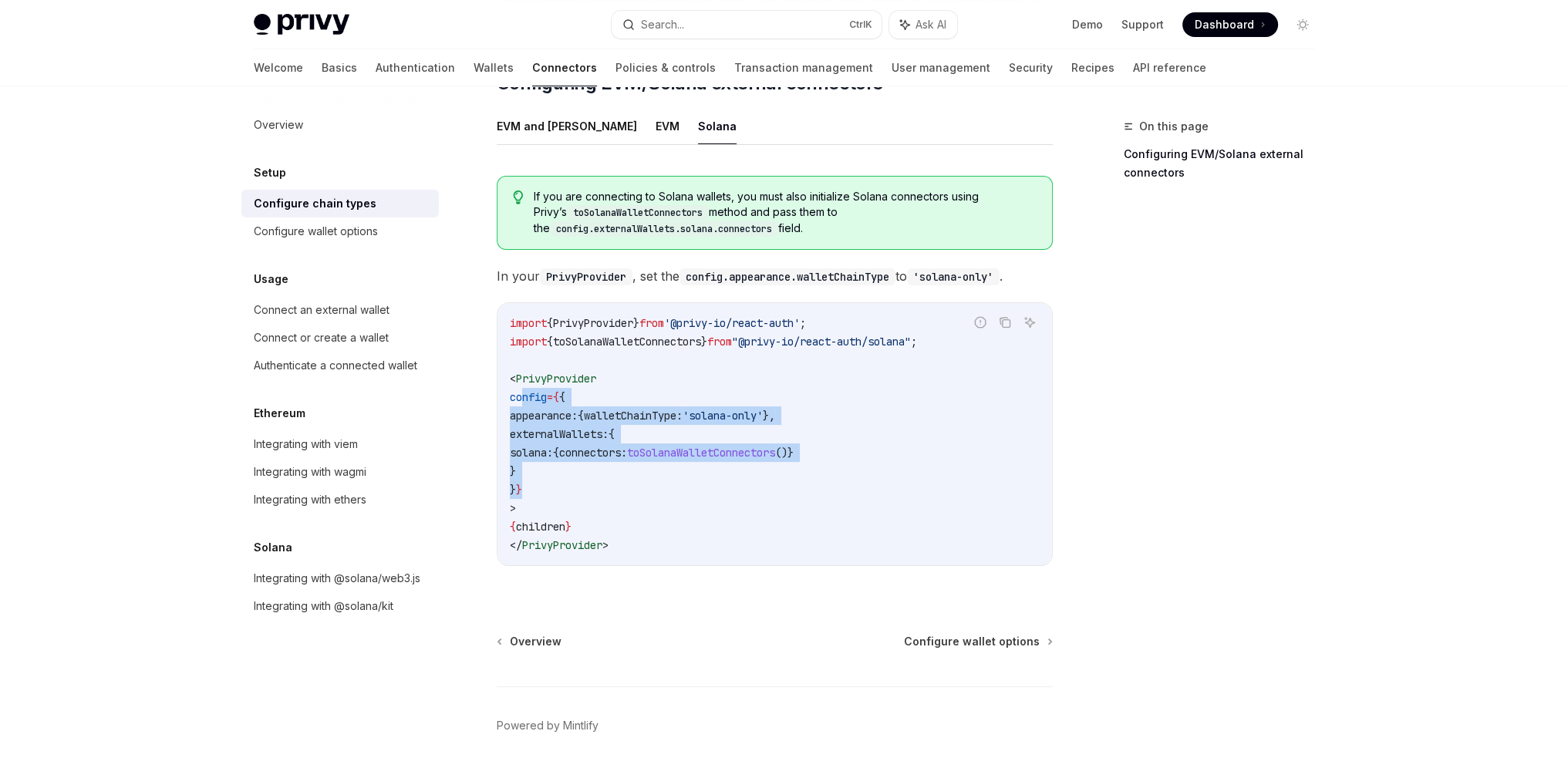
drag, startPoint x: 537, startPoint y: 456, endPoint x: 522, endPoint y: 375, distance: 82.4
click at [522, 375] on code "import { PrivyProvider } from '@privy-io/react-auth' ; import { toSolanaWalletC…" at bounding box center [775, 434] width 530 height 241
copy code "config = { { appearance: { walletChainType: 'solana-only' }, externalWallets: {…"
click at [556, 443] on code "import { PrivyProvider } from '@privy-io/react-auth' ; import { toSolanaWalletC…" at bounding box center [775, 434] width 530 height 241
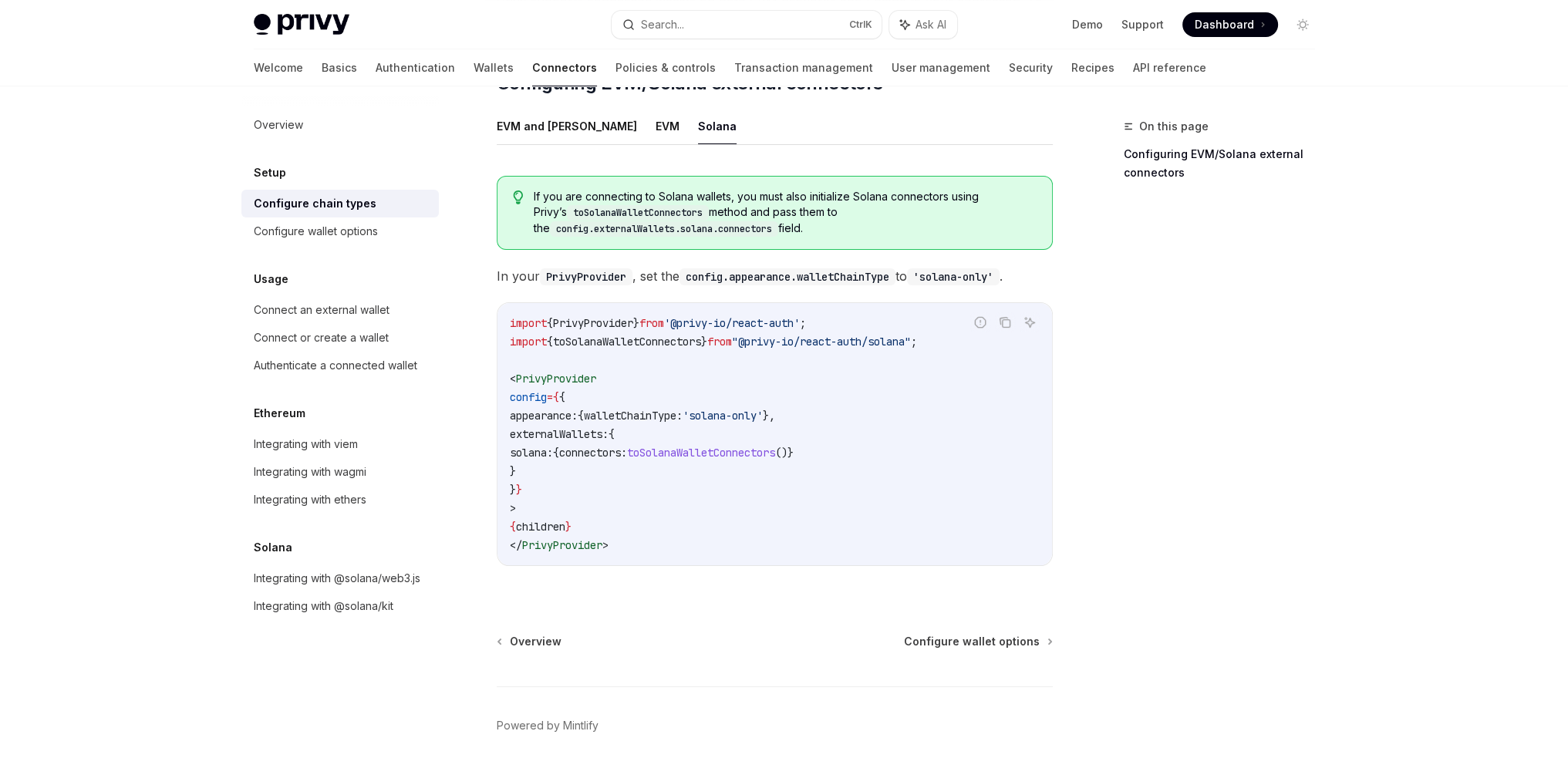
drag, startPoint x: 535, startPoint y: 410, endPoint x: 551, endPoint y: 438, distance: 32.2
click at [551, 438] on code "import { PrivyProvider } from '@privy-io/react-auth' ; import { toSolanaWalletC…" at bounding box center [775, 434] width 530 height 241
drag, startPoint x: 537, startPoint y: 386, endPoint x: 548, endPoint y: 439, distance: 54.1
click at [548, 439] on code "import { PrivyProvider } from '@privy-io/react-auth' ; import { toSolanaWalletC…" at bounding box center [775, 434] width 530 height 241
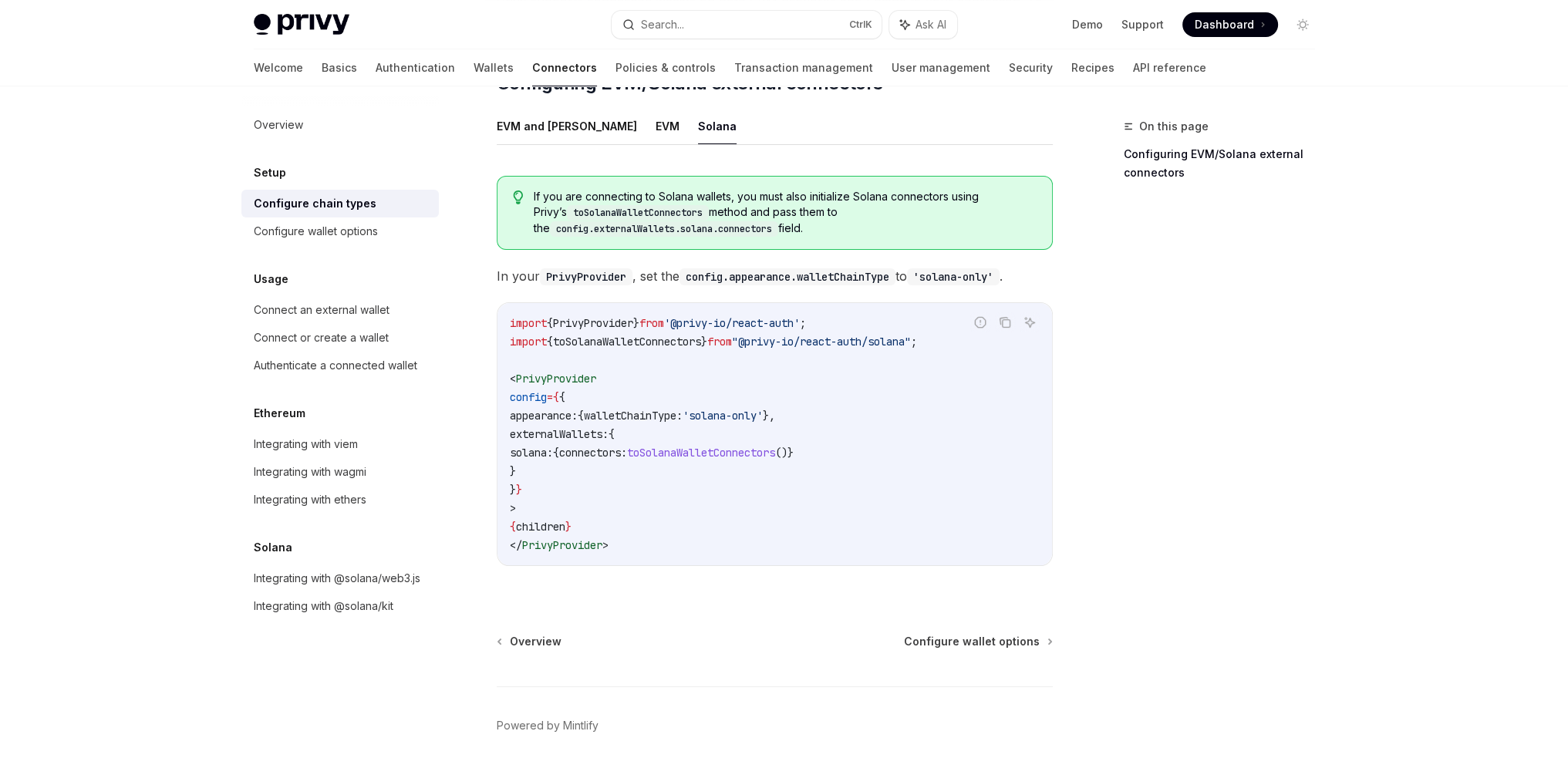
copy code "appearance: { walletChainType: 'solana-only' }, externalWallets: { solana: { co…"
drag, startPoint x: 985, startPoint y: 318, endPoint x: 678, endPoint y: 320, distance: 307.0
click at [671, 321] on div "Report incorrect code Copy Ask AI import { PrivyProvider } from '@privy-io/reac…" at bounding box center [775, 434] width 556 height 264
click at [732, 334] on span "from" at bounding box center [719, 341] width 25 height 14
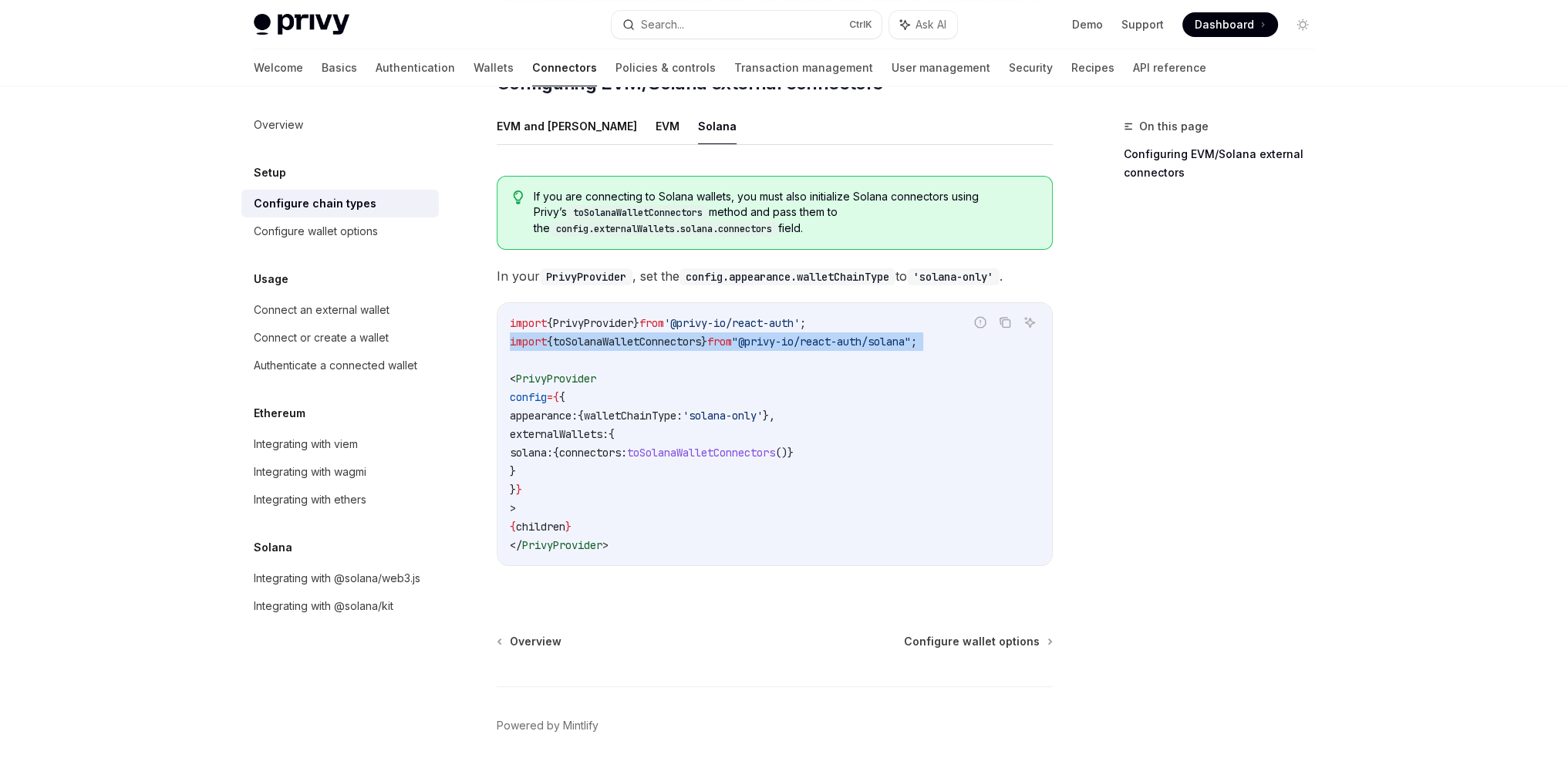
click at [732, 334] on span "from" at bounding box center [719, 341] width 25 height 14
copy code "import { toSolanaWalletConnectors } from "@privy-io/react-auth/solana" ;"
click at [377, 234] on div "Configure wallet options" at bounding box center [315, 231] width 124 height 18
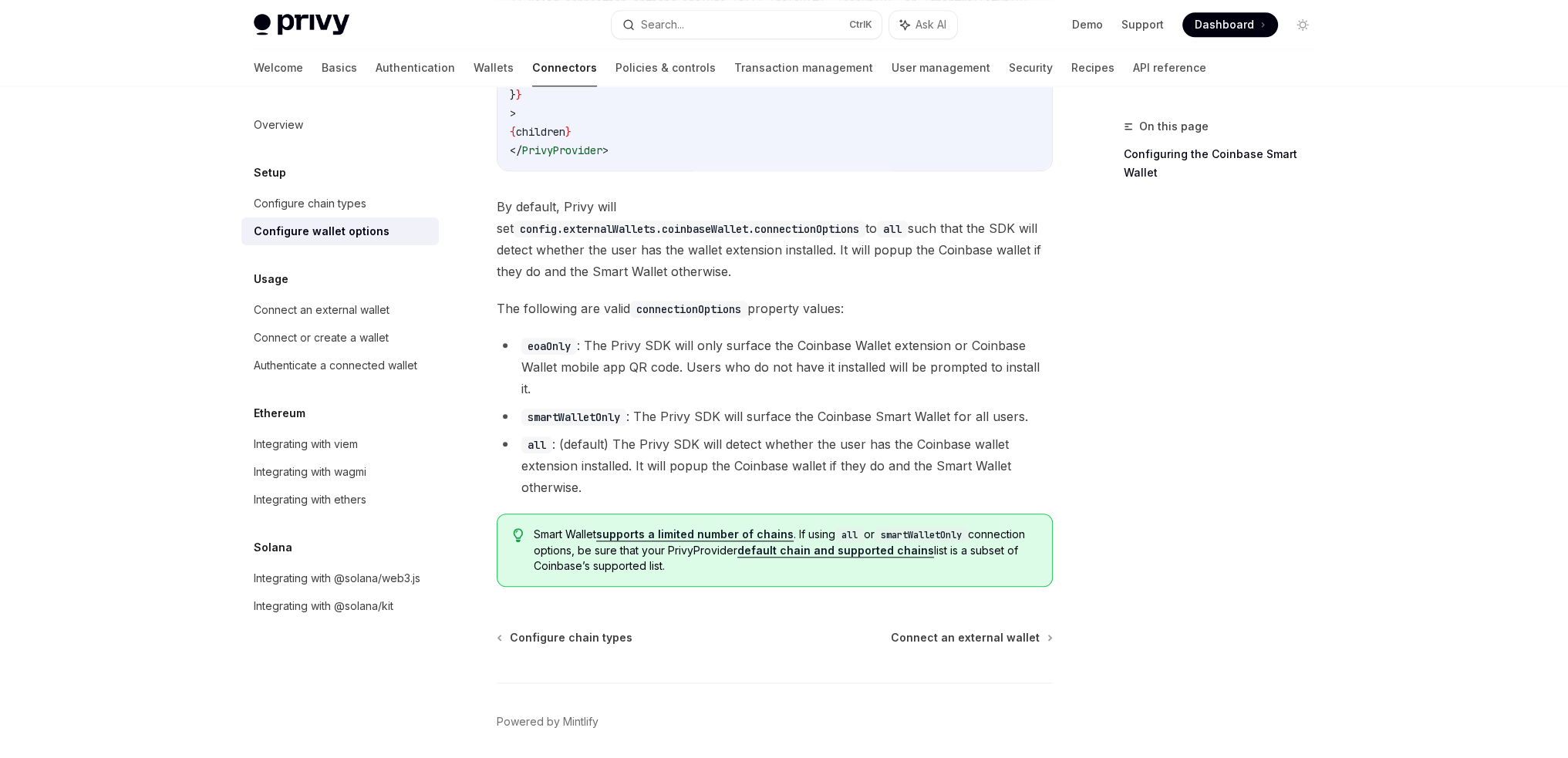
scroll to position [2133, 0]
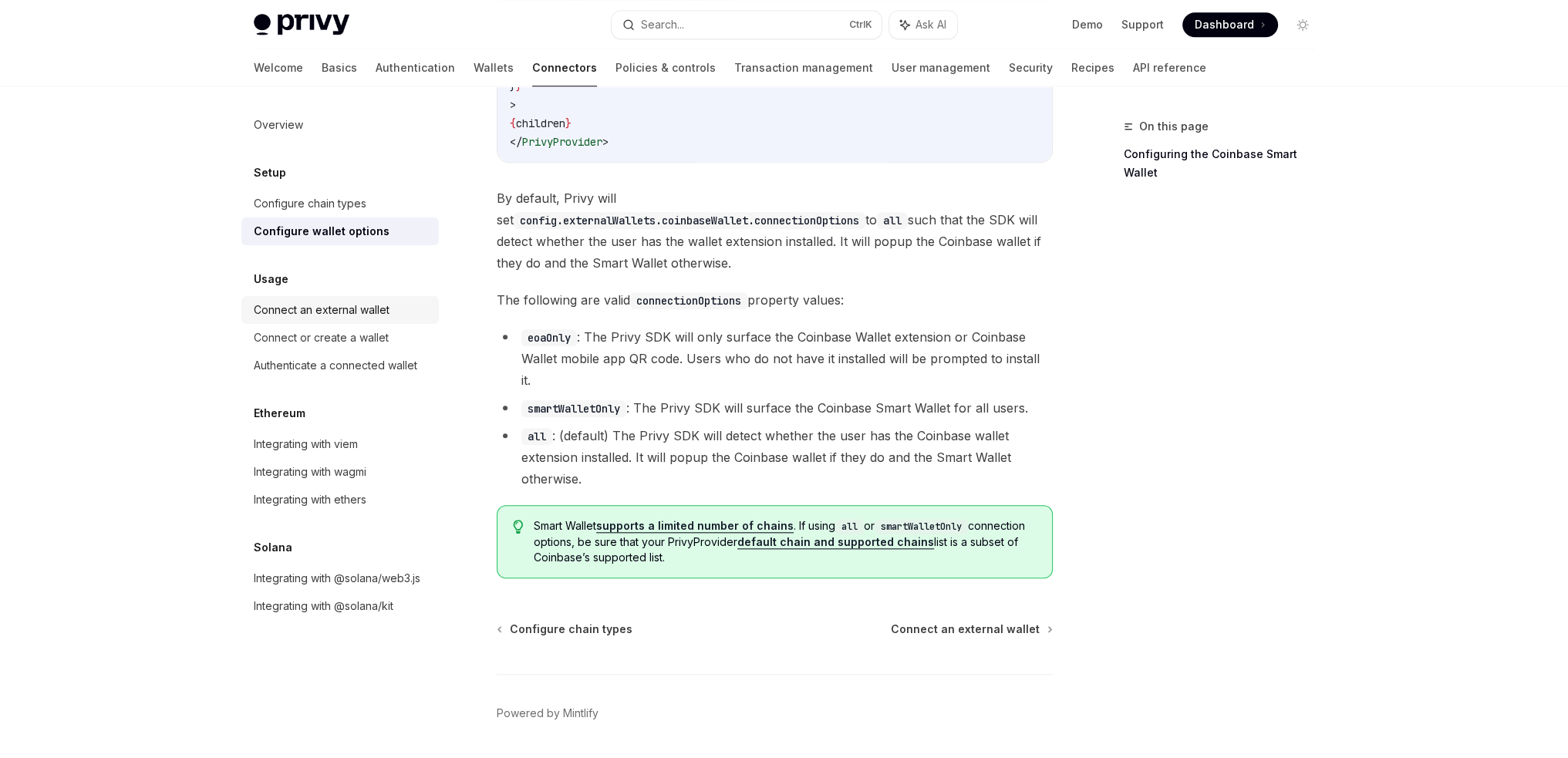
click at [379, 319] on div "Connect an external wallet" at bounding box center [321, 309] width 136 height 18
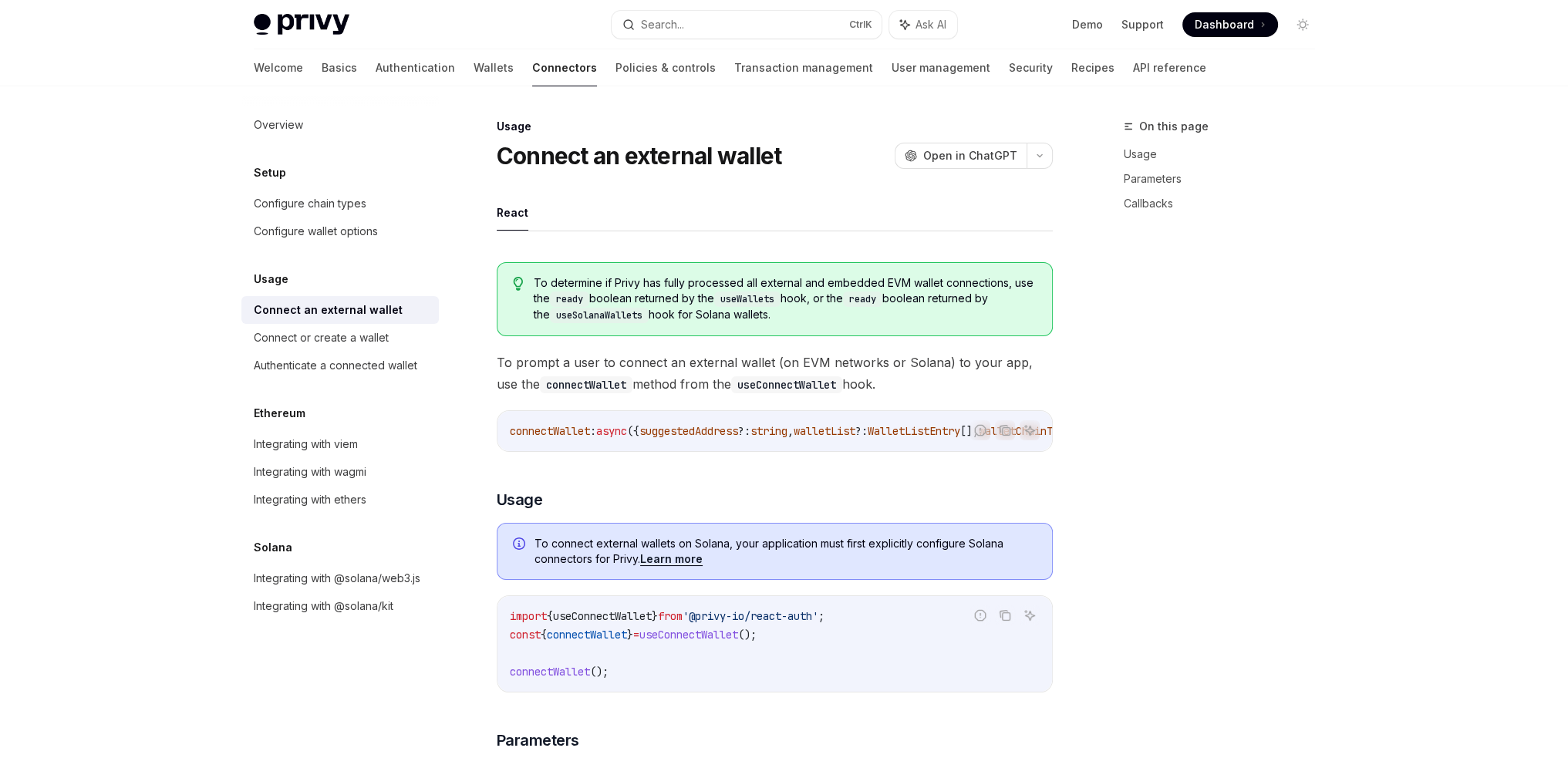
type textarea "*"
drag, startPoint x: 509, startPoint y: 358, endPoint x: 840, endPoint y: 363, distance: 331.0
click at [840, 363] on span "To prompt a user to connect an external wallet (on EVM networks or Solana) to y…" at bounding box center [775, 373] width 556 height 43
click at [883, 367] on span "To prompt a user to connect an external wallet (on EVM networks or Solana) to y…" at bounding box center [775, 373] width 556 height 43
